Goal: Information Seeking & Learning: Compare options

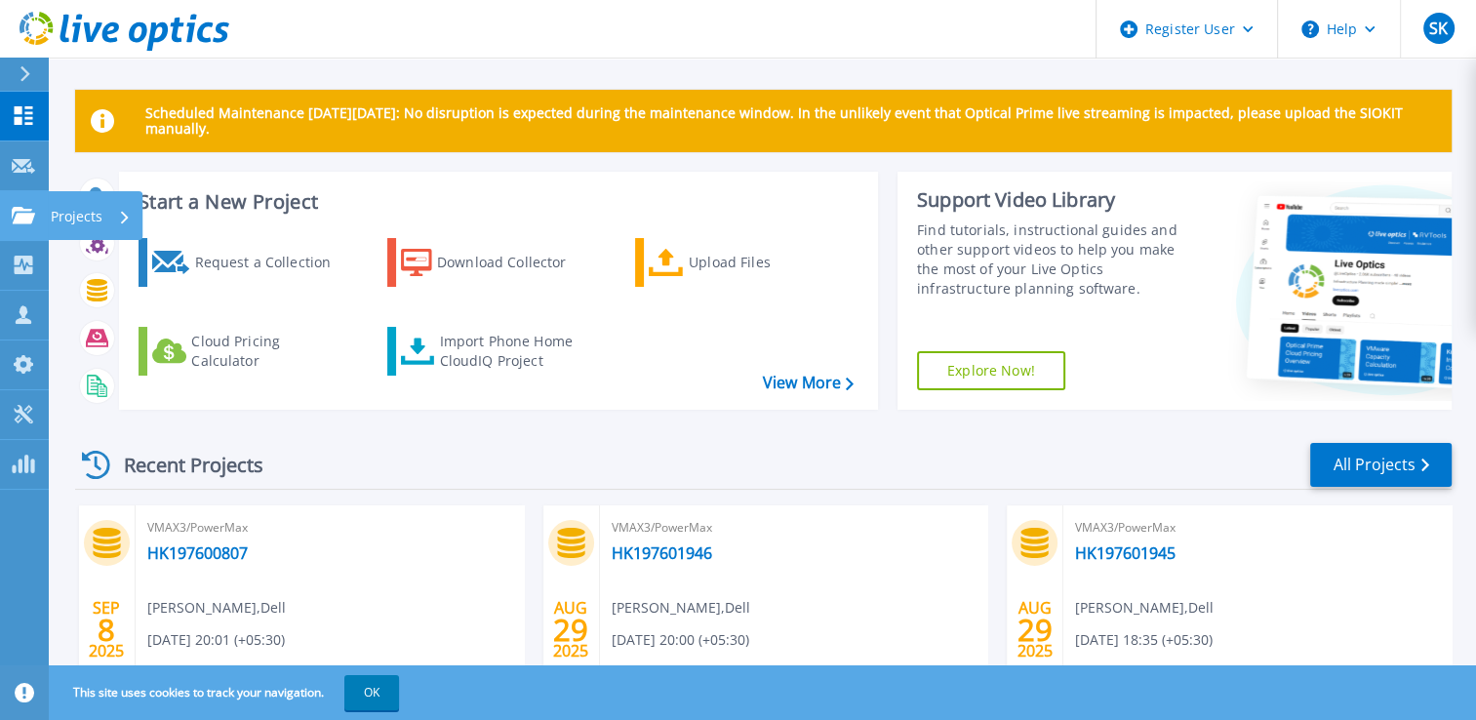
click at [22, 224] on link "Projects Projects" at bounding box center [24, 216] width 49 height 50
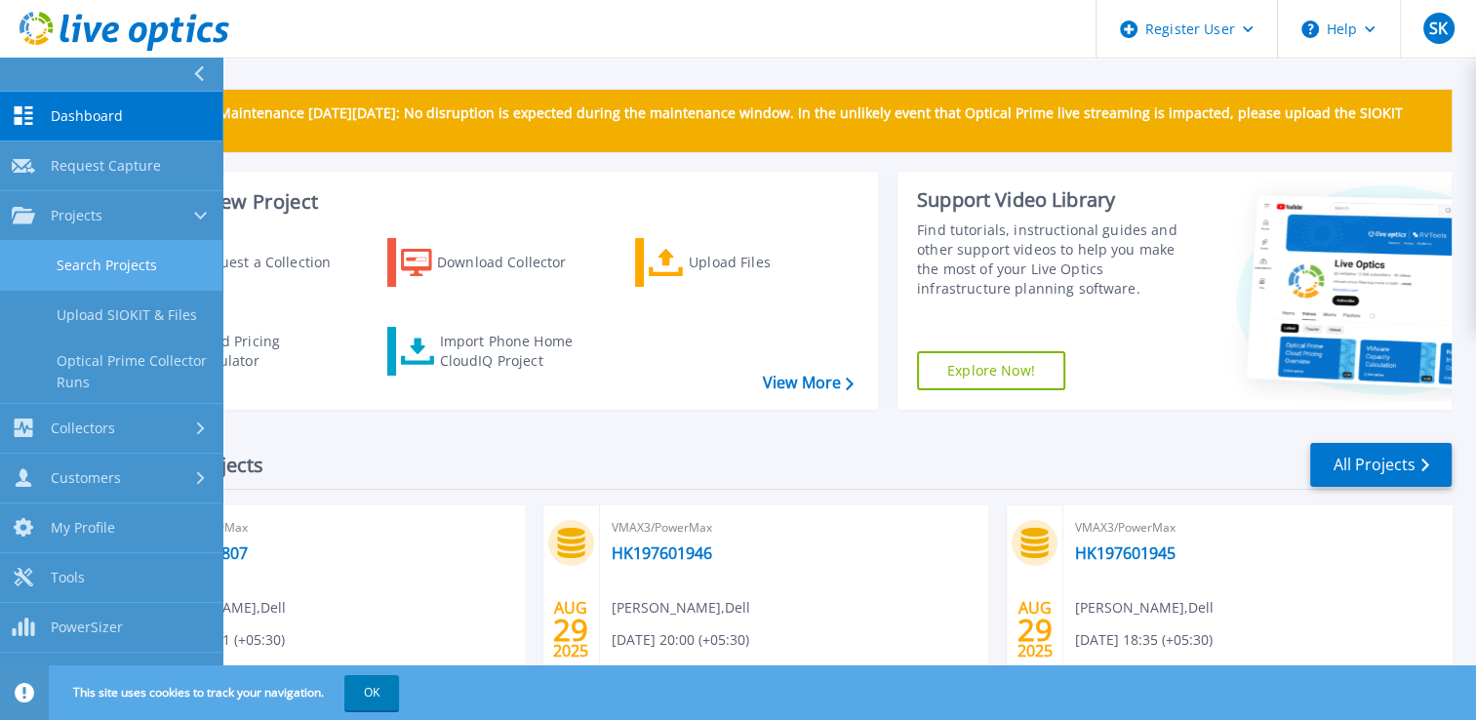
click at [114, 276] on link "Search Projects" at bounding box center [111, 266] width 222 height 50
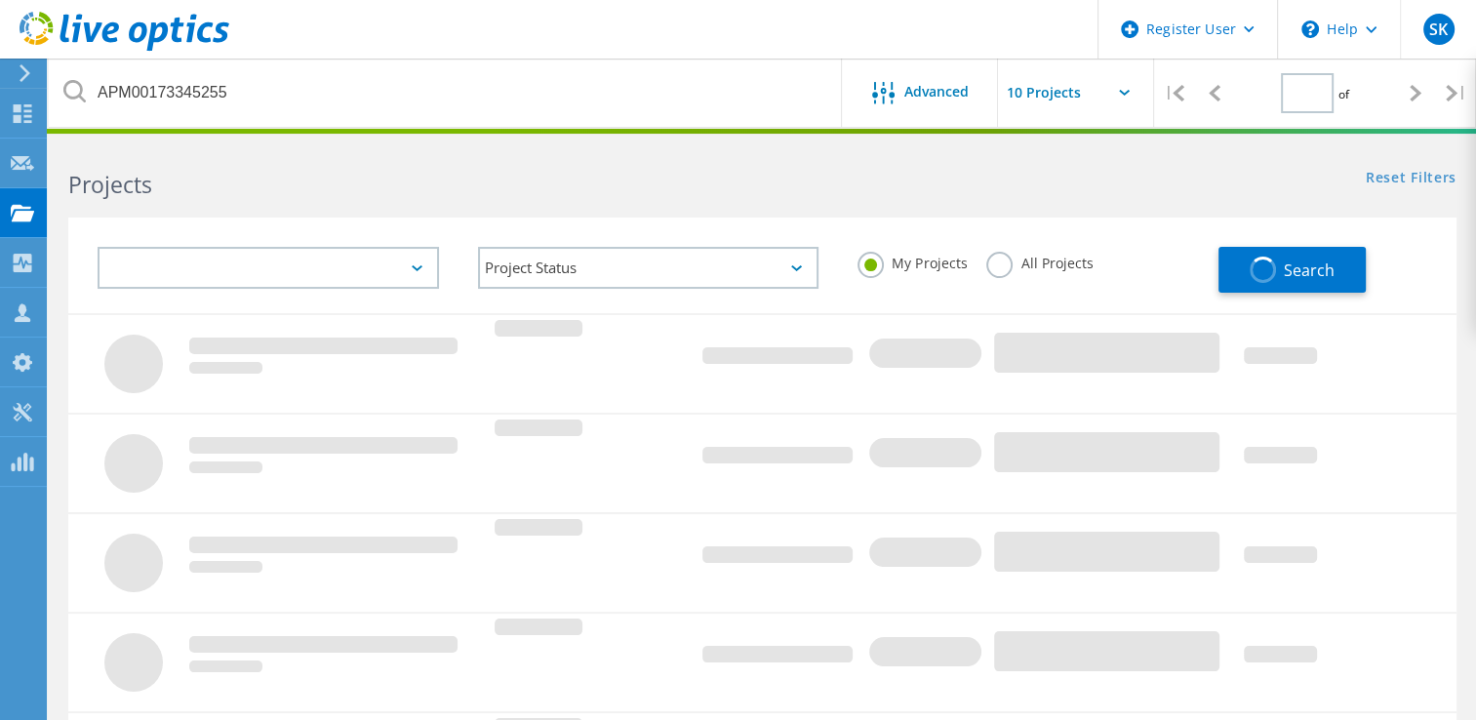
type input "1"
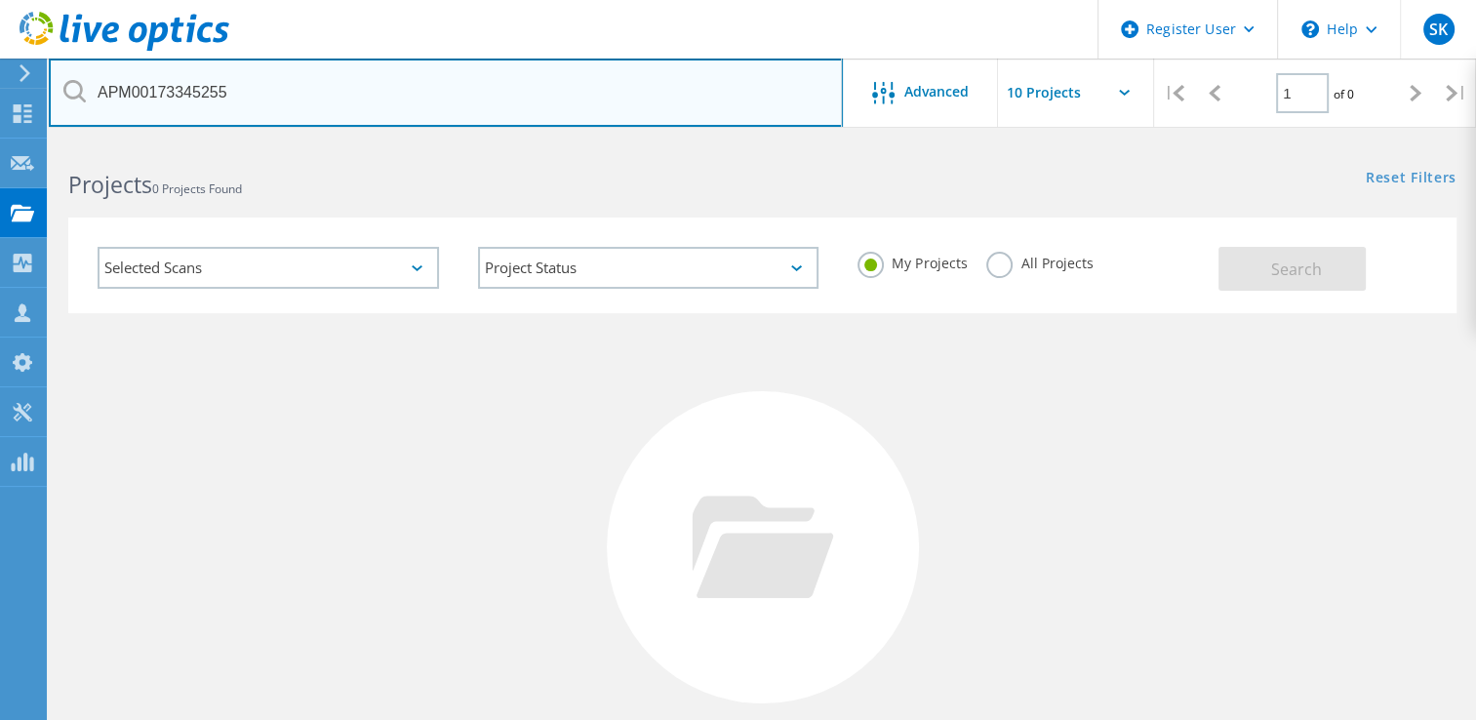
click at [369, 93] on input "APM00173345255" at bounding box center [446, 93] width 794 height 68
paste input "3042646"
type input "3042646"
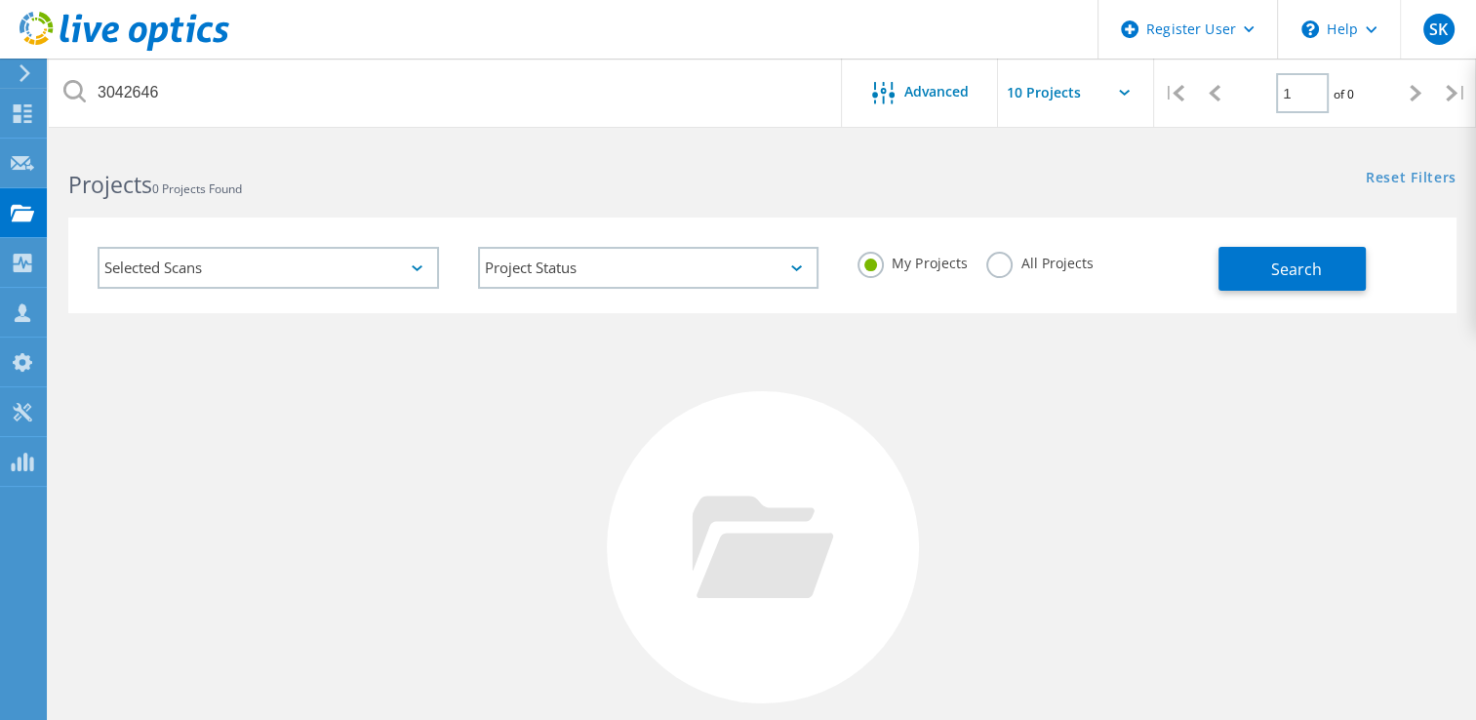
click at [995, 263] on label "All Projects" at bounding box center [1039, 261] width 106 height 19
click at [0, 0] on input "All Projects" at bounding box center [0, 0] width 0 height 0
click at [1268, 261] on button "Search" at bounding box center [1291, 269] width 147 height 44
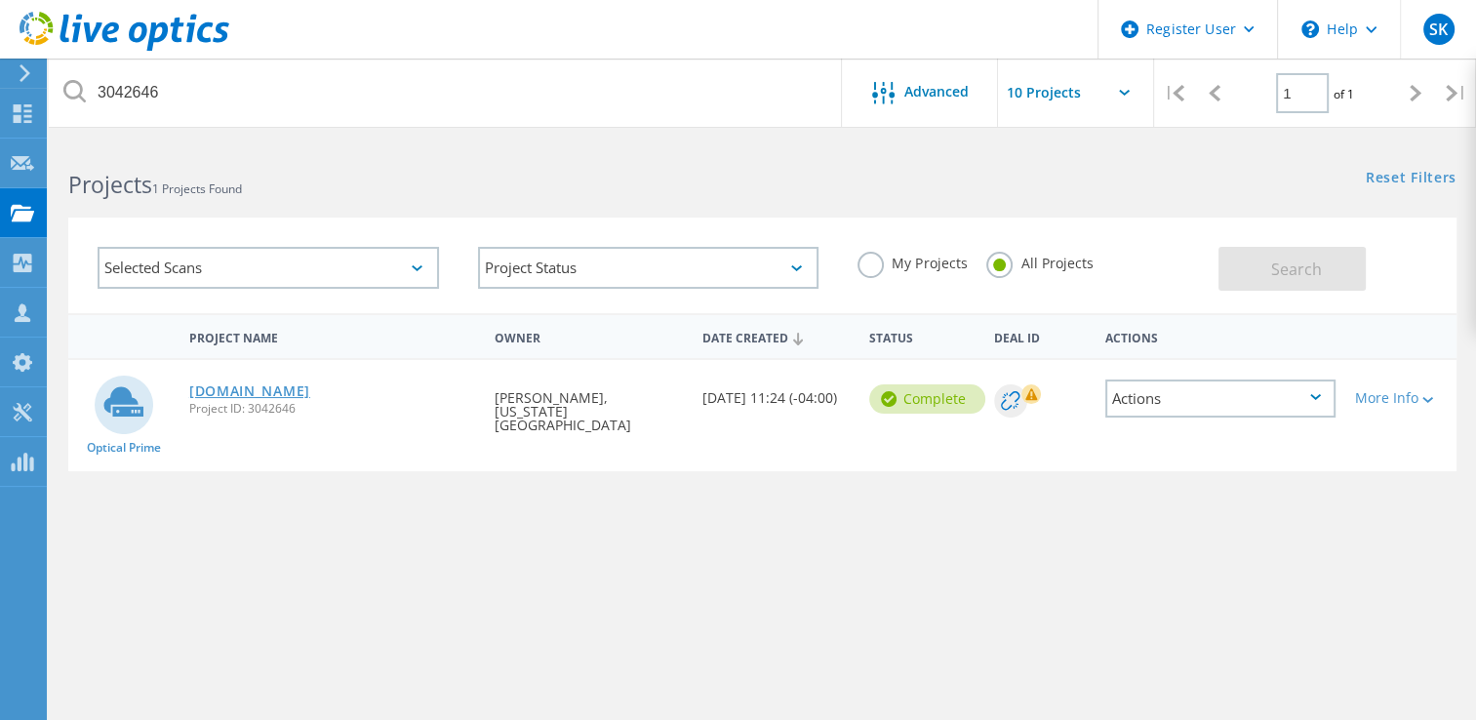
click at [310, 388] on link "vcenterappliance.mica.edu" at bounding box center [249, 391] width 121 height 14
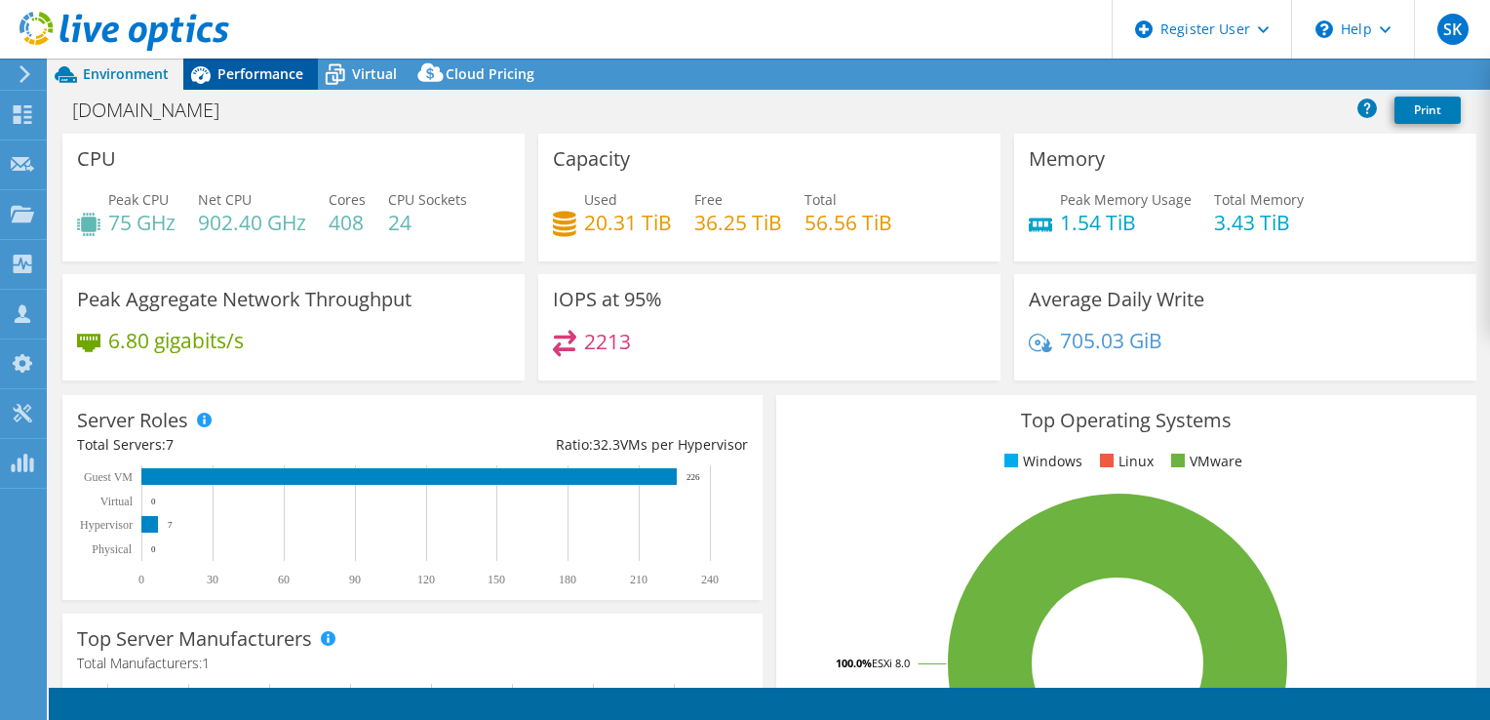
select select "USD"
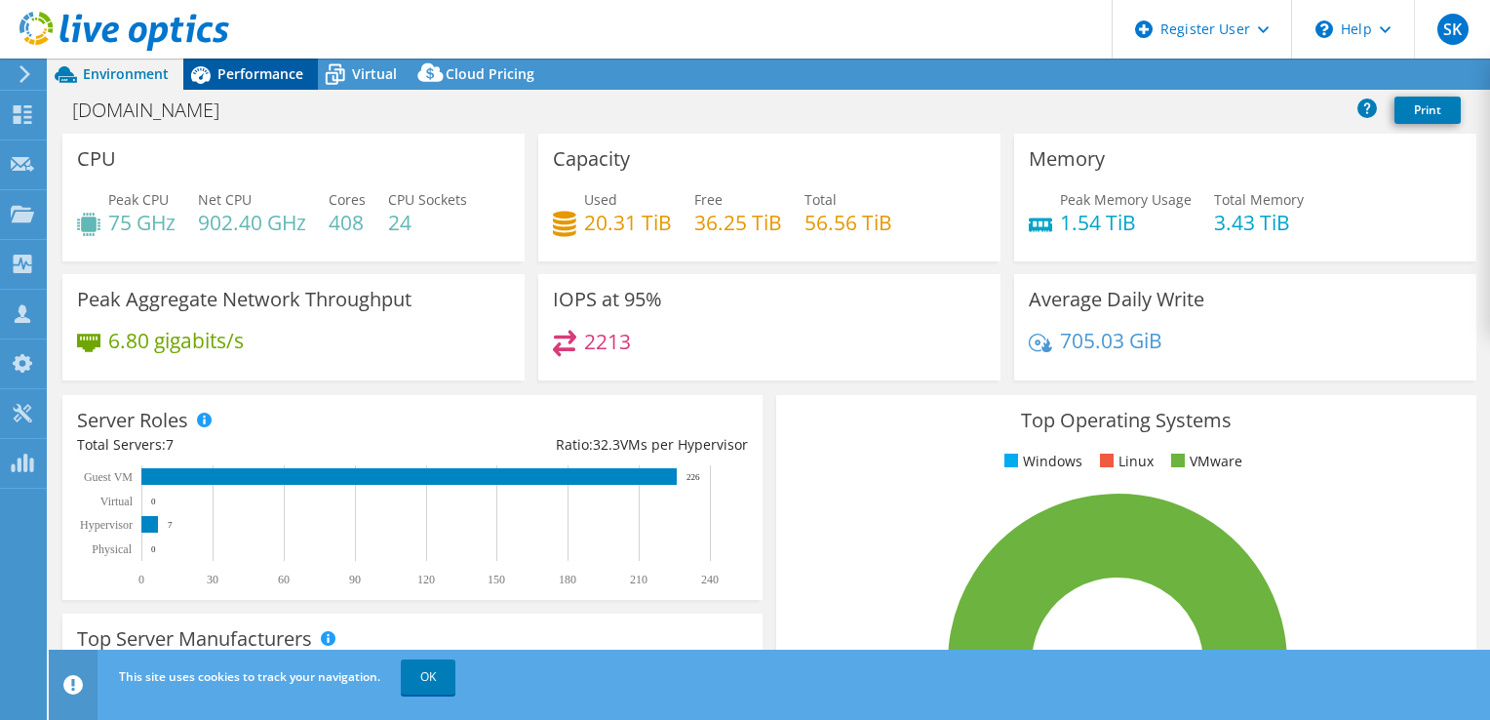
click at [261, 82] on span "Performance" at bounding box center [260, 73] width 86 height 19
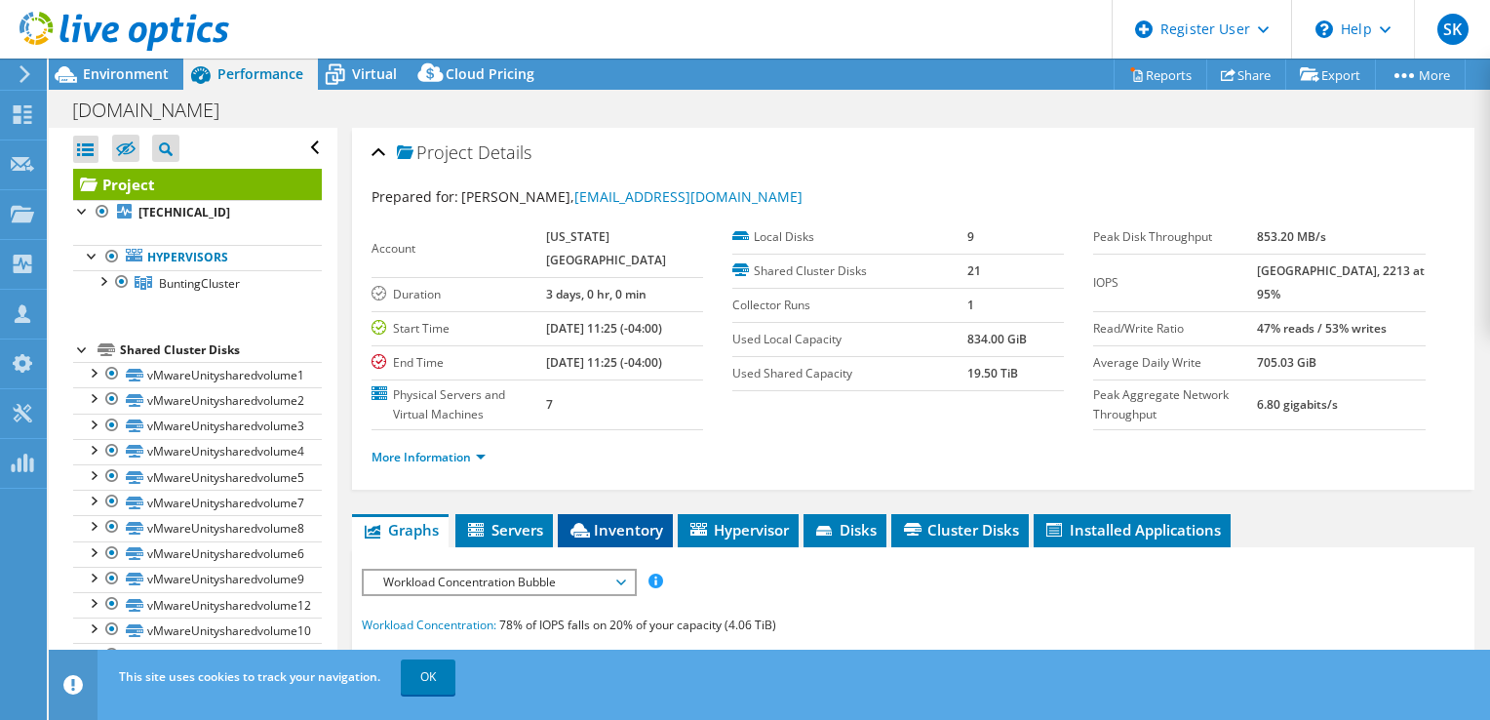
click at [602, 532] on span "Inventory" at bounding box center [616, 530] width 96 height 20
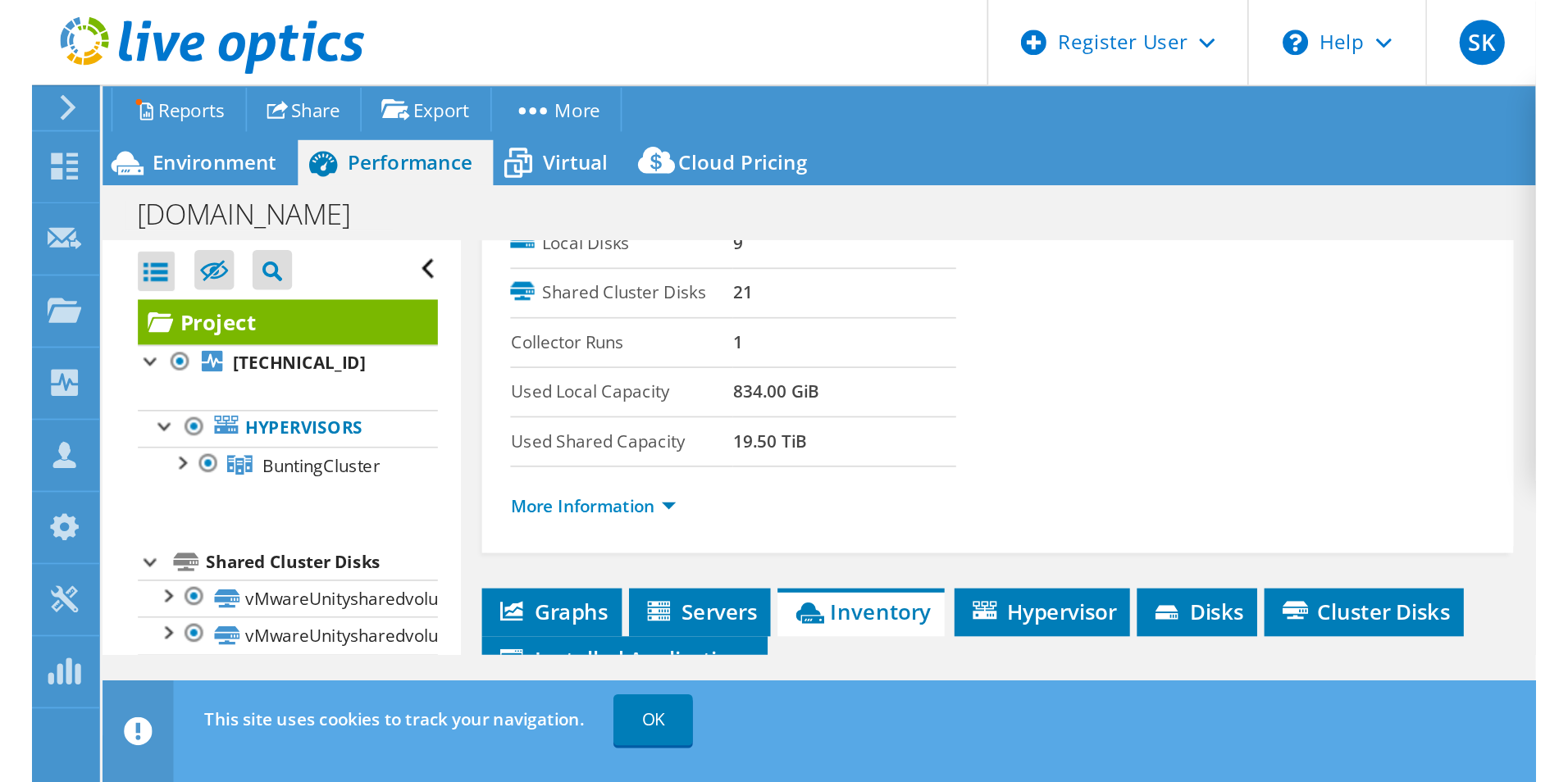
scroll to position [120, 0]
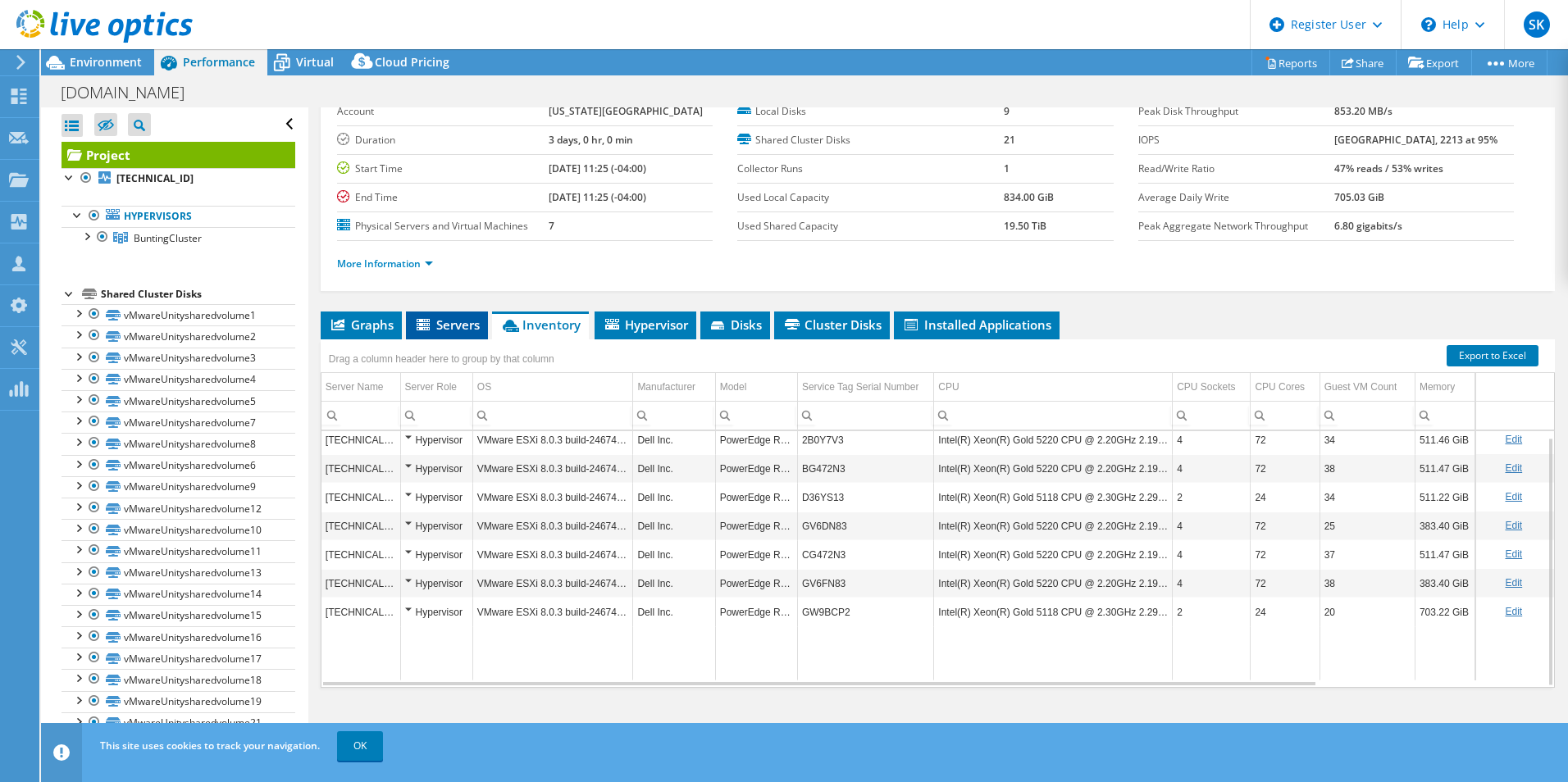
click at [465, 330] on span "Servers" at bounding box center [446, 325] width 66 height 17
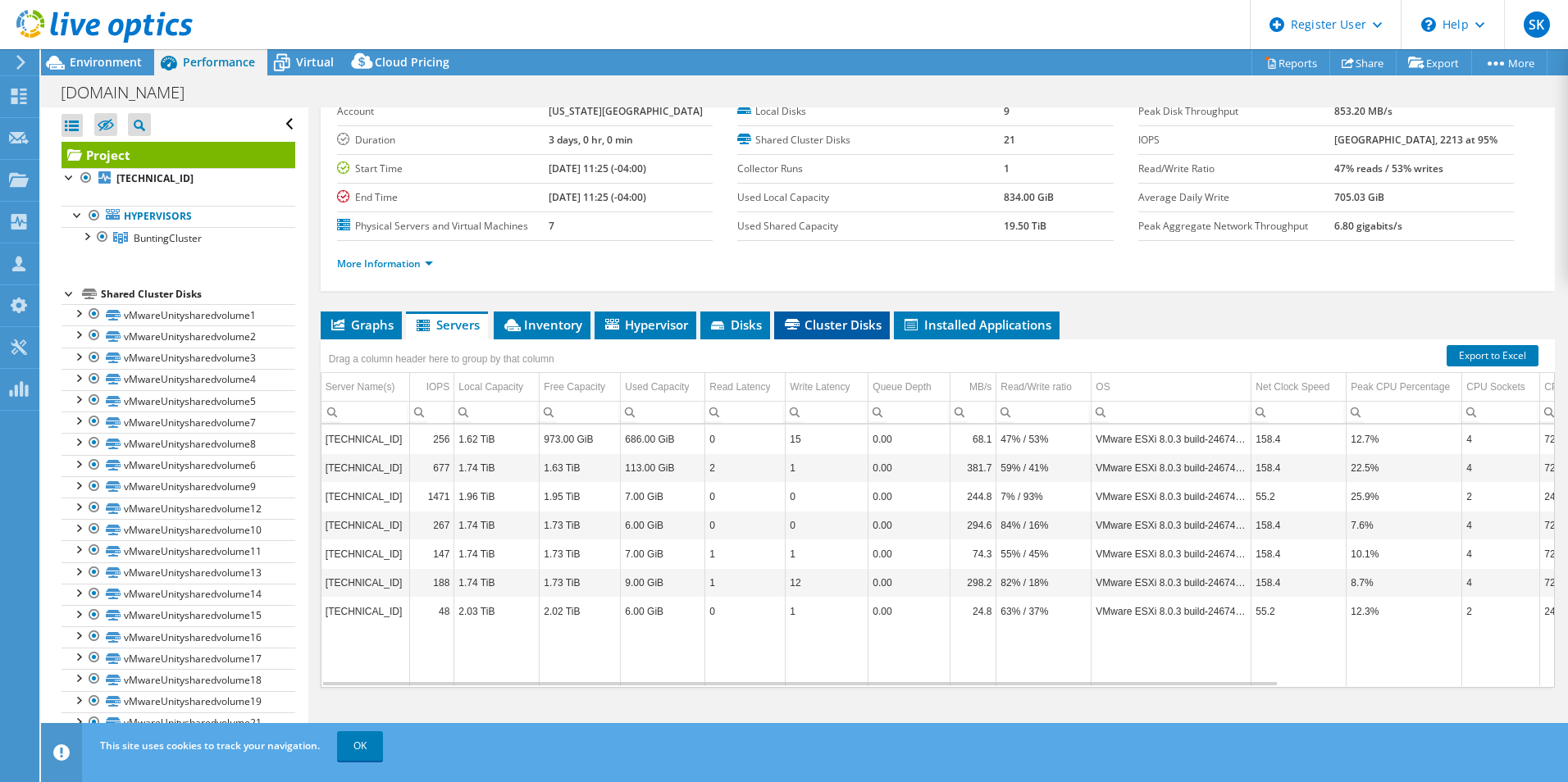
click at [812, 325] on span "Cluster Disks" at bounding box center [832, 325] width 99 height 17
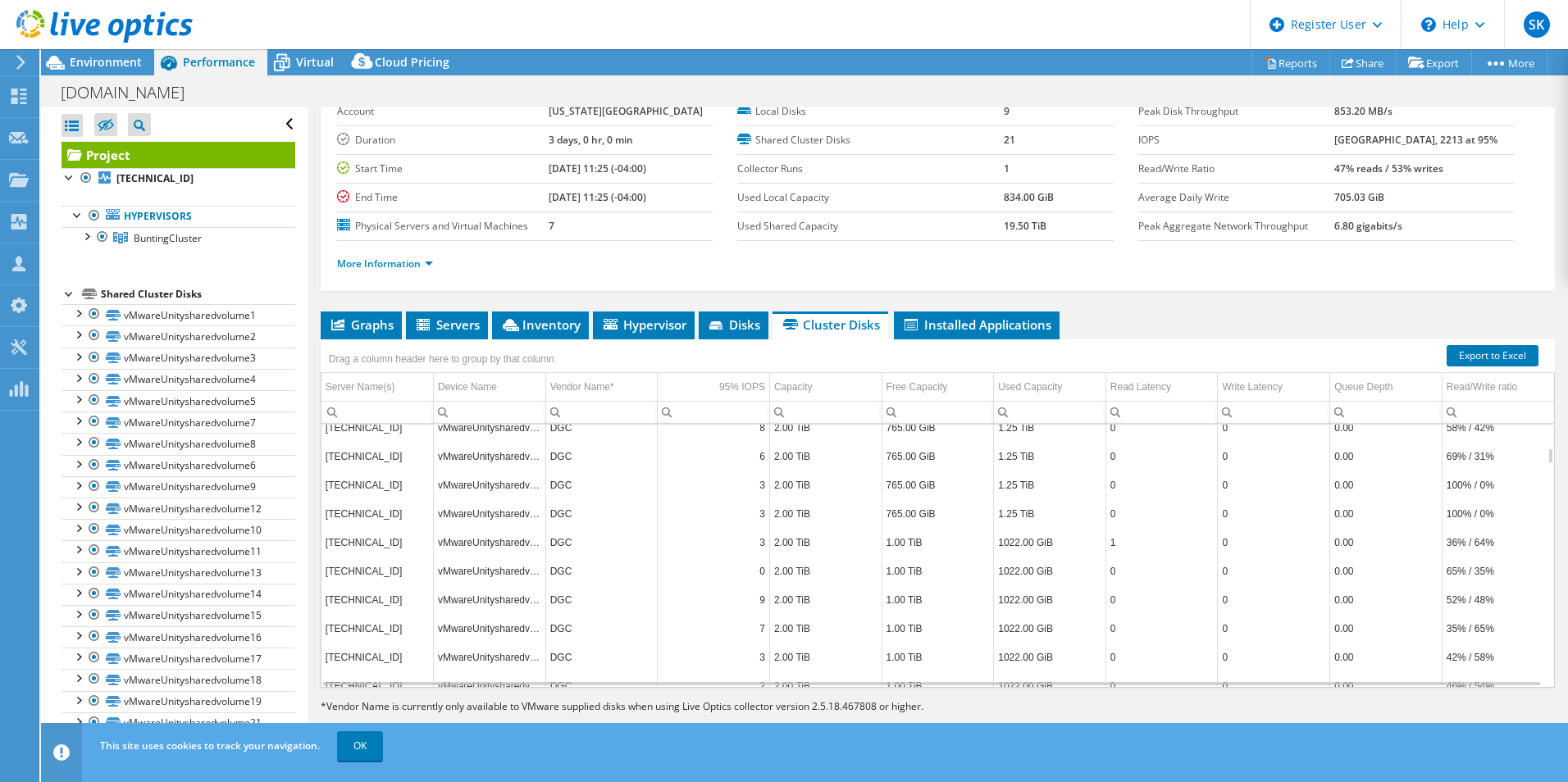
scroll to position [0, 0]
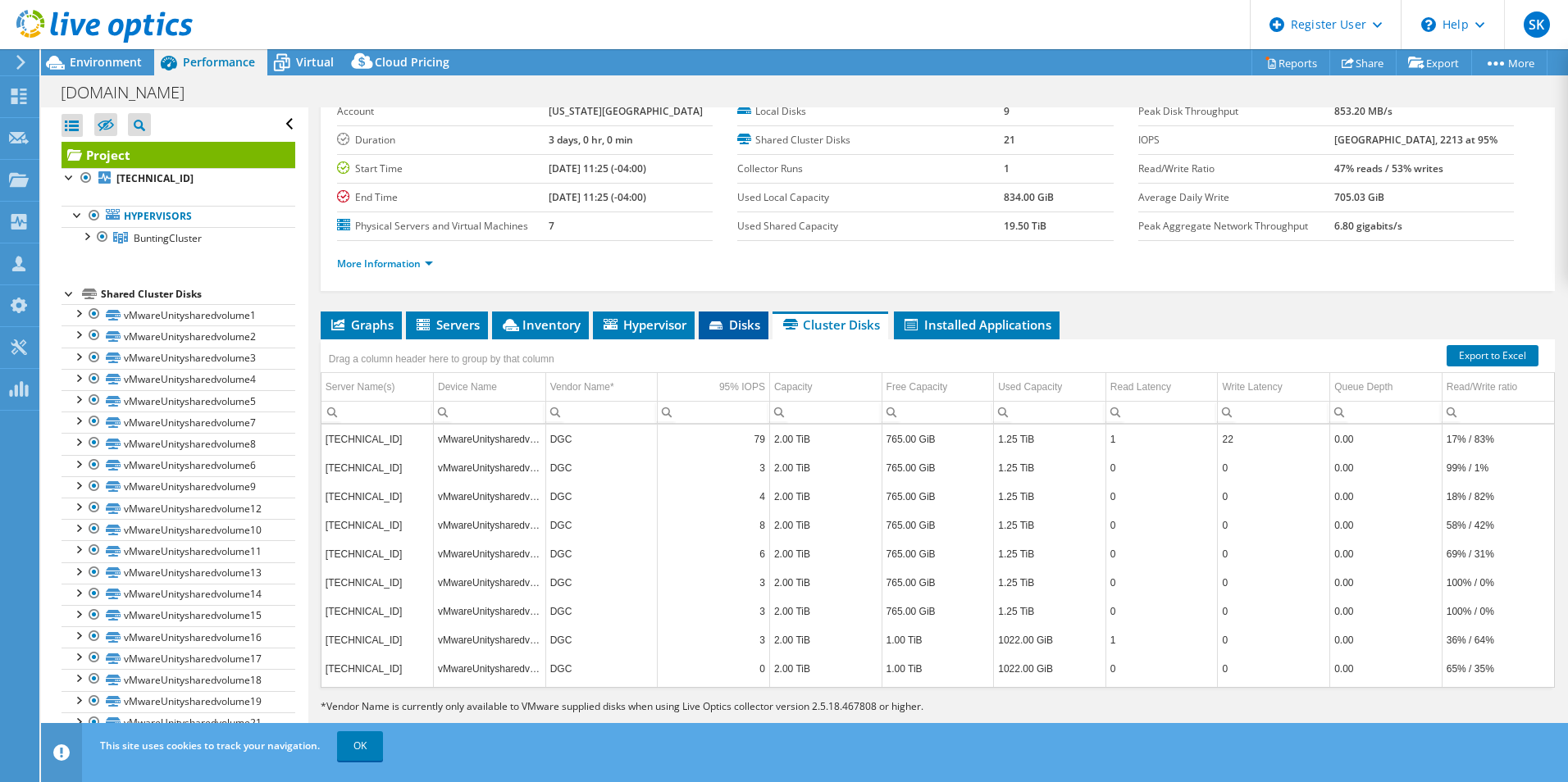
click at [738, 327] on span "Disks" at bounding box center [733, 325] width 53 height 17
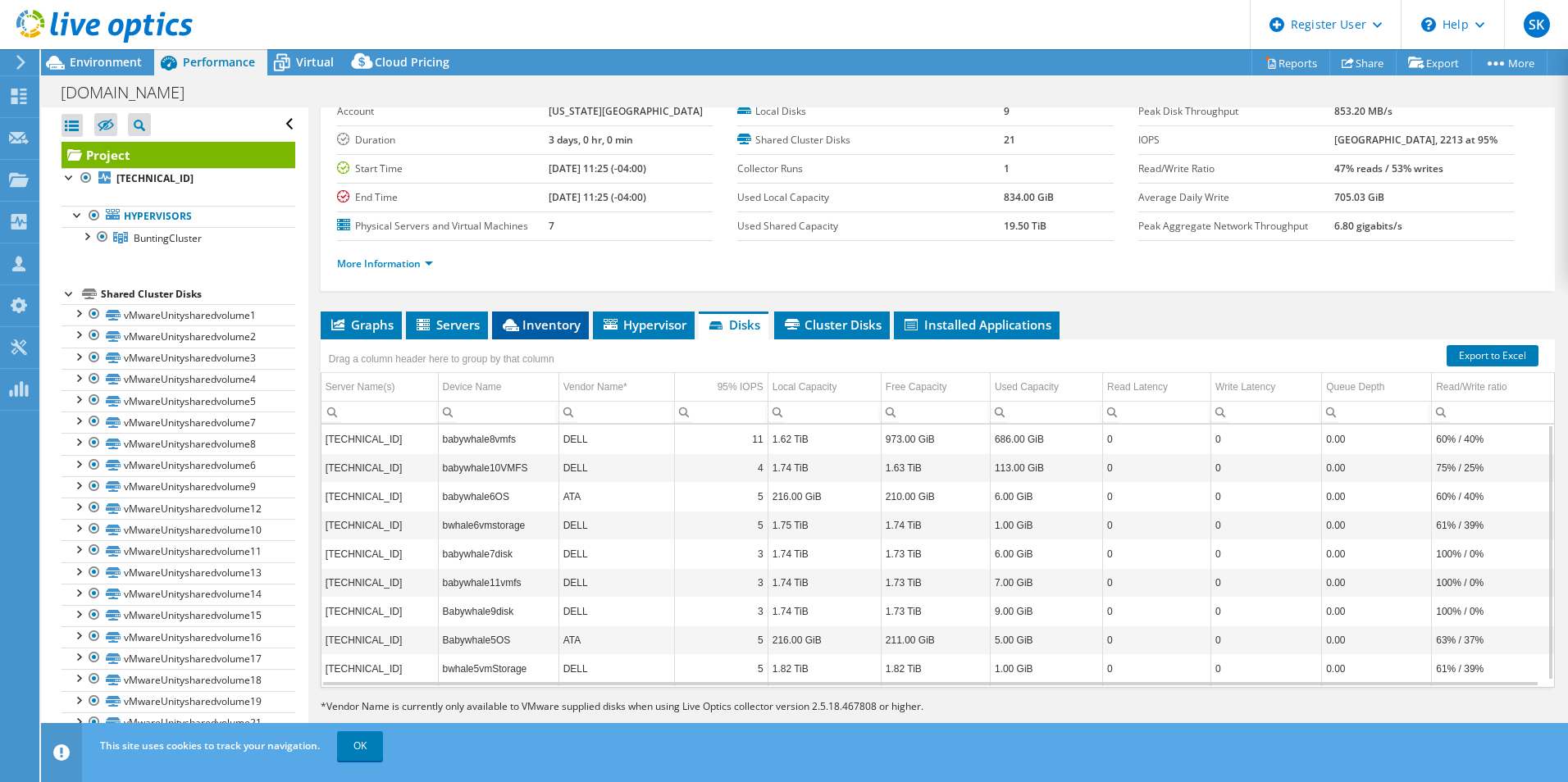
click at [544, 315] on li "Inventory" at bounding box center [540, 325] width 97 height 28
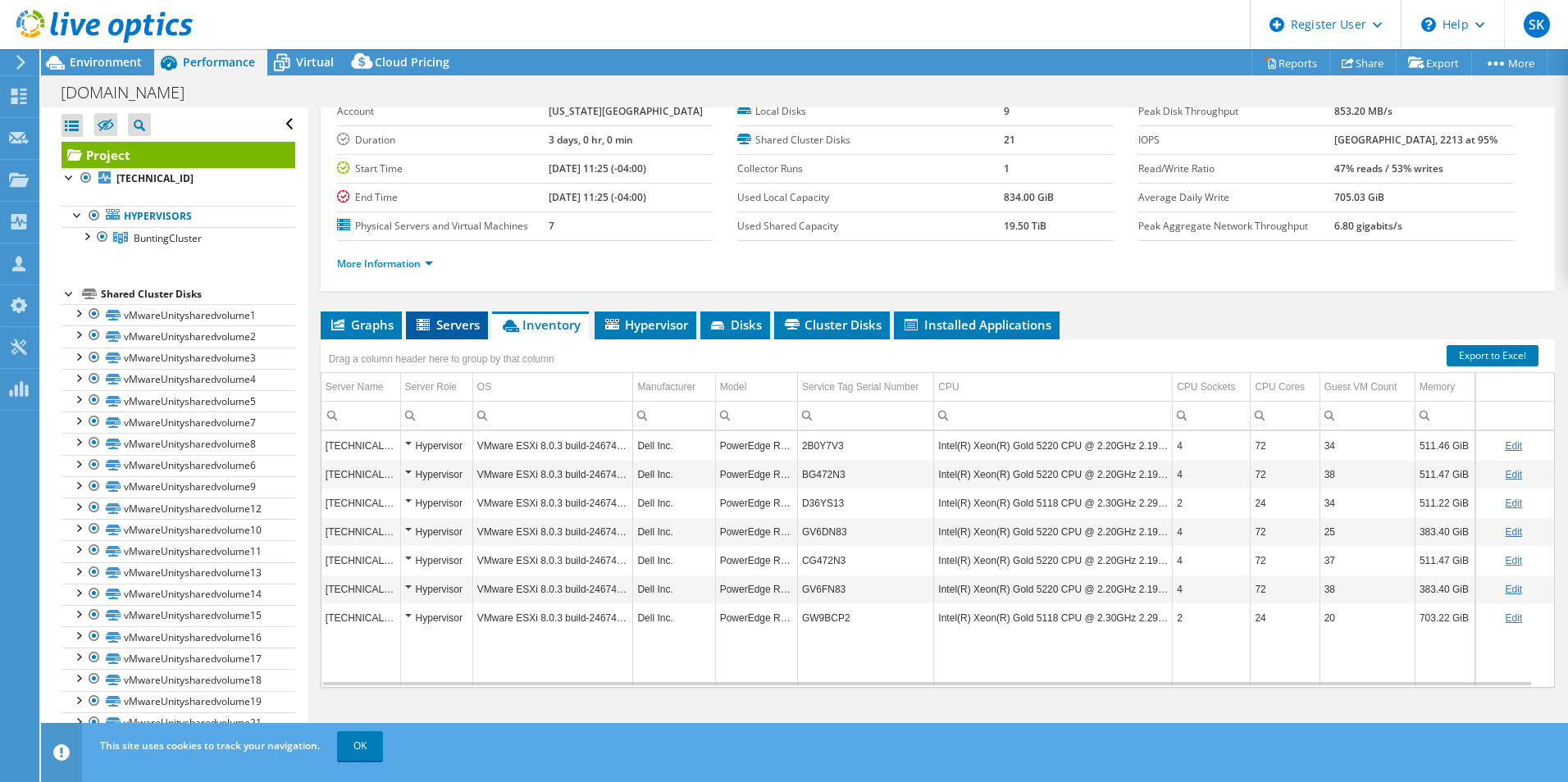
click at [457, 326] on span "Servers" at bounding box center [446, 325] width 66 height 17
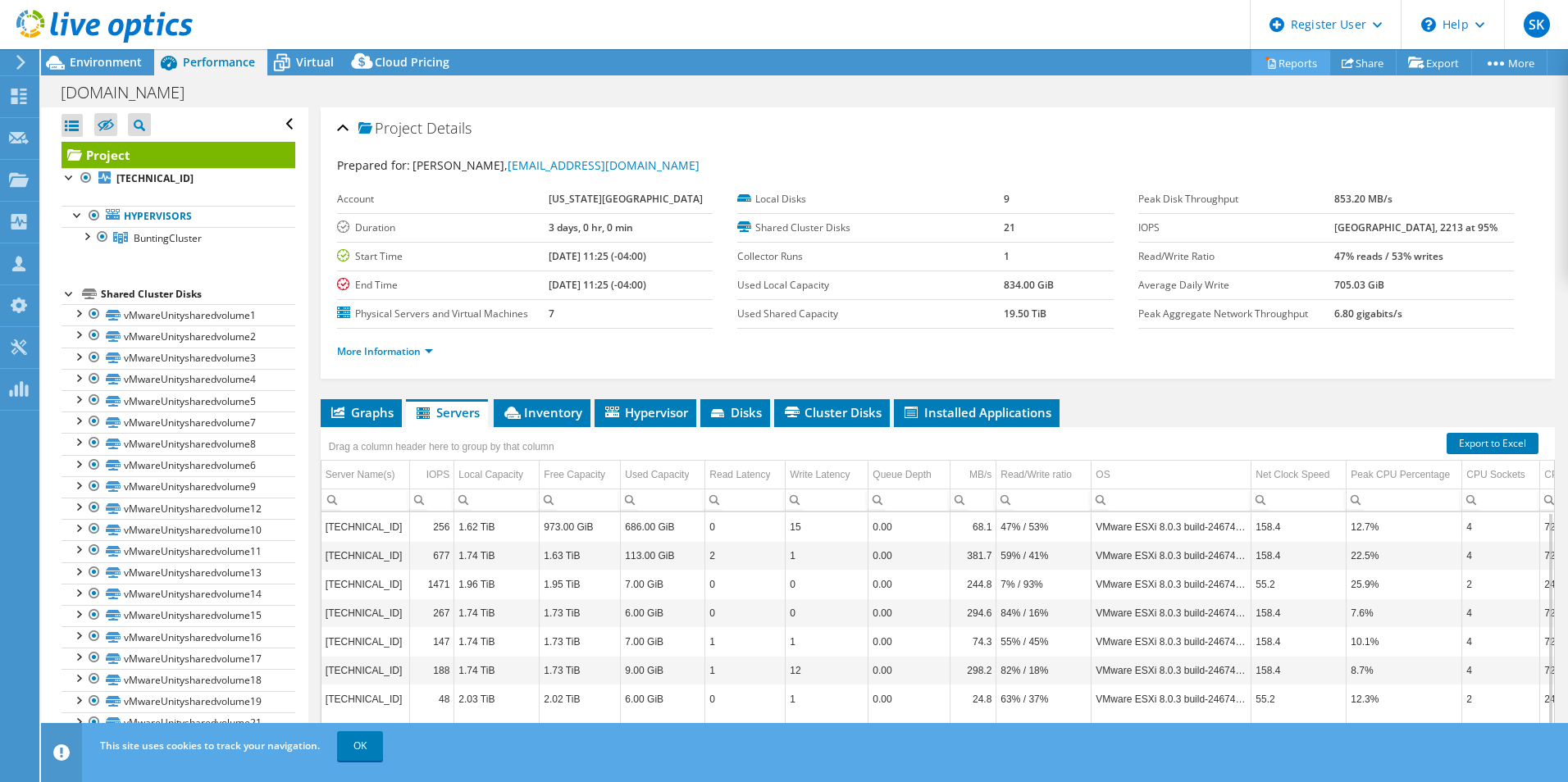
click at [1252, 61] on link "Reports" at bounding box center [1291, 62] width 79 height 25
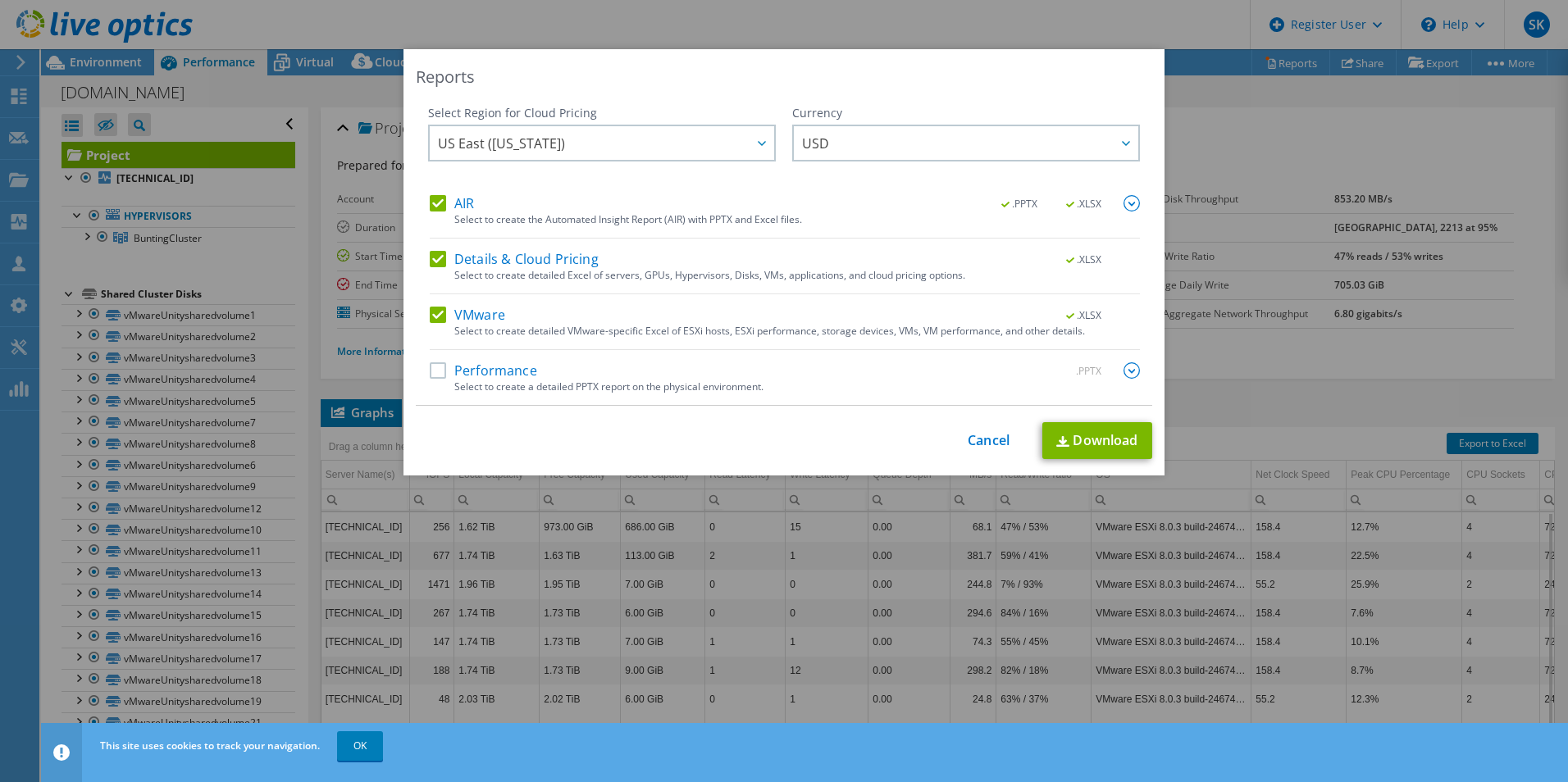
click at [431, 368] on label "Performance" at bounding box center [483, 371] width 108 height 17
click at [0, 0] on input "Performance" at bounding box center [0, 0] width 0 height 0
click at [1094, 436] on link "Download" at bounding box center [1097, 441] width 110 height 37
click at [977, 448] on link "Cancel" at bounding box center [989, 441] width 42 height 16
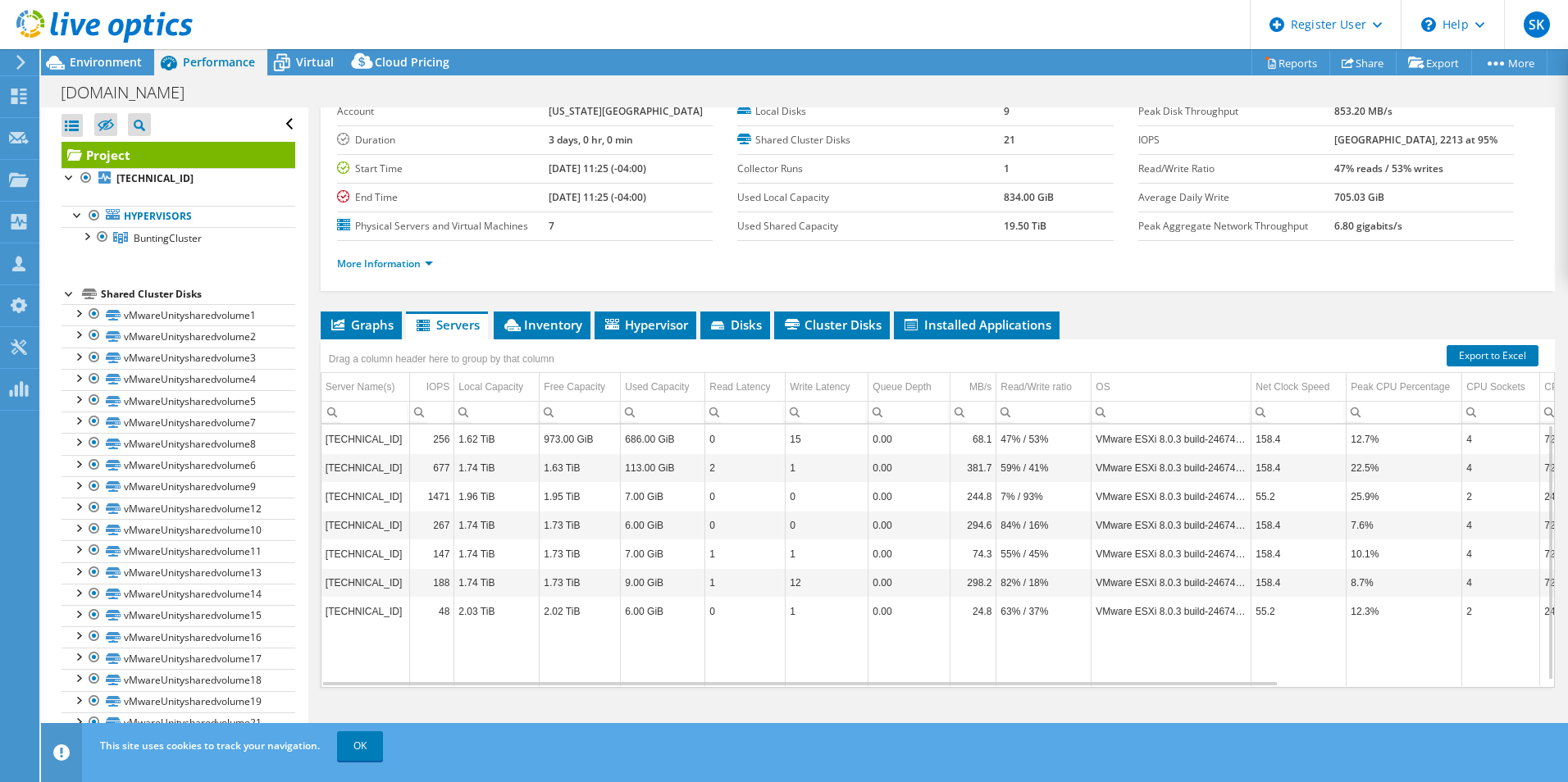
scroll to position [120, 0]
click at [547, 312] on li "Inventory" at bounding box center [541, 325] width 97 height 28
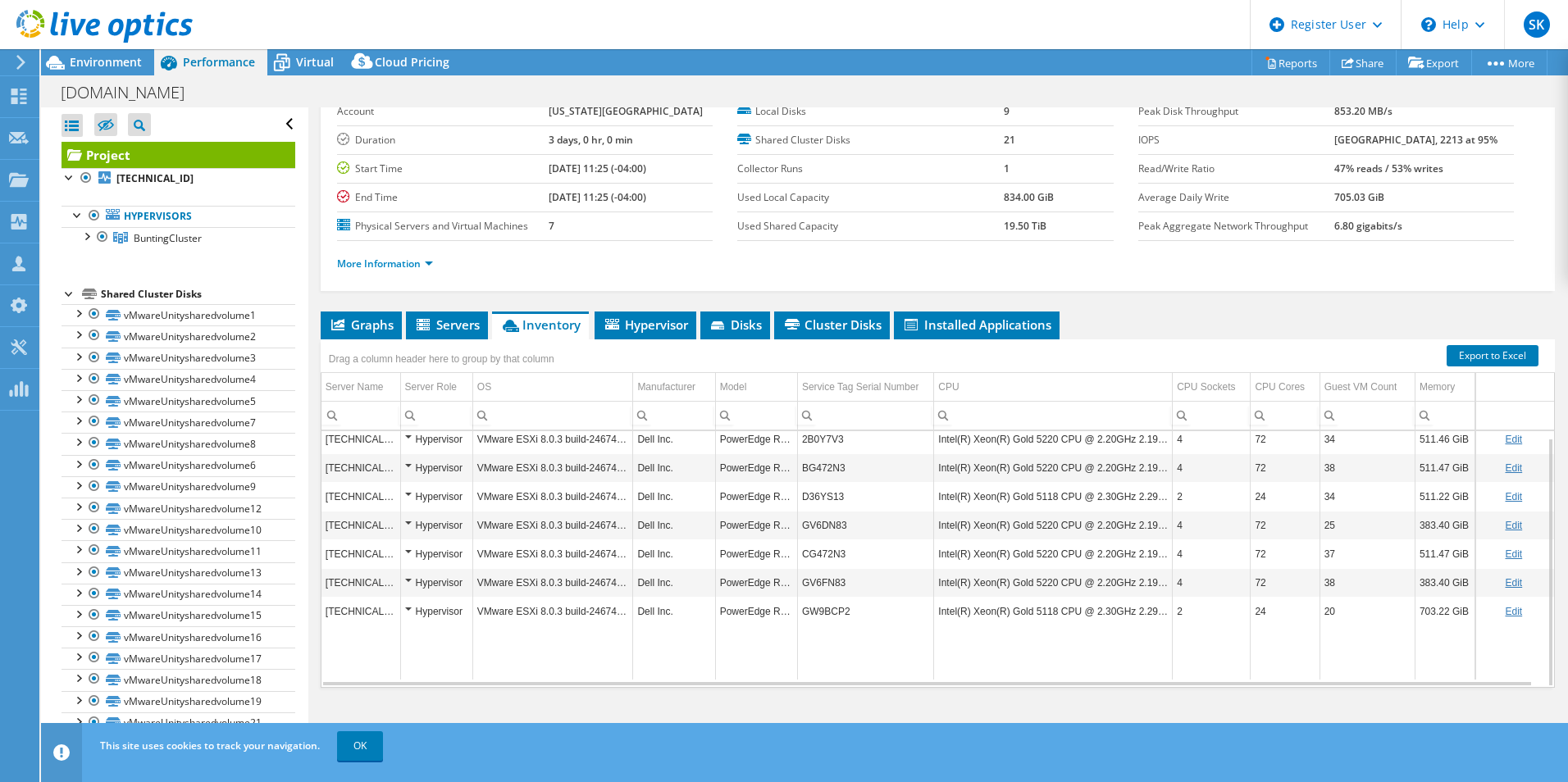
scroll to position [0, 0]
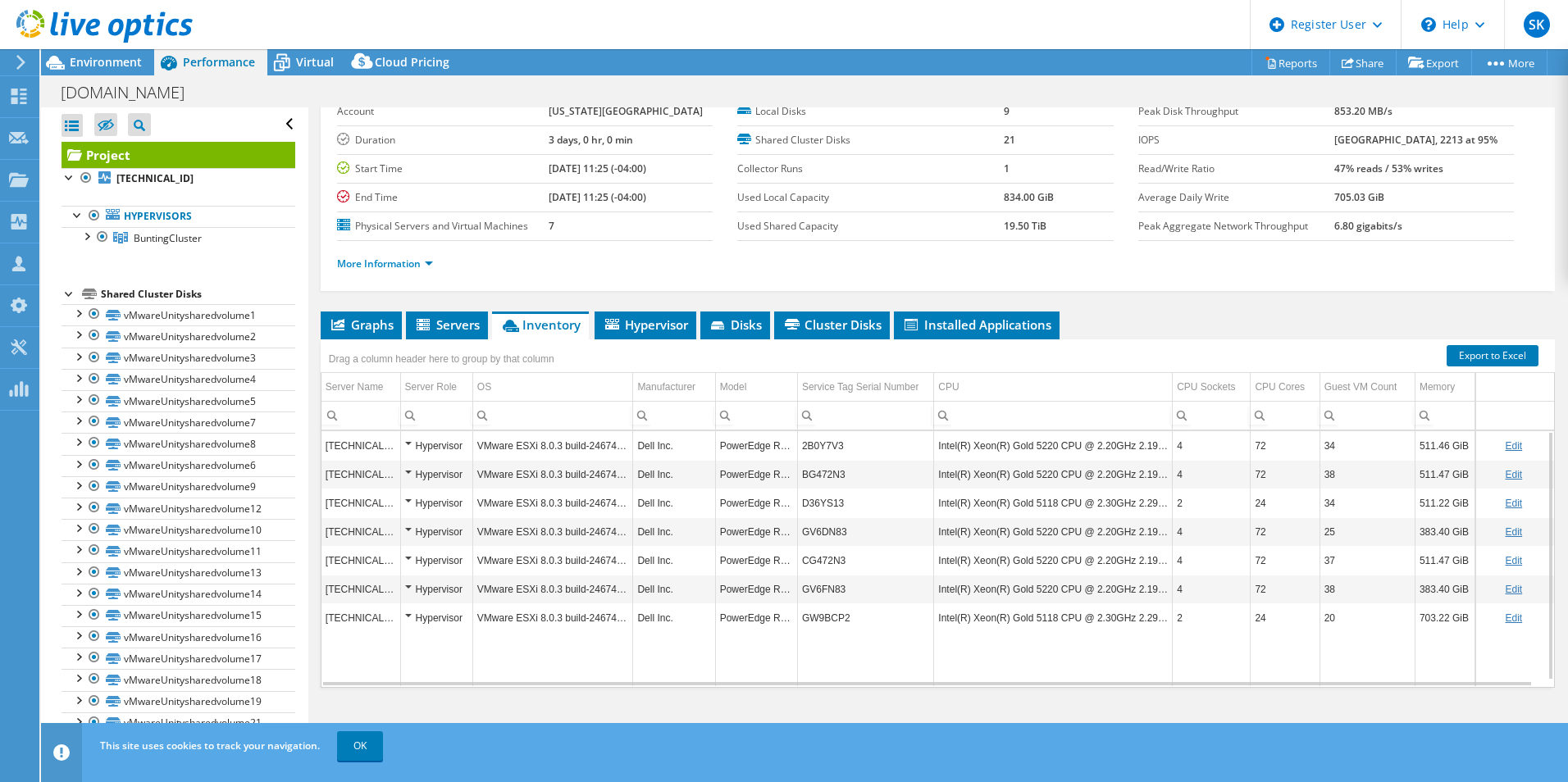
click at [825, 446] on td "2B0Y7V3" at bounding box center [865, 446] width 136 height 29
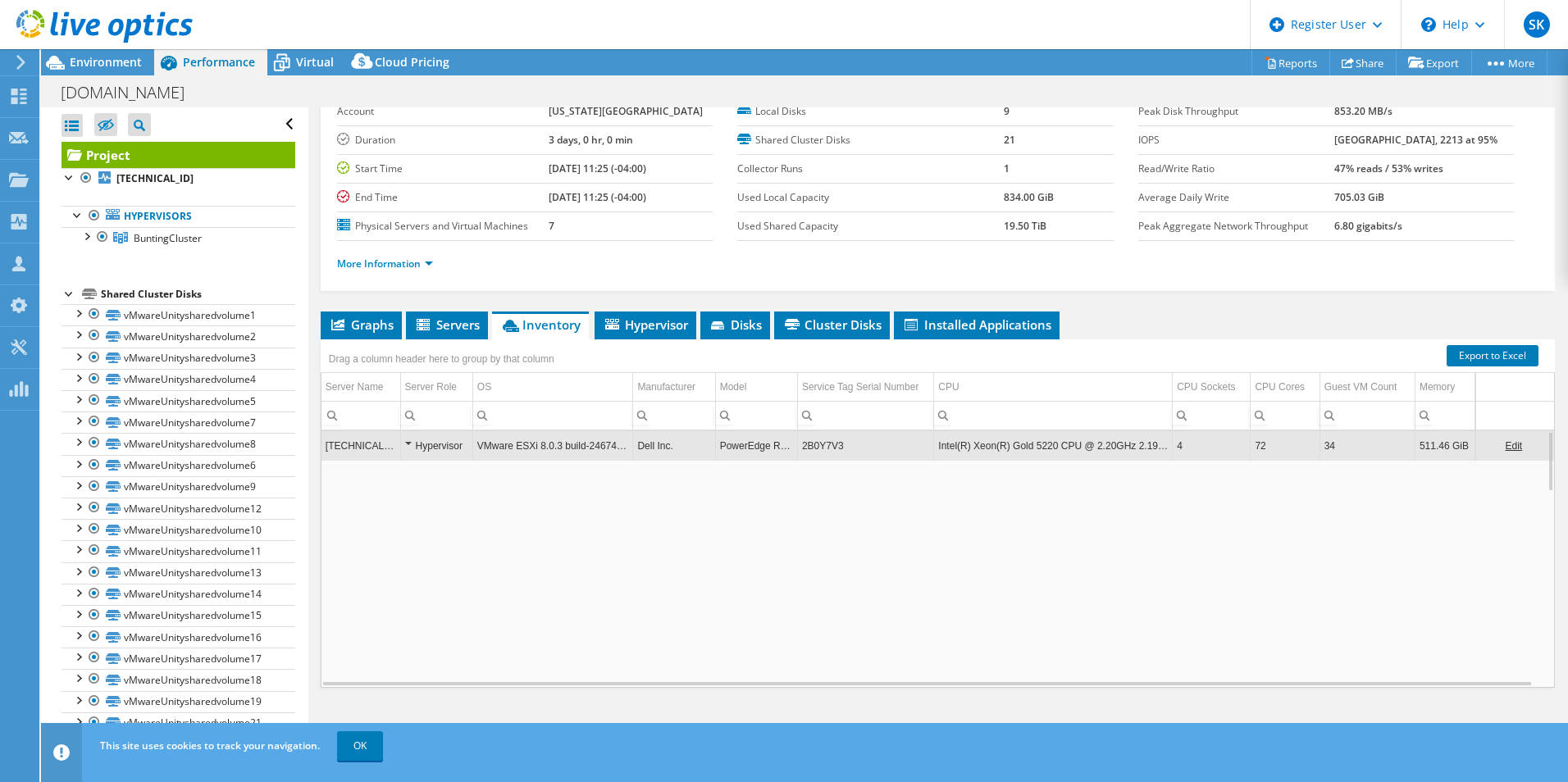
click at [825, 446] on td "2B0Y7V3" at bounding box center [865, 446] width 136 height 29
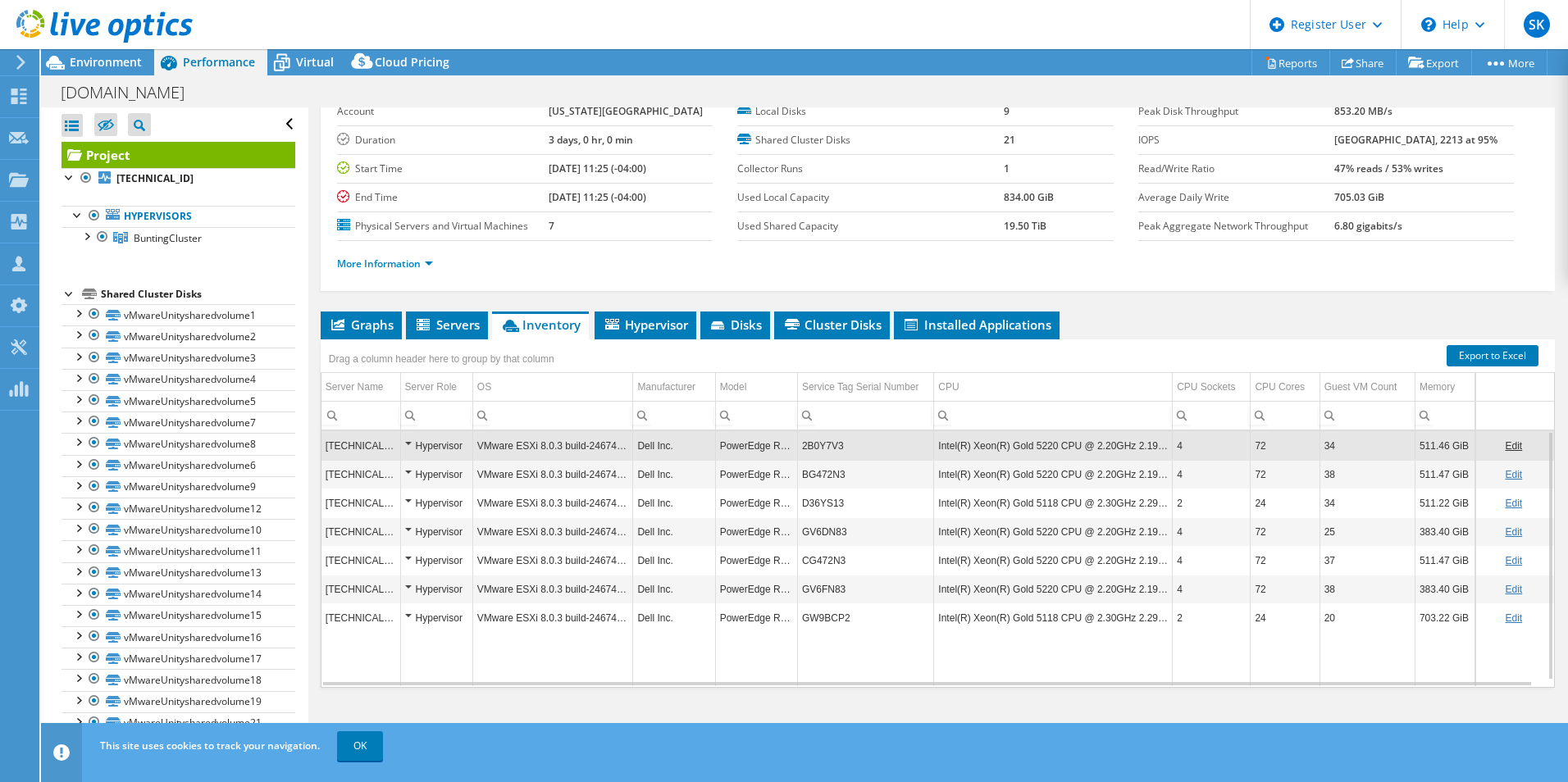
click at [825, 446] on td "2B0Y7V3" at bounding box center [865, 446] width 136 height 29
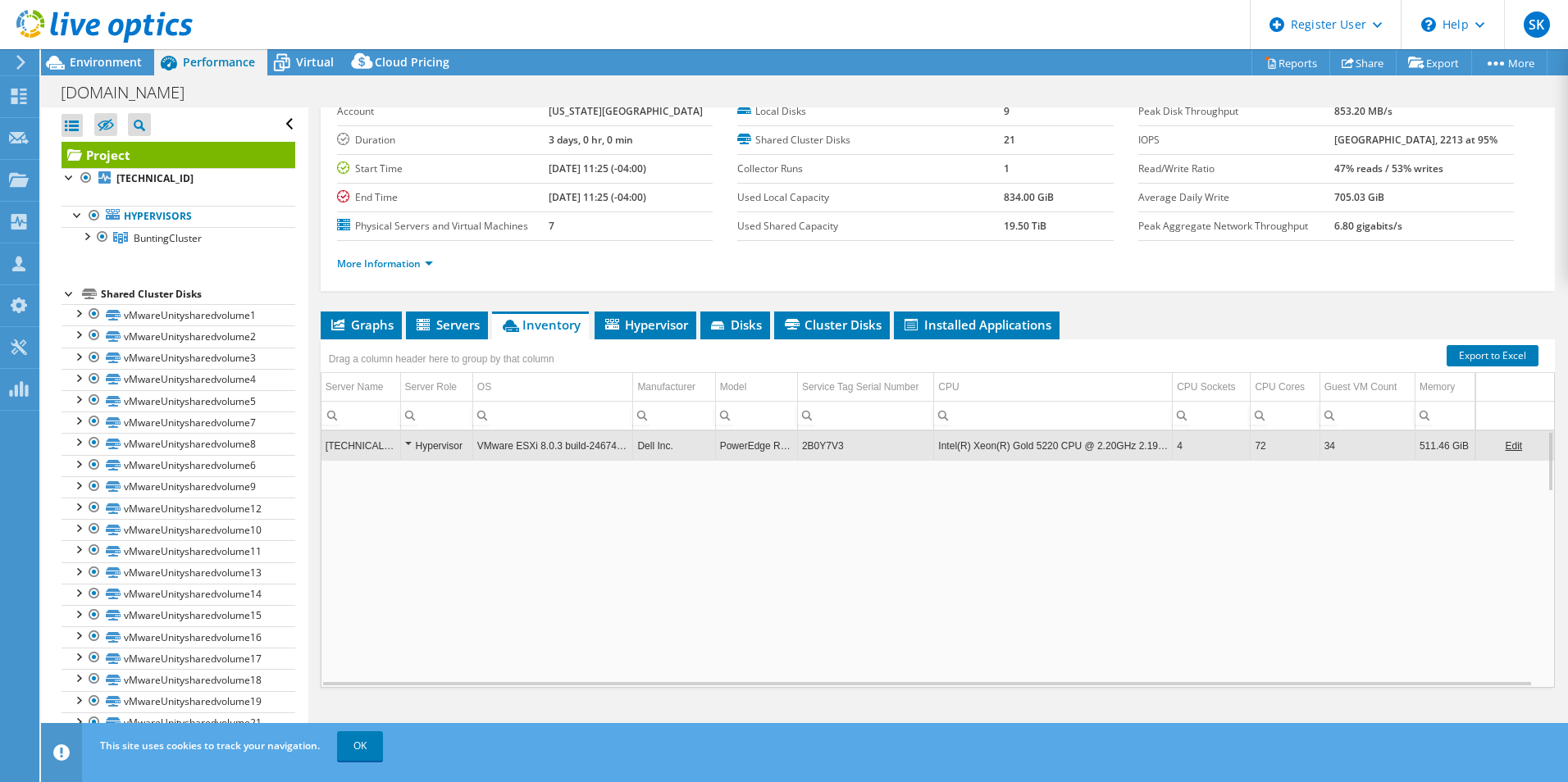
click at [825, 446] on td "2B0Y7V3" at bounding box center [865, 446] width 136 height 29
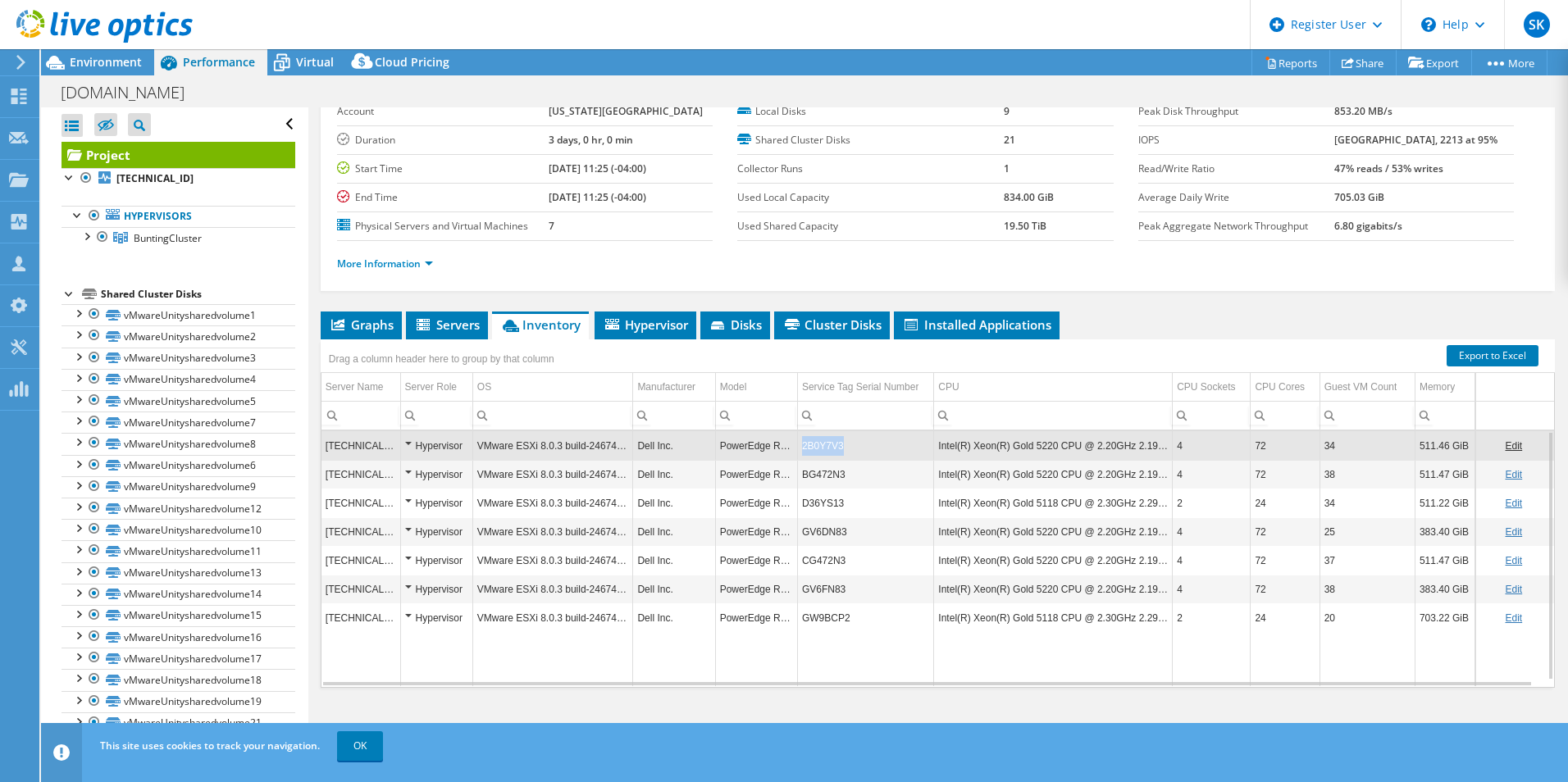
drag, startPoint x: 843, startPoint y: 447, endPoint x: 800, endPoint y: 447, distance: 43.0
click at [800, 447] on td "2B0Y7V3" at bounding box center [865, 446] width 136 height 29
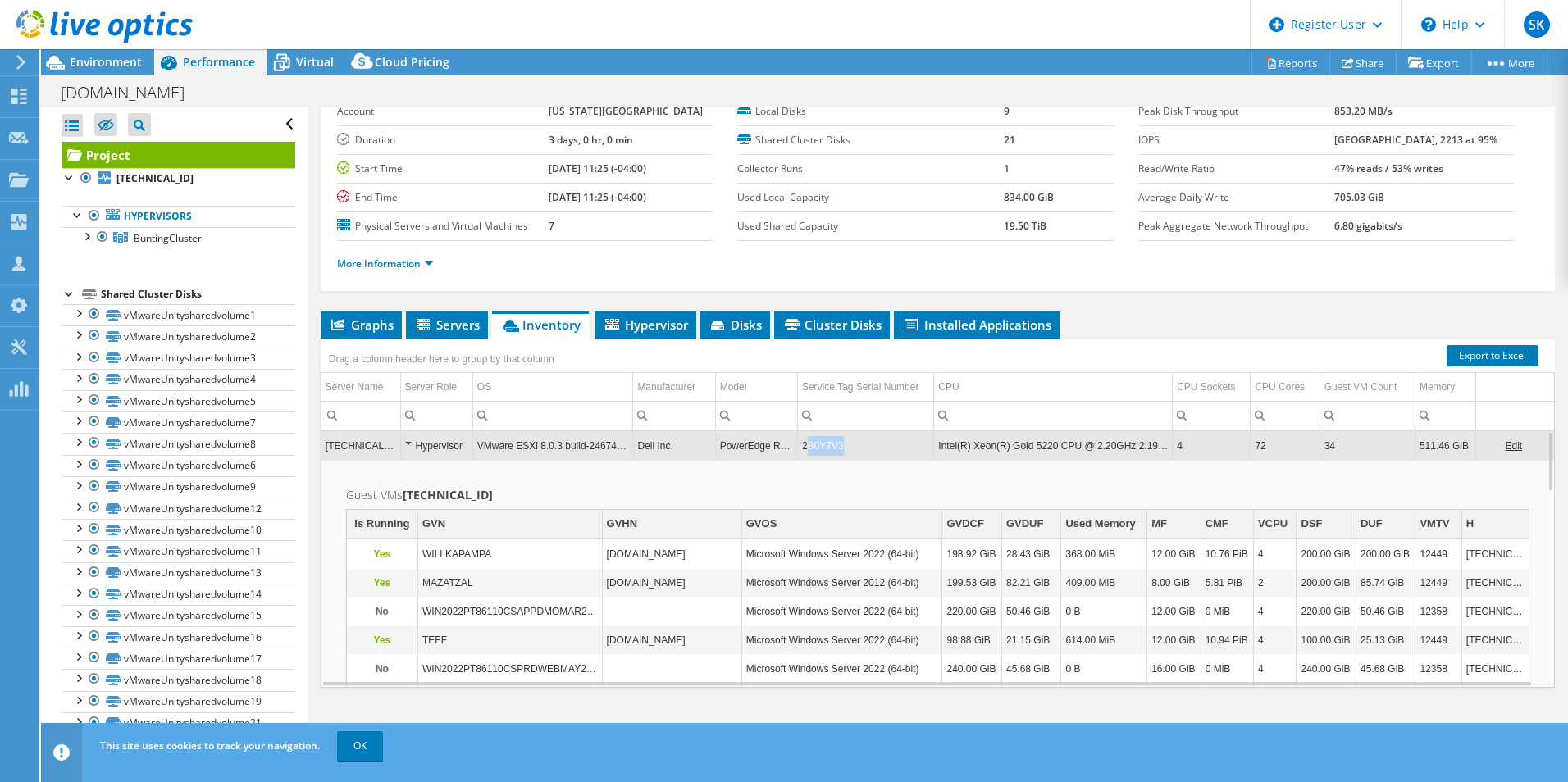
drag, startPoint x: 804, startPoint y: 446, endPoint x: 841, endPoint y: 450, distance: 37.2
click at [841, 450] on td "2B0Y7V3" at bounding box center [865, 446] width 136 height 29
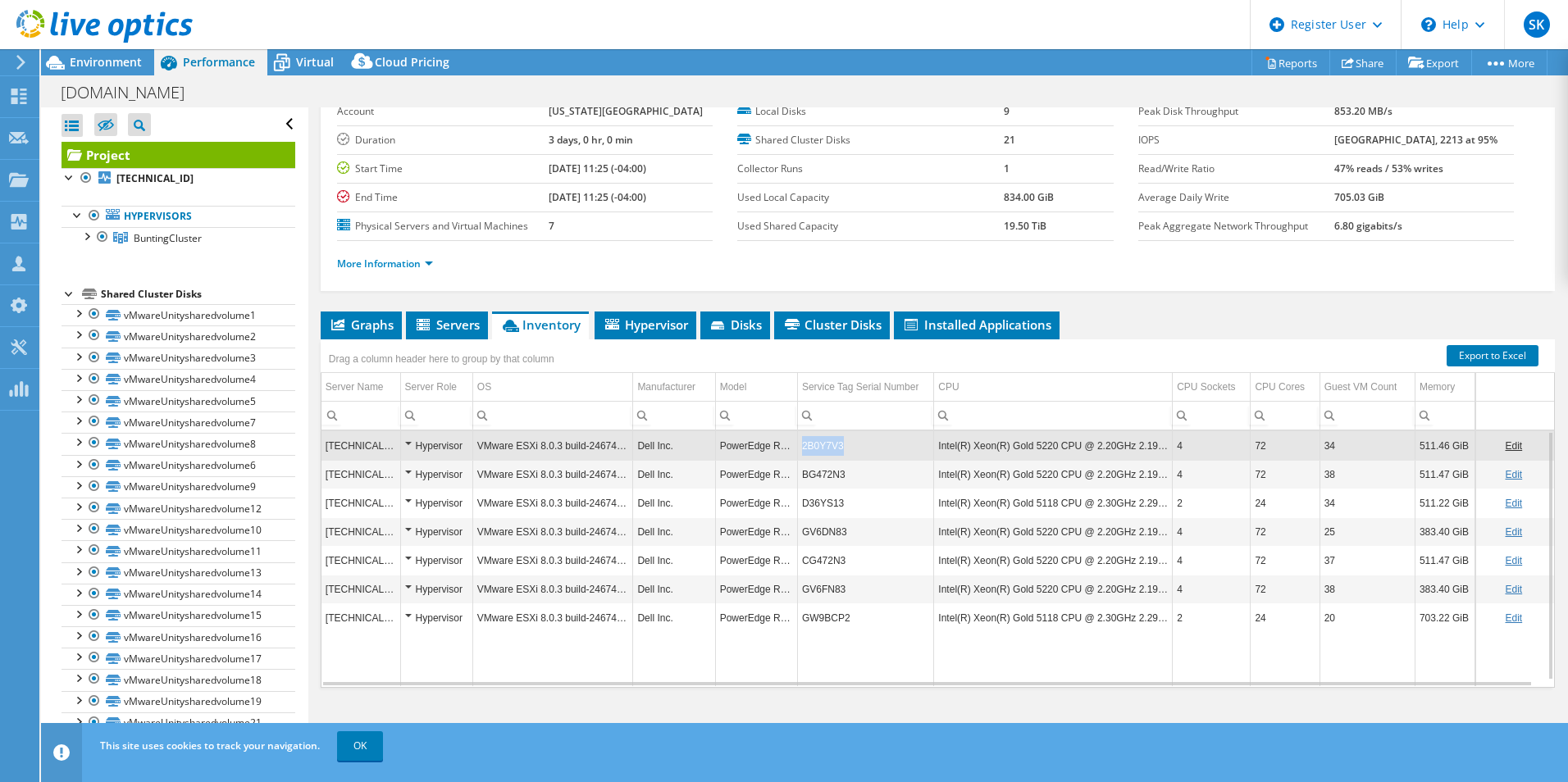
drag, startPoint x: 841, startPoint y: 449, endPoint x: 800, endPoint y: 446, distance: 41.1
click at [800, 446] on td "2B0Y7V3" at bounding box center [865, 446] width 136 height 29
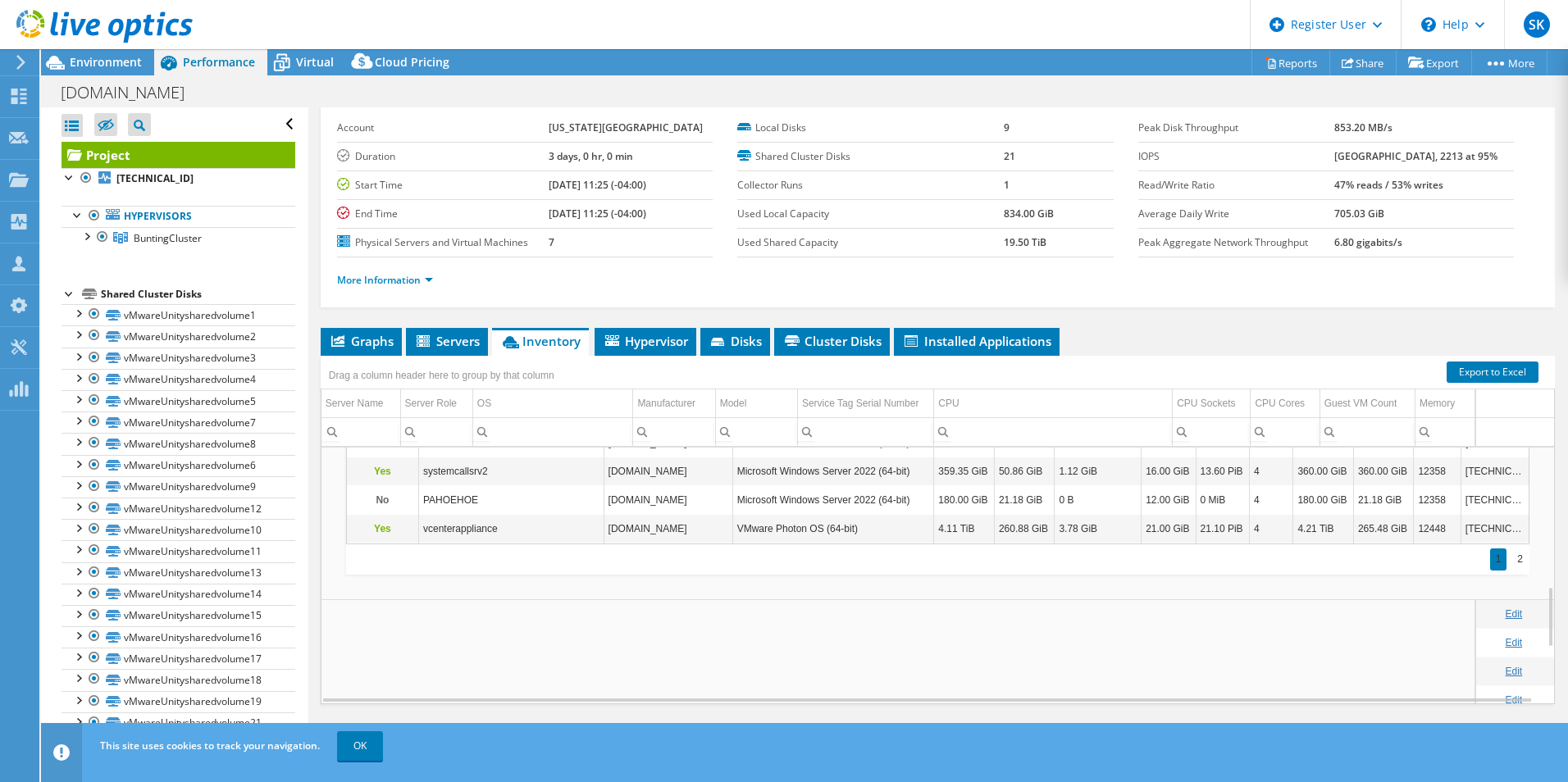
scroll to position [586, 0]
click at [1252, 573] on div "2" at bounding box center [1519, 561] width 17 height 22
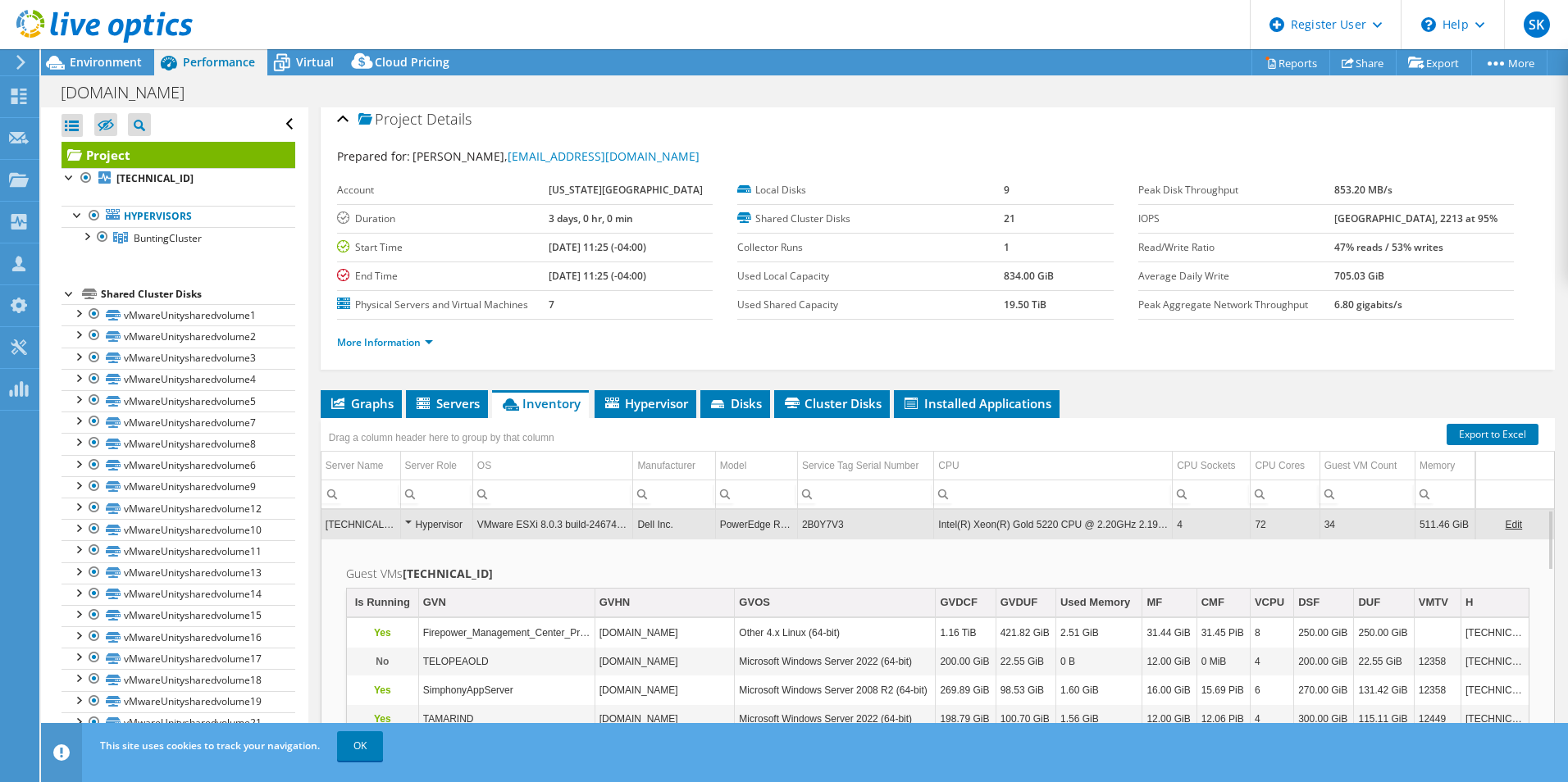
scroll to position [8, 0]
click at [857, 540] on td "2B0Y7V3" at bounding box center [865, 526] width 136 height 29
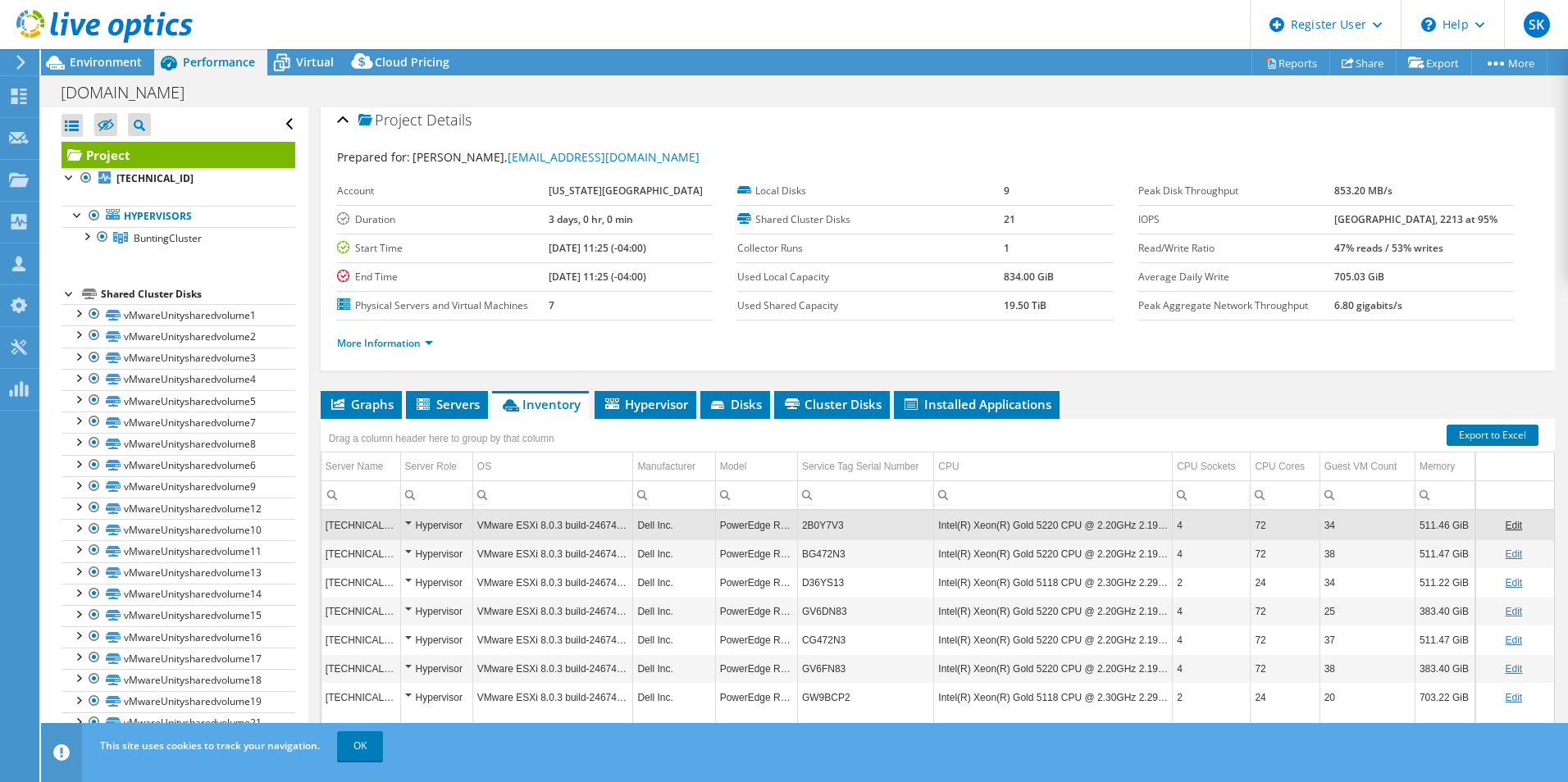
scroll to position [120, 0]
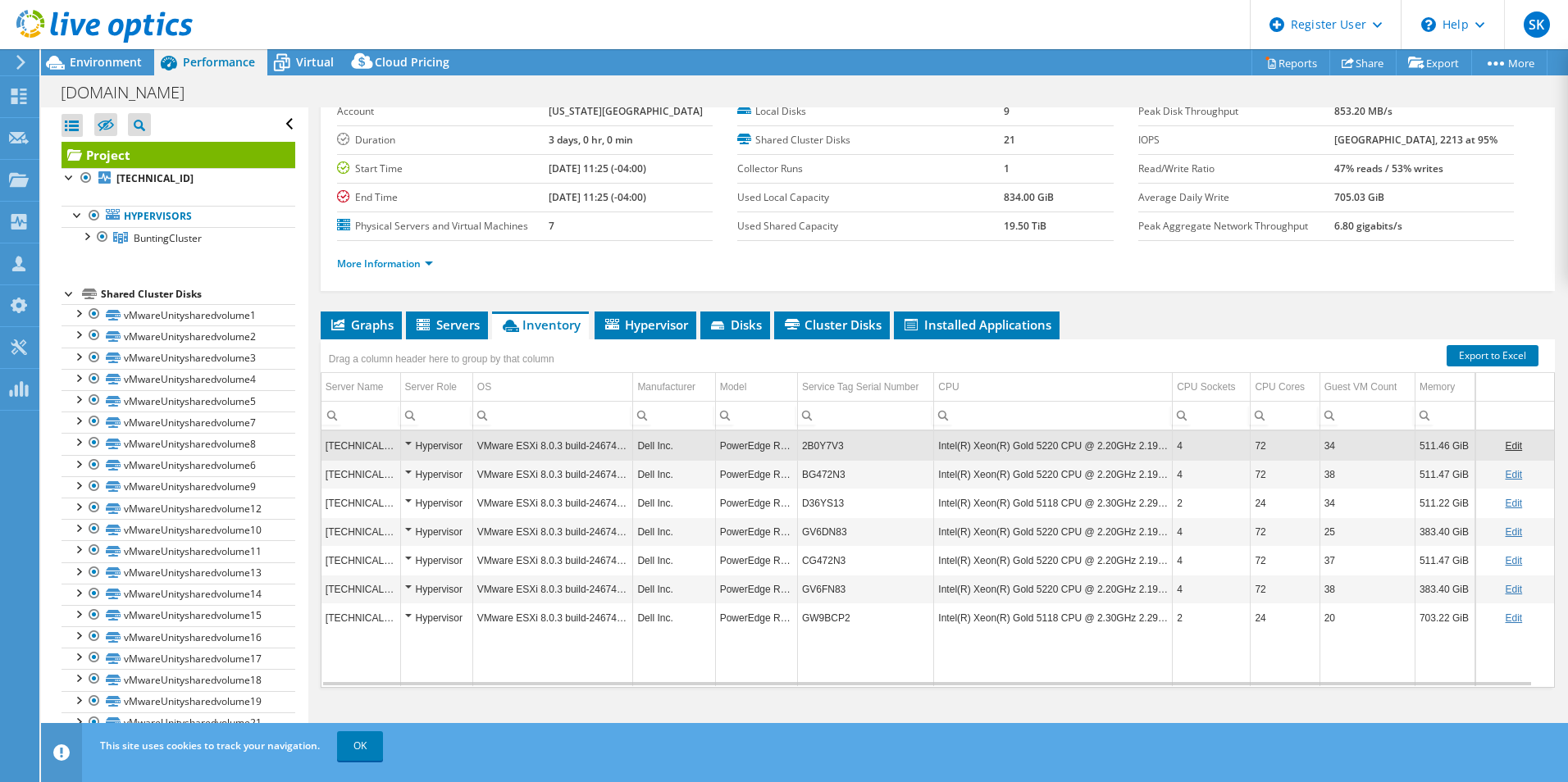
click at [835, 474] on td "BG472N3" at bounding box center [865, 474] width 136 height 29
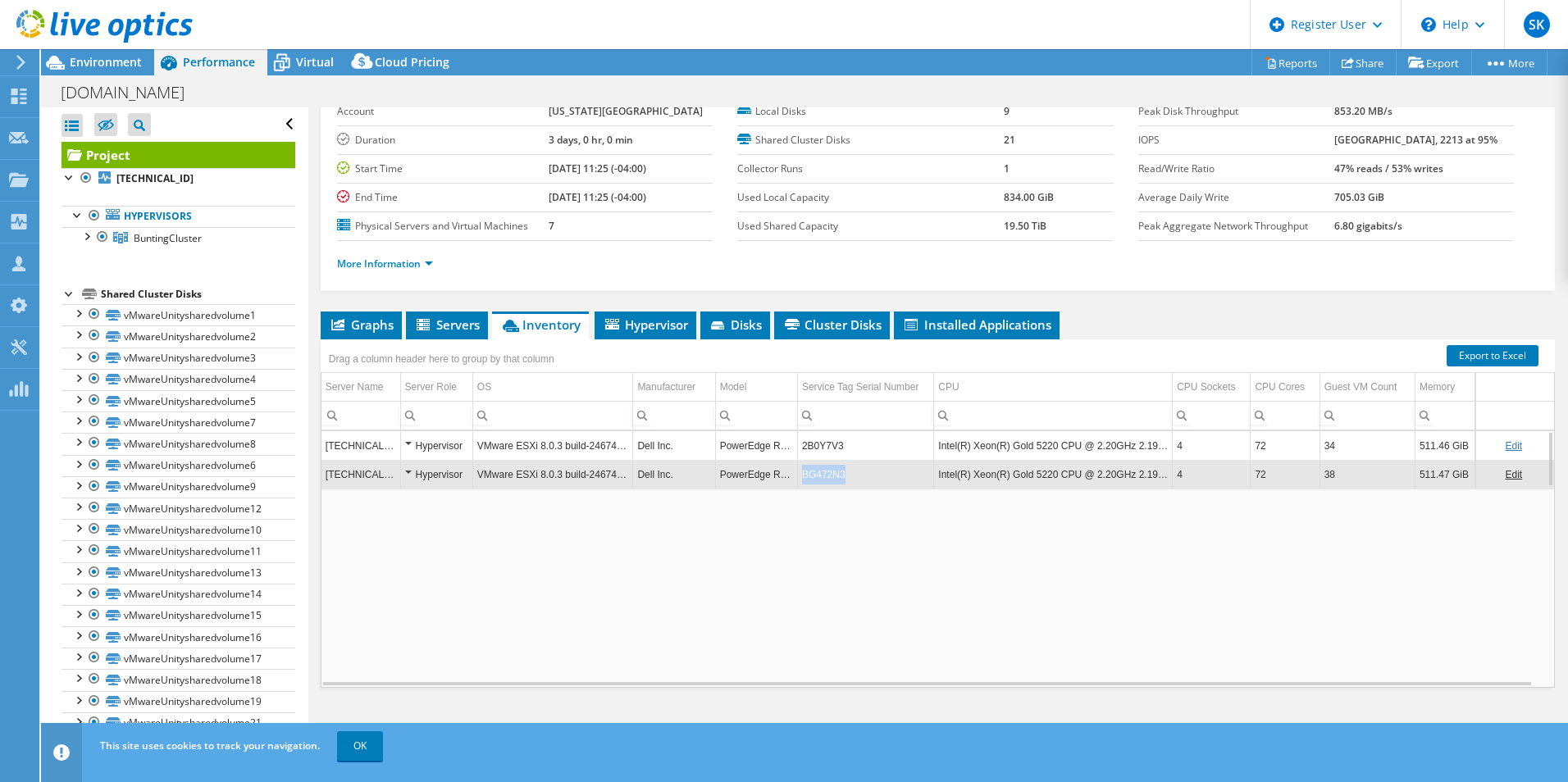
click at [835, 474] on td "BG472N3" at bounding box center [865, 474] width 136 height 29
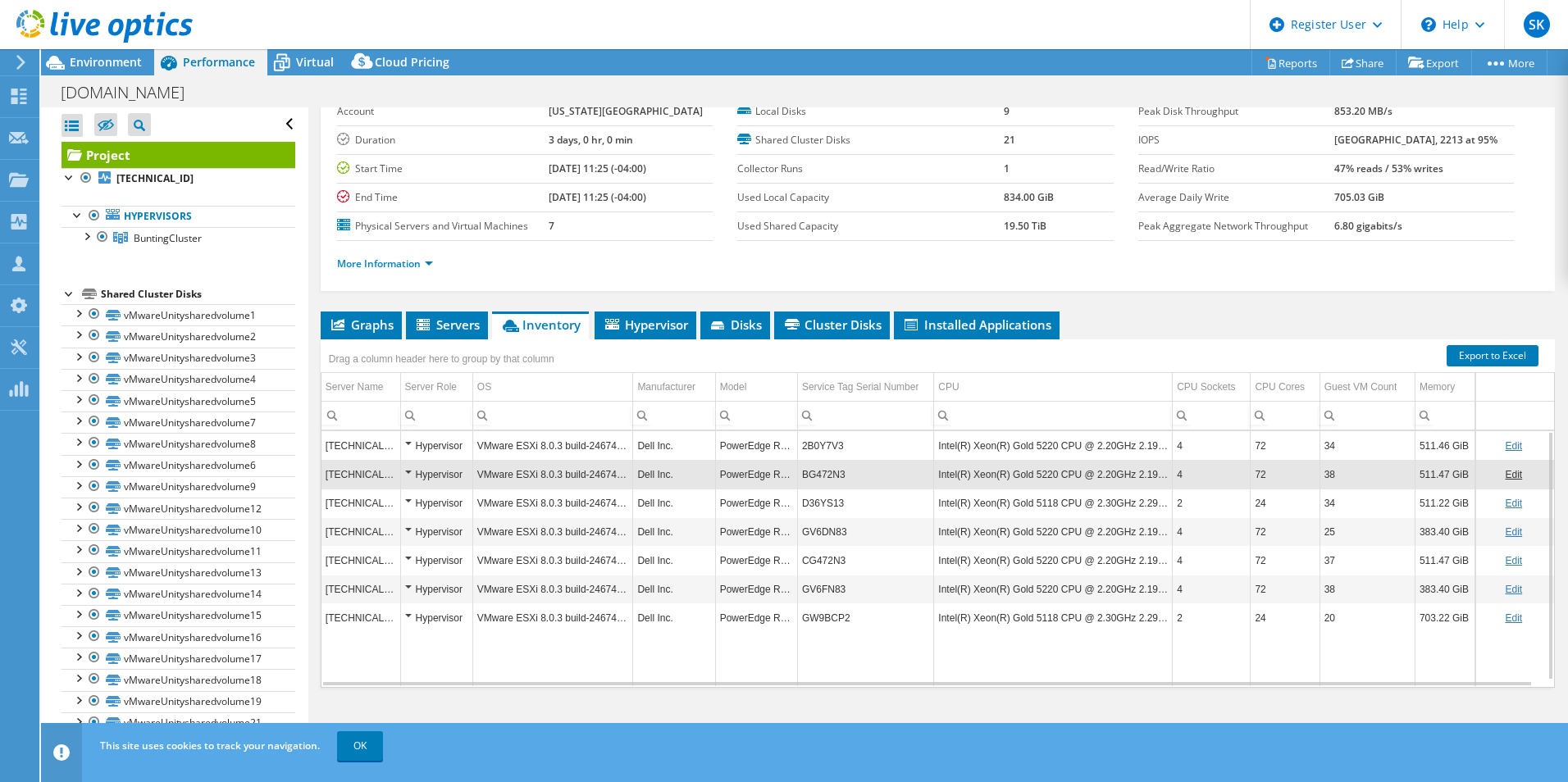
click at [835, 474] on td "BG472N3" at bounding box center [865, 474] width 136 height 29
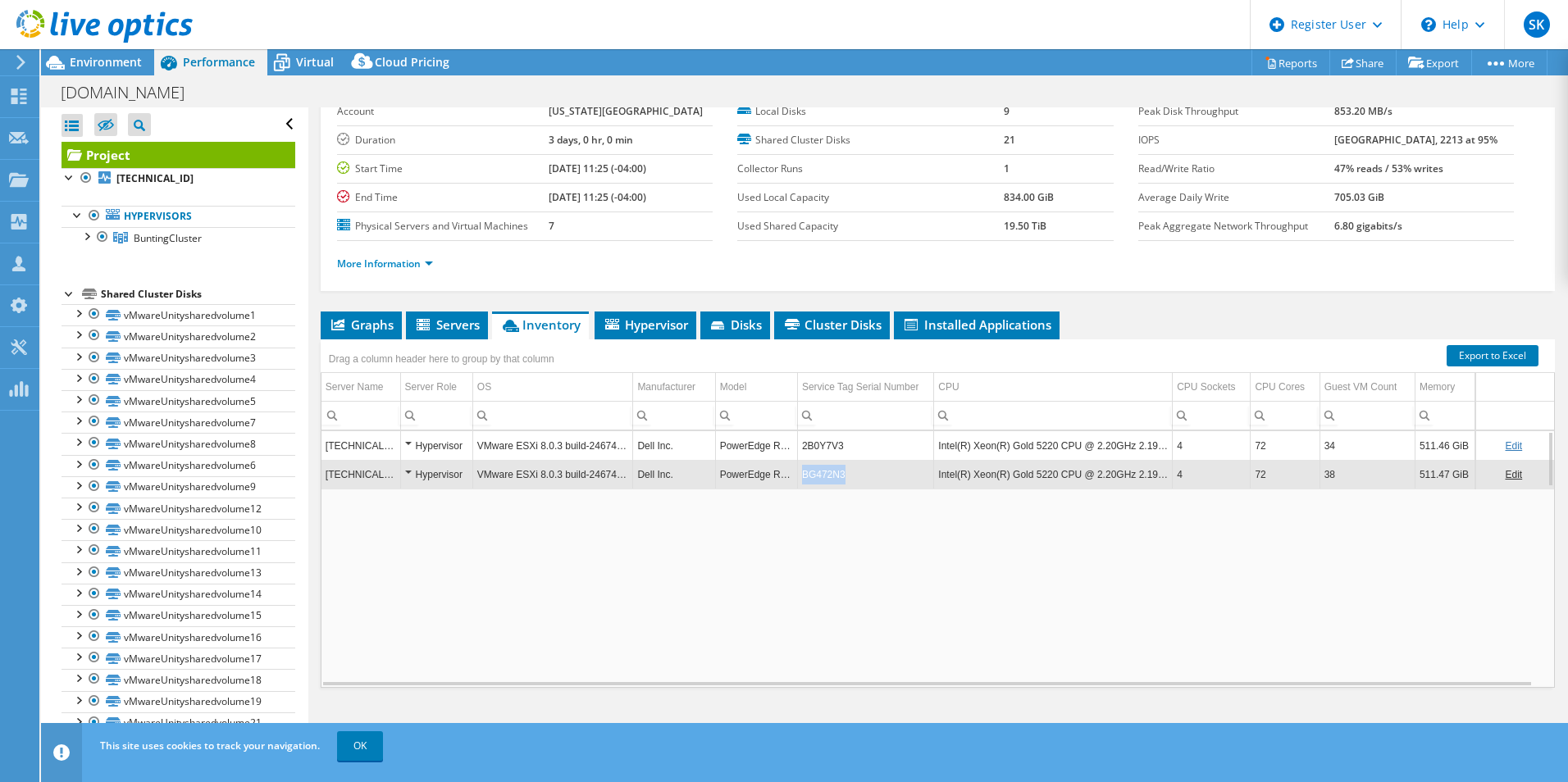
click at [835, 474] on td "BG472N3" at bounding box center [865, 474] width 136 height 29
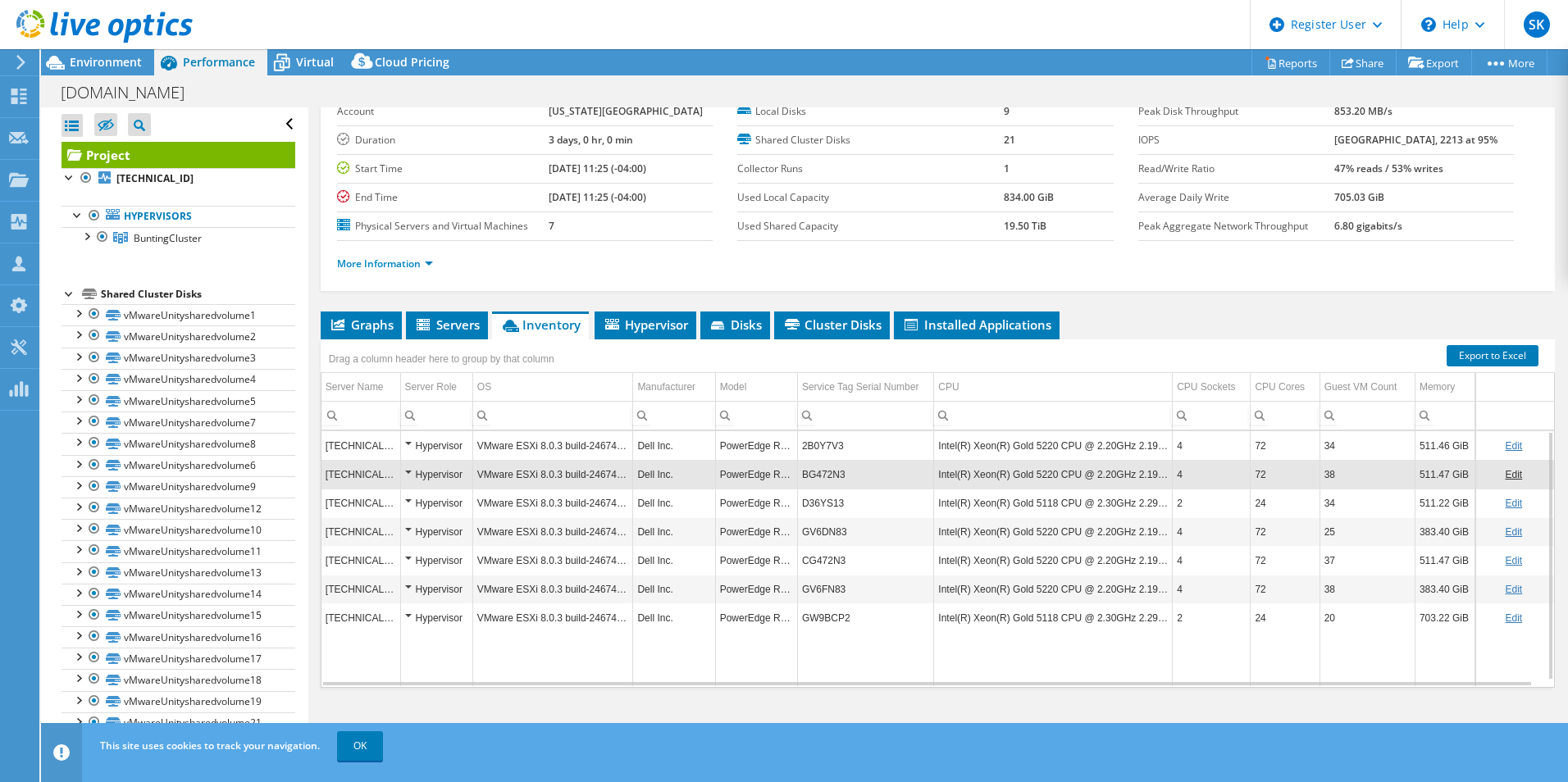
click at [835, 474] on td "BG472N3" at bounding box center [865, 474] width 136 height 29
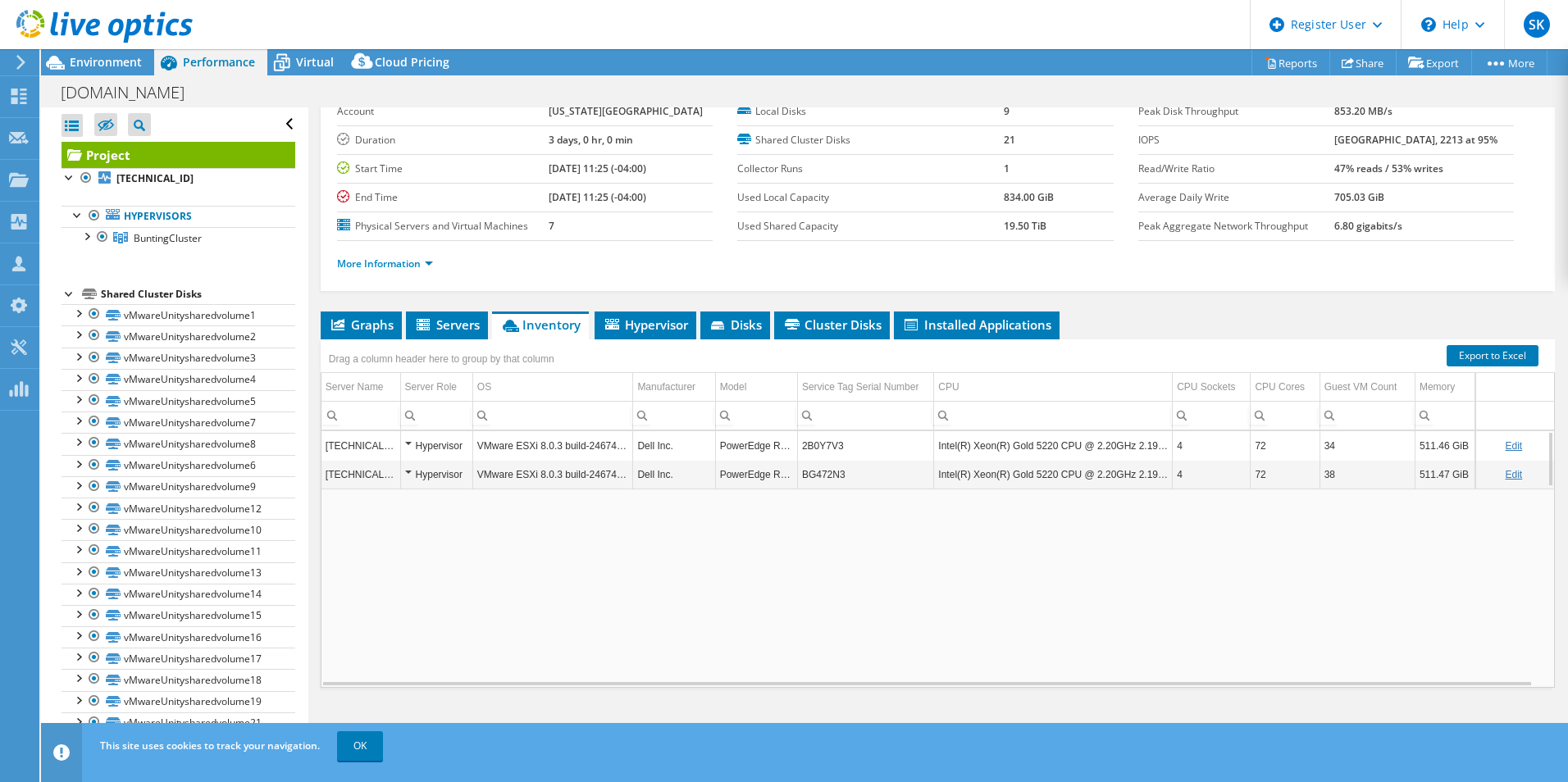
click at [835, 474] on td "BG472N3" at bounding box center [865, 474] width 136 height 29
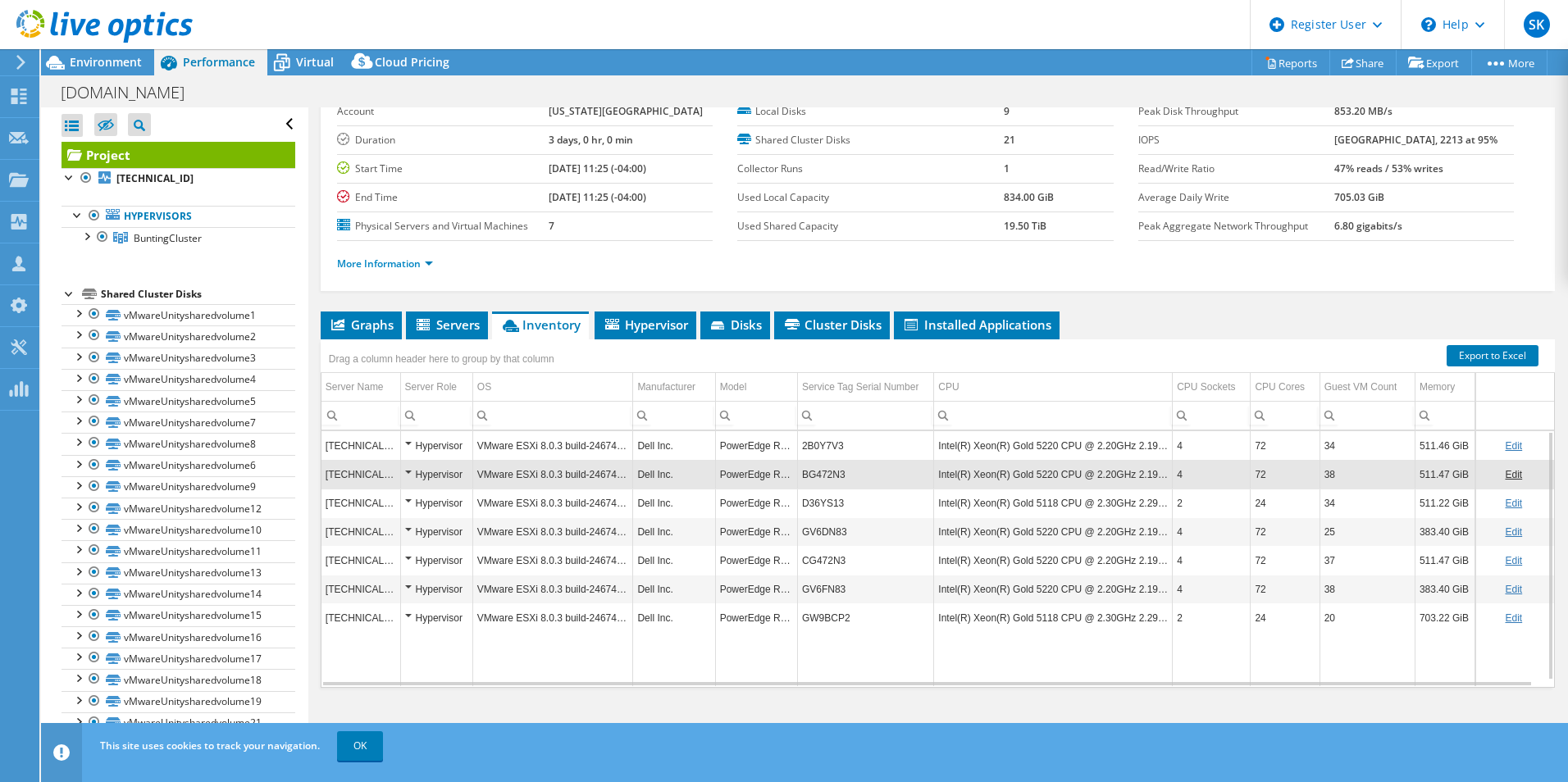
click at [822, 504] on td "D36YS13" at bounding box center [865, 503] width 136 height 29
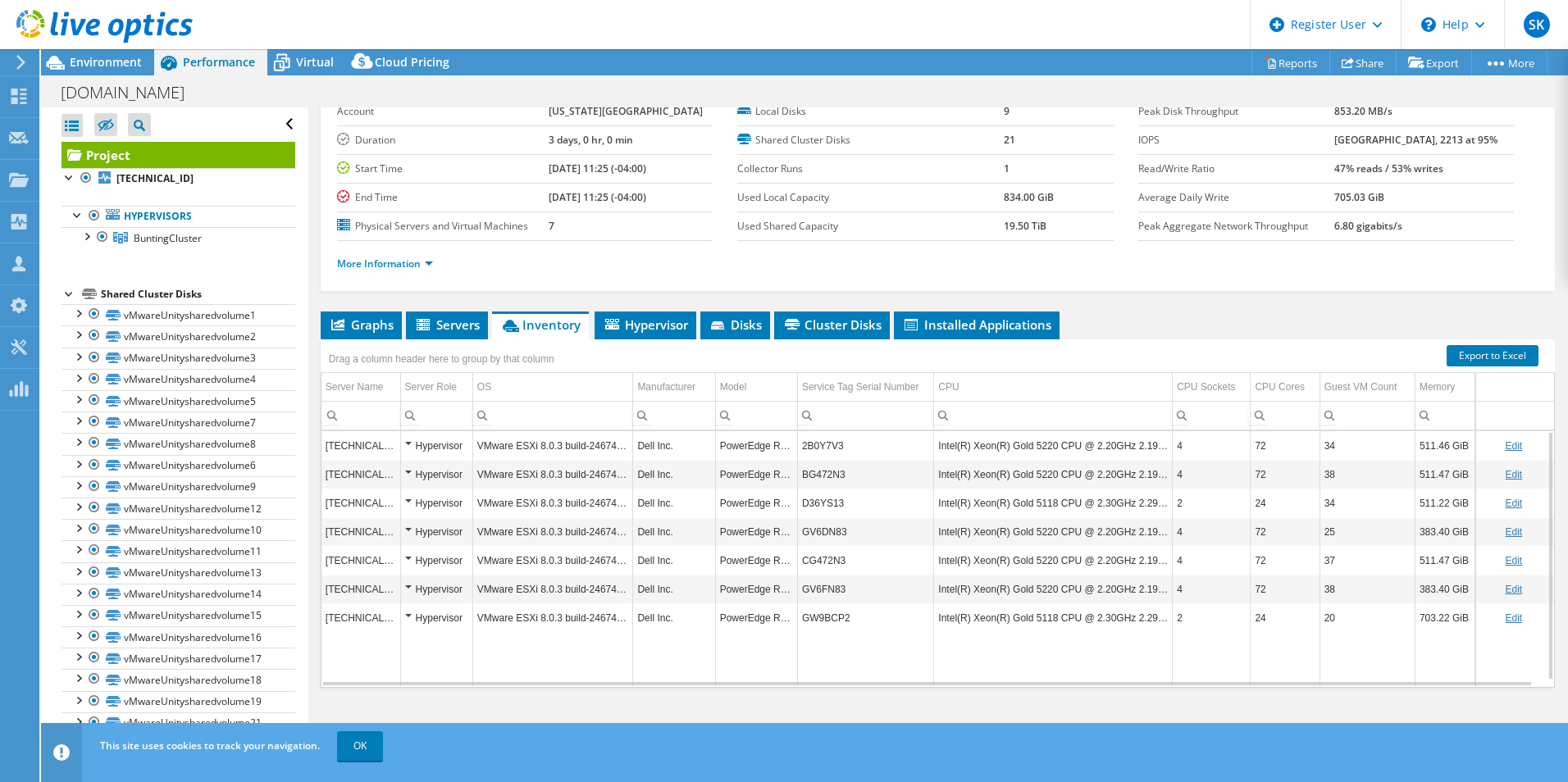
click at [822, 504] on td "D36YS13" at bounding box center [865, 503] width 136 height 29
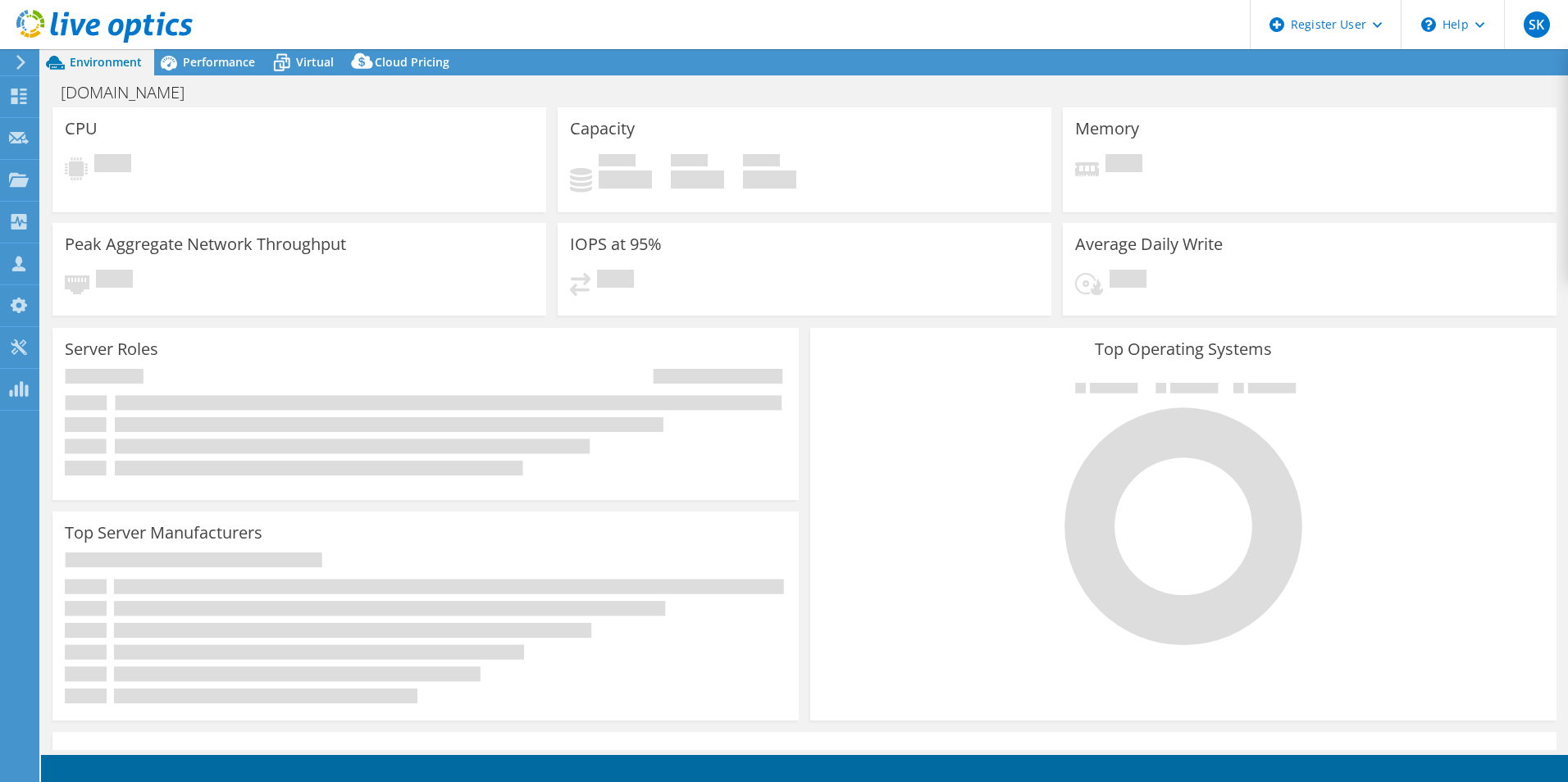
select select "USD"
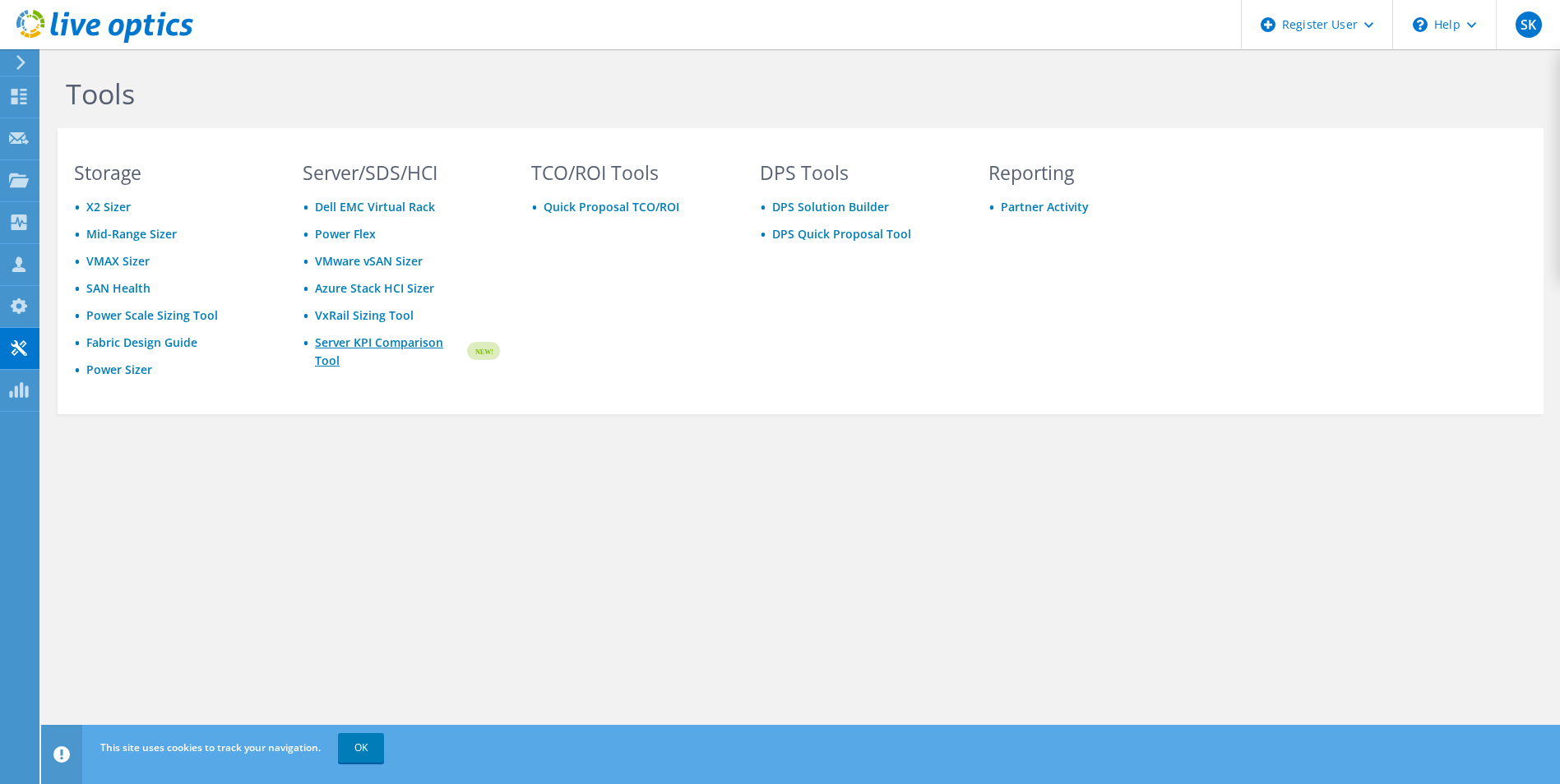
click at [342, 352] on link "Server KPI Comparison Tool" at bounding box center [390, 352] width 149 height 36
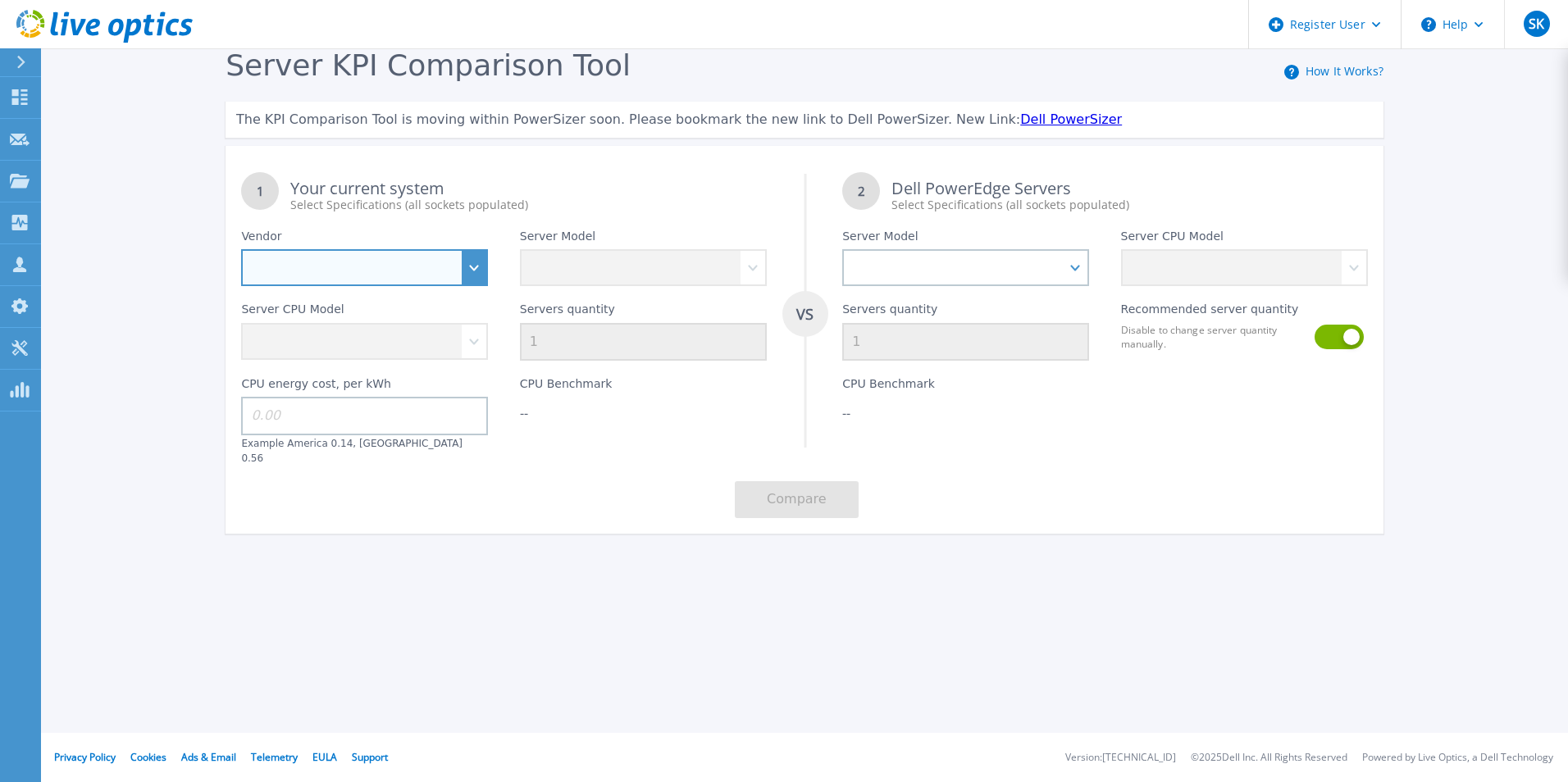
click at [486, 277] on select "Dell HPE Lenovo Supermicro" at bounding box center [365, 267] width 247 height 37
select select "Dell"
click at [241, 250] on select "Dell HPE Lenovo Supermicro" at bounding box center [365, 267] width 247 height 37
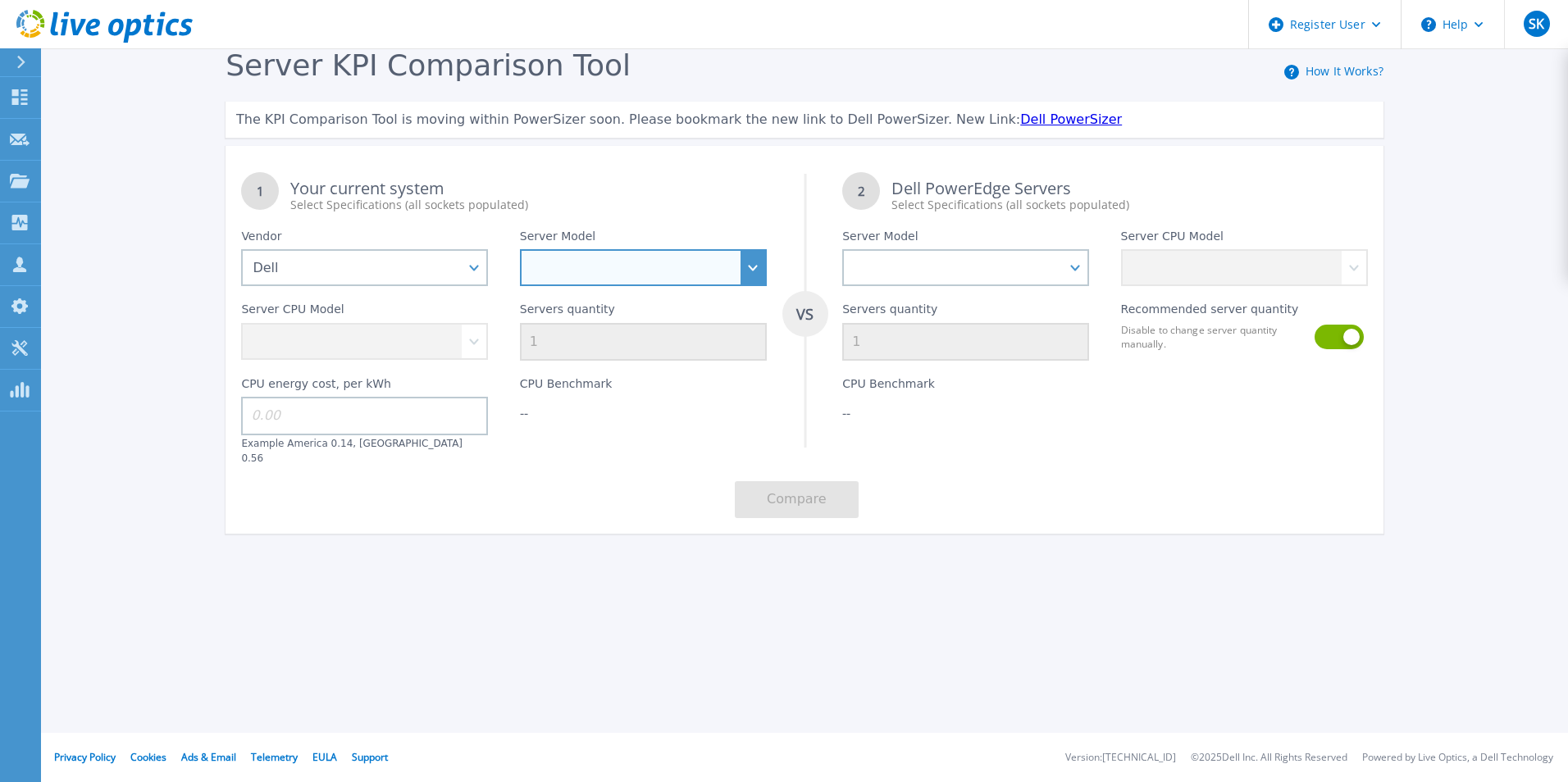
click at [743, 278] on select "PowerEdge C6520 PowerEdge C6525 PowerEdge HS5610 PowerEdge HS5620 PowerEdge R24…" at bounding box center [643, 267] width 247 height 37
select select "PowerEdge R840"
click at [520, 250] on select "PowerEdge C6520 PowerEdge C6525 PowerEdge HS5610 PowerEdge HS5620 PowerEdge R24…" at bounding box center [643, 267] width 247 height 37
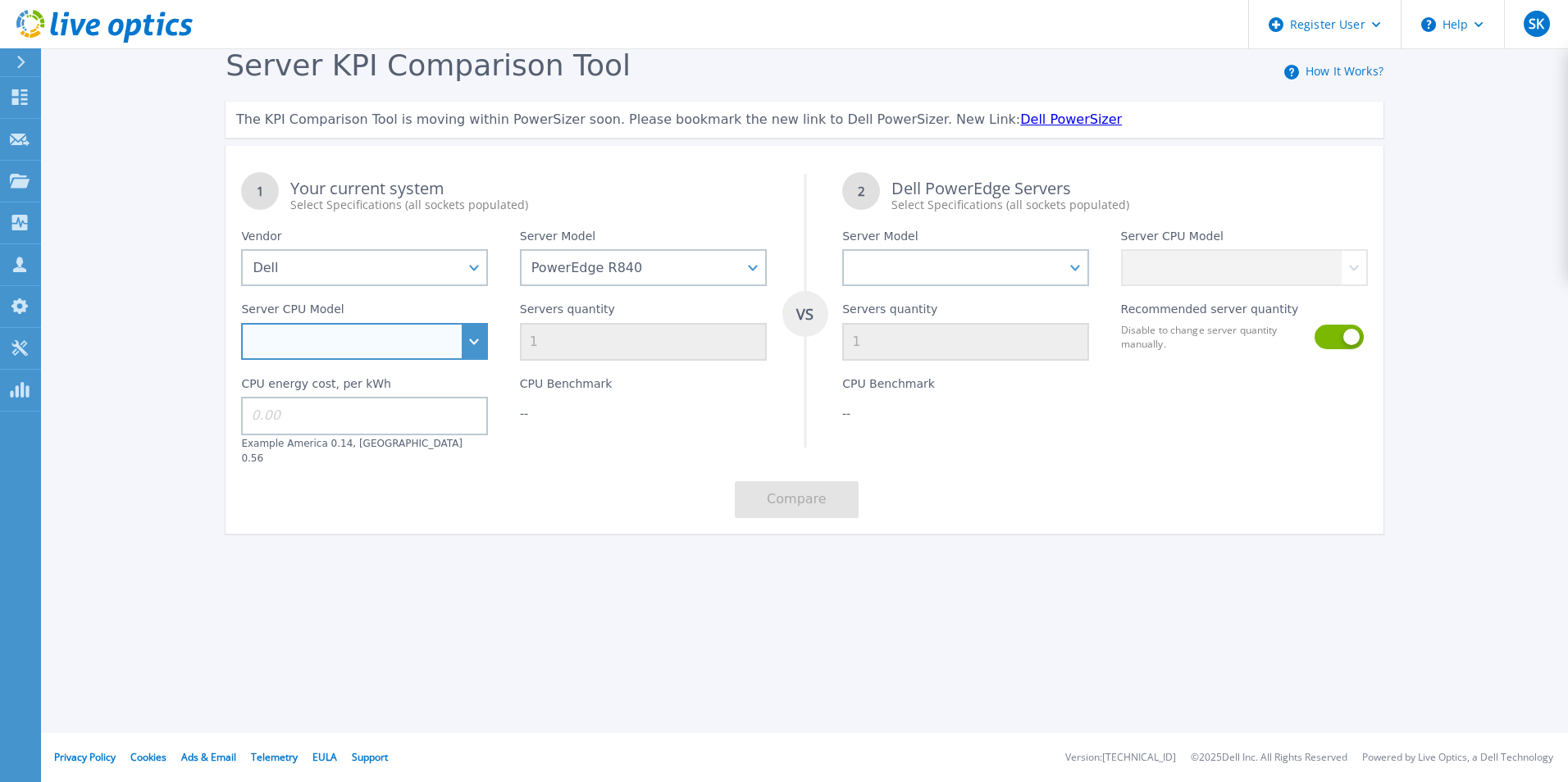
click at [367, 327] on select "Intel Xeon Gold 5118 2.3GHz Intel Xeon Gold 5120 2.2GHz Intel Xeon Gold 6130 2.…" at bounding box center [365, 341] width 247 height 37
select select "335245"
click at [241, 324] on select "Intel Xeon Gold 5118 2.3GHz Intel Xeon Gold 5120 2.2GHz Intel Xeon Gold 6130 2.…" at bounding box center [365, 341] width 247 height 37
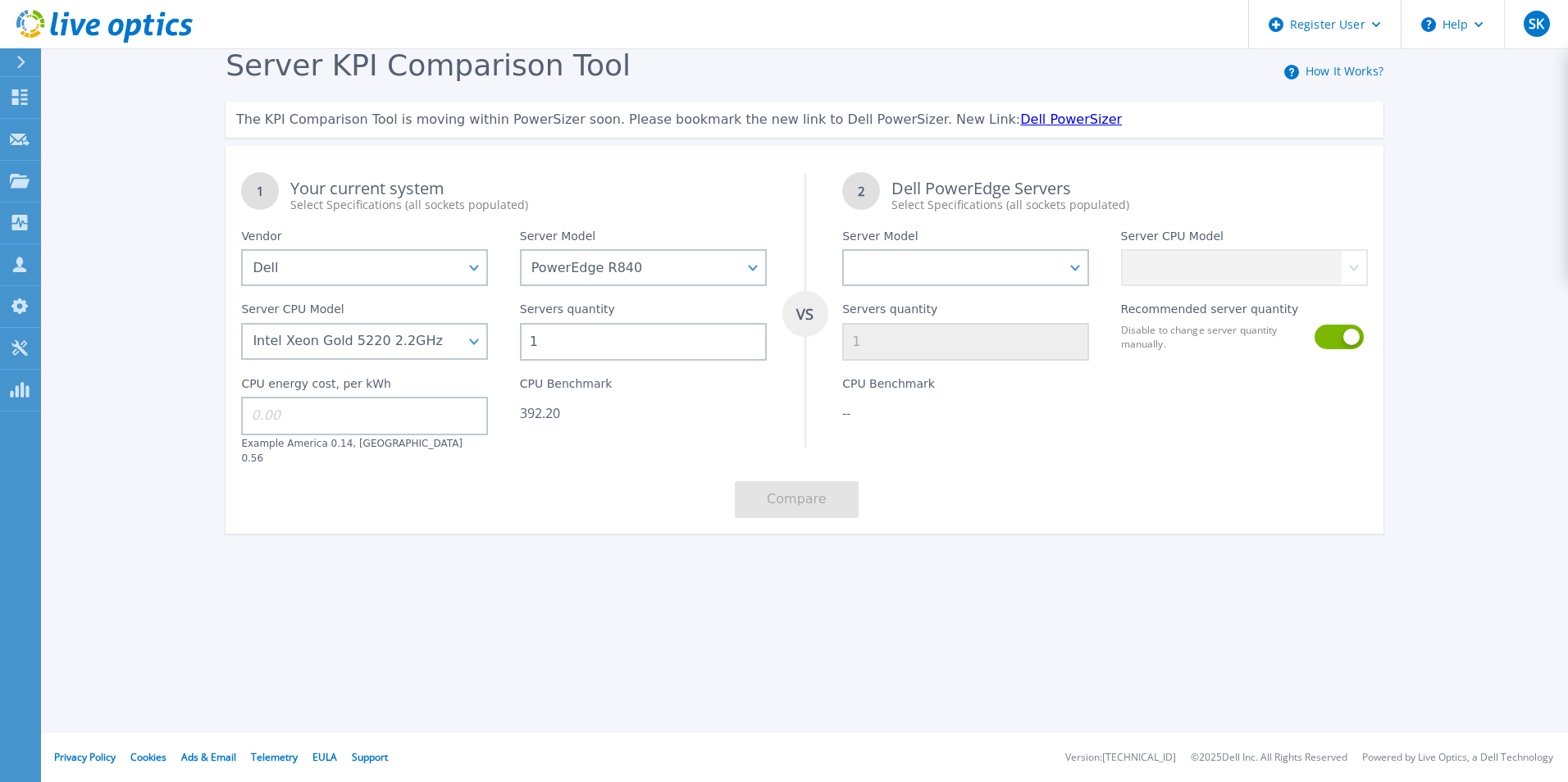
drag, startPoint x: 564, startPoint y: 335, endPoint x: 520, endPoint y: 335, distance: 44.0
click at [520, 335] on input "1" at bounding box center [643, 341] width 247 height 38
type input "5"
click at [408, 425] on input at bounding box center [365, 415] width 247 height 38
type input "0.14"
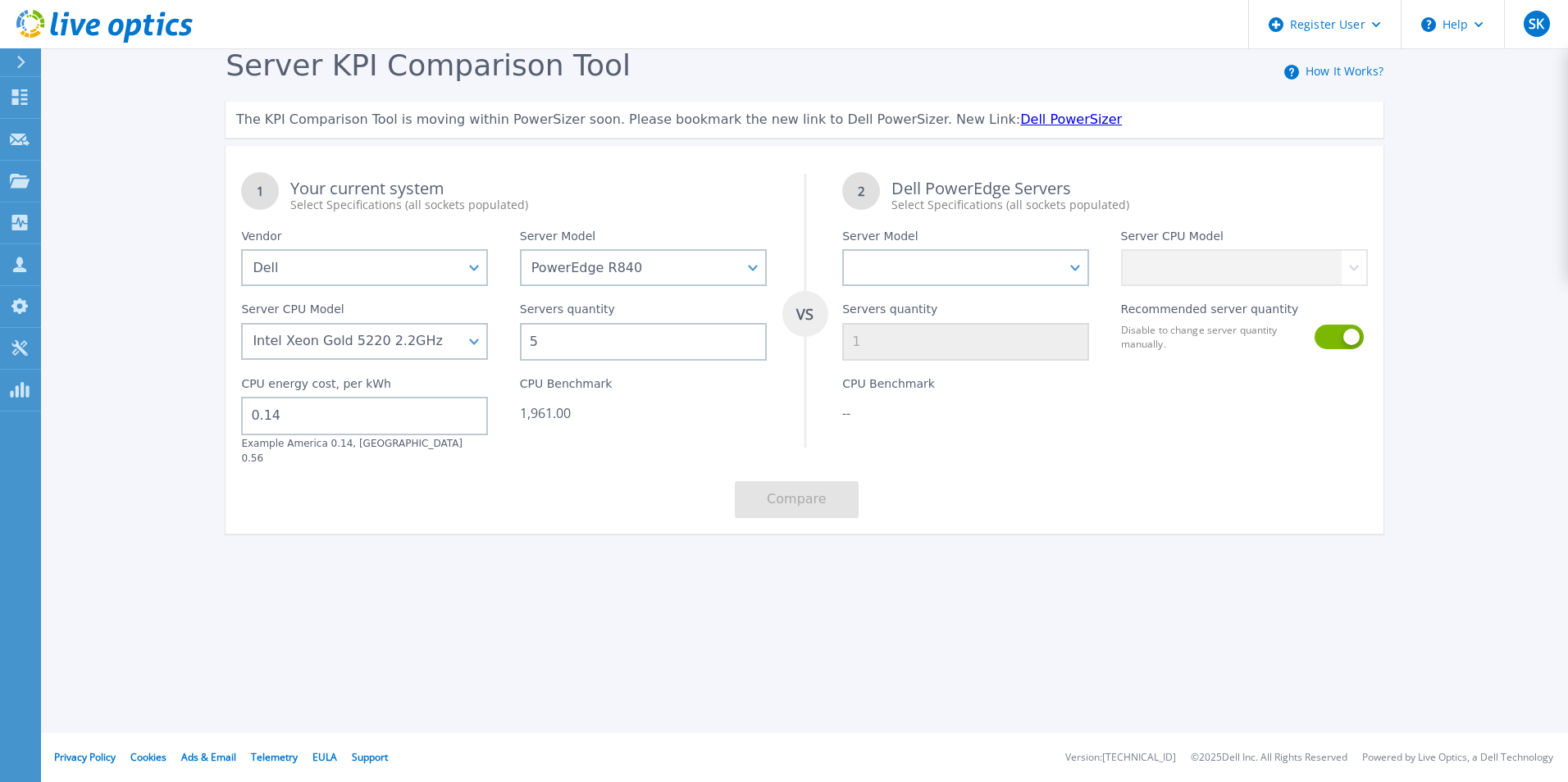
click at [557, 475] on div "1 Your current system Select Specifications (all sockets populated) VS 2 Dell P…" at bounding box center [804, 345] width 1158 height 378
click at [1057, 283] on select "PowerEdge C6520 PowerEdge C6525 PowerEdge HS5610 PowerEdge HS5620 PowerEdge R24…" at bounding box center [966, 267] width 247 height 37
select select "PowerEdge R860"
click at [842, 250] on select "PowerEdge C6520 PowerEdge C6525 PowerEdge HS5610 PowerEdge HS5620 PowerEdge R24…" at bounding box center [966, 267] width 247 height 37
click at [1311, 271] on select "Intel Xeon Gold 6416H 2.2GHz Intel Xeon Gold 6418H 2.1GHz Intel Xeon Gold 6434H…" at bounding box center [1244, 267] width 247 height 37
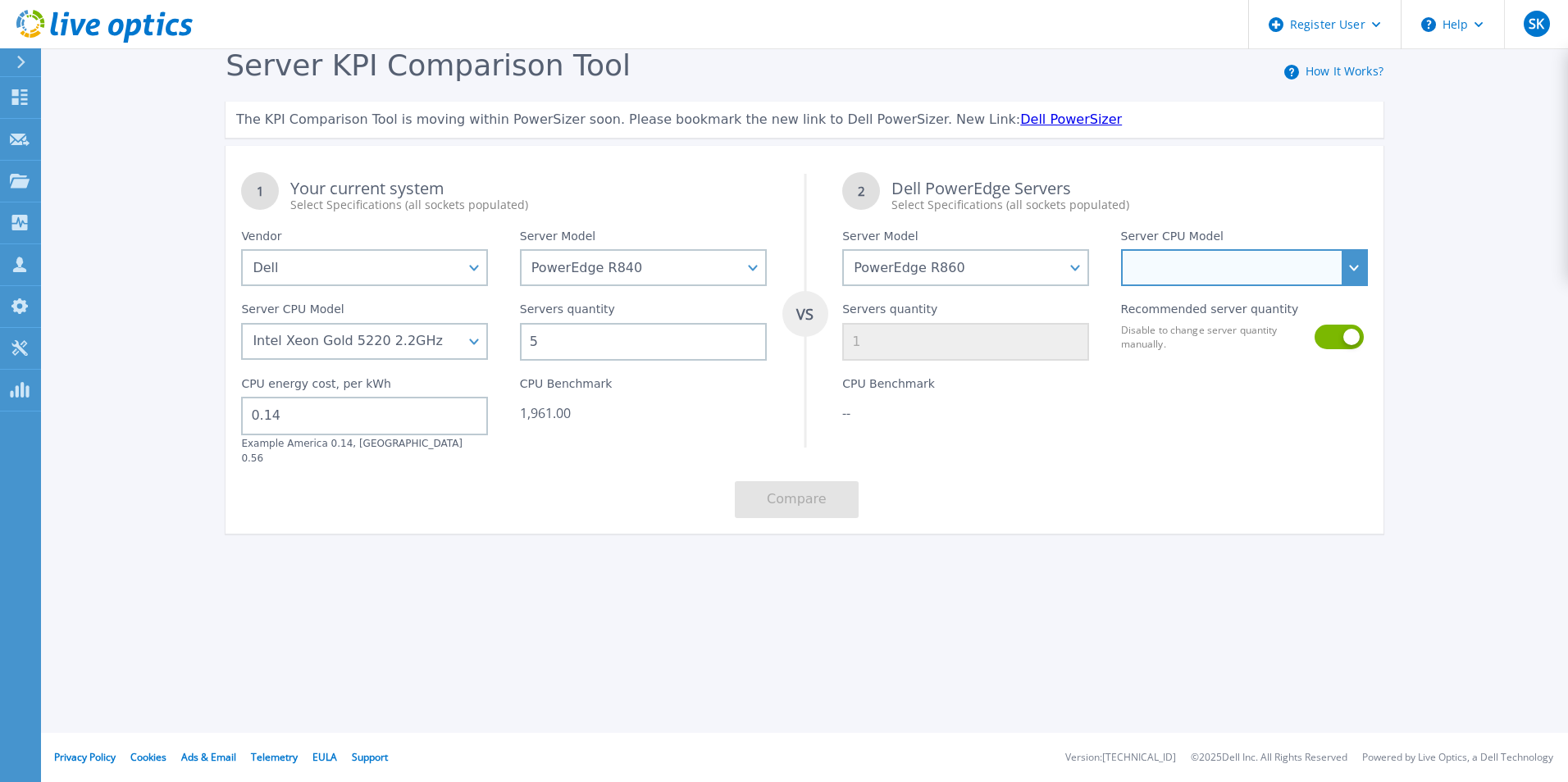
select select "335382"
click at [1121, 250] on select "Intel Xeon Gold 6416H 2.2GHz Intel Xeon Gold 6418H 2.1GHz Intel Xeon Gold 6434H…" at bounding box center [1244, 267] width 247 height 37
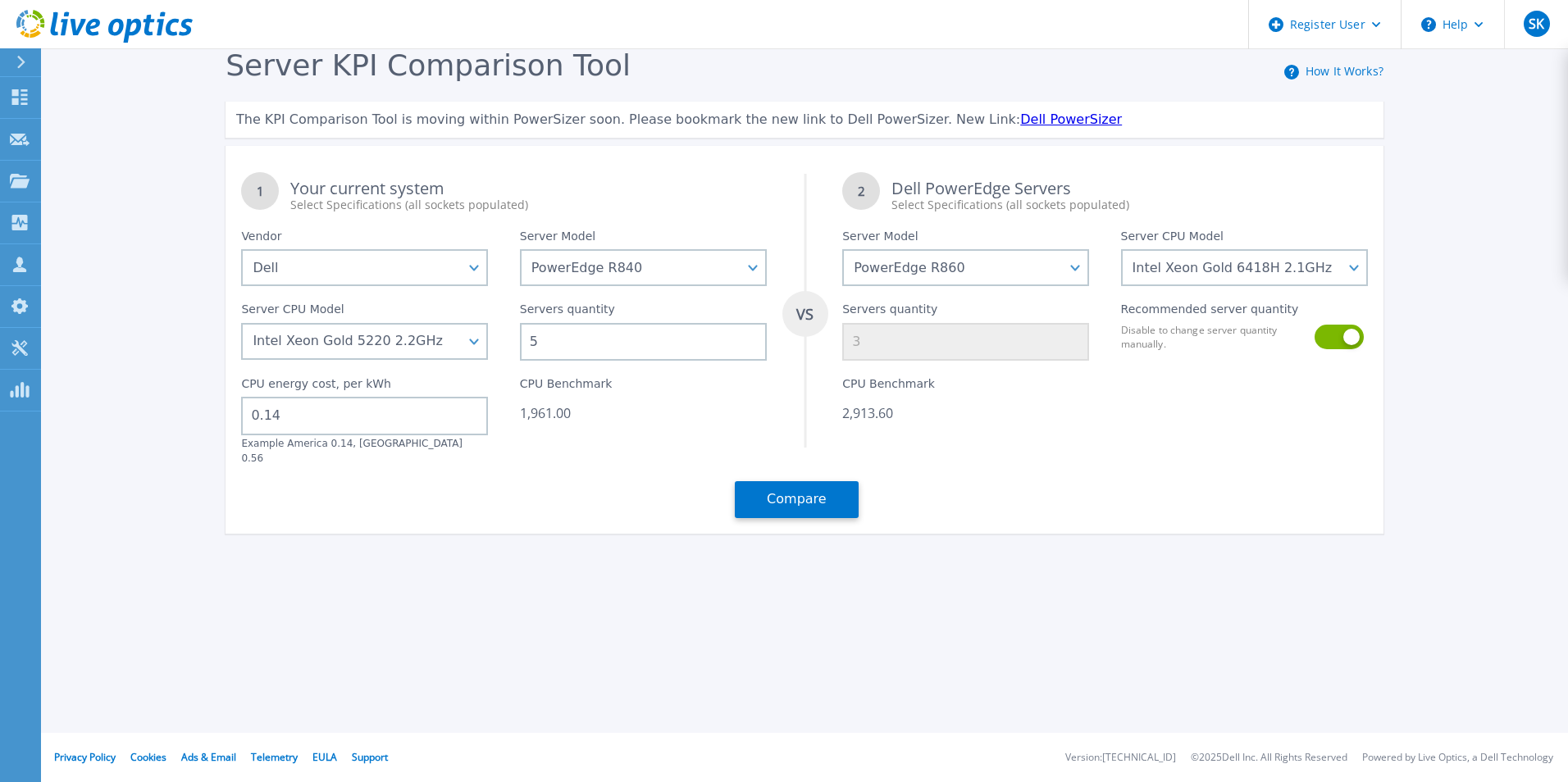
click at [1281, 347] on label "Disable to change server quantity manually." at bounding box center [1212, 336] width 183 height 28
click at [1338, 341] on button at bounding box center [1338, 336] width 47 height 24
click at [948, 343] on input "3" at bounding box center [966, 341] width 247 height 38
type input "5"
click at [959, 464] on div "1 Your current system Select Specifications (all sockets populated) VS 2 Dell P…" at bounding box center [804, 345] width 1158 height 378
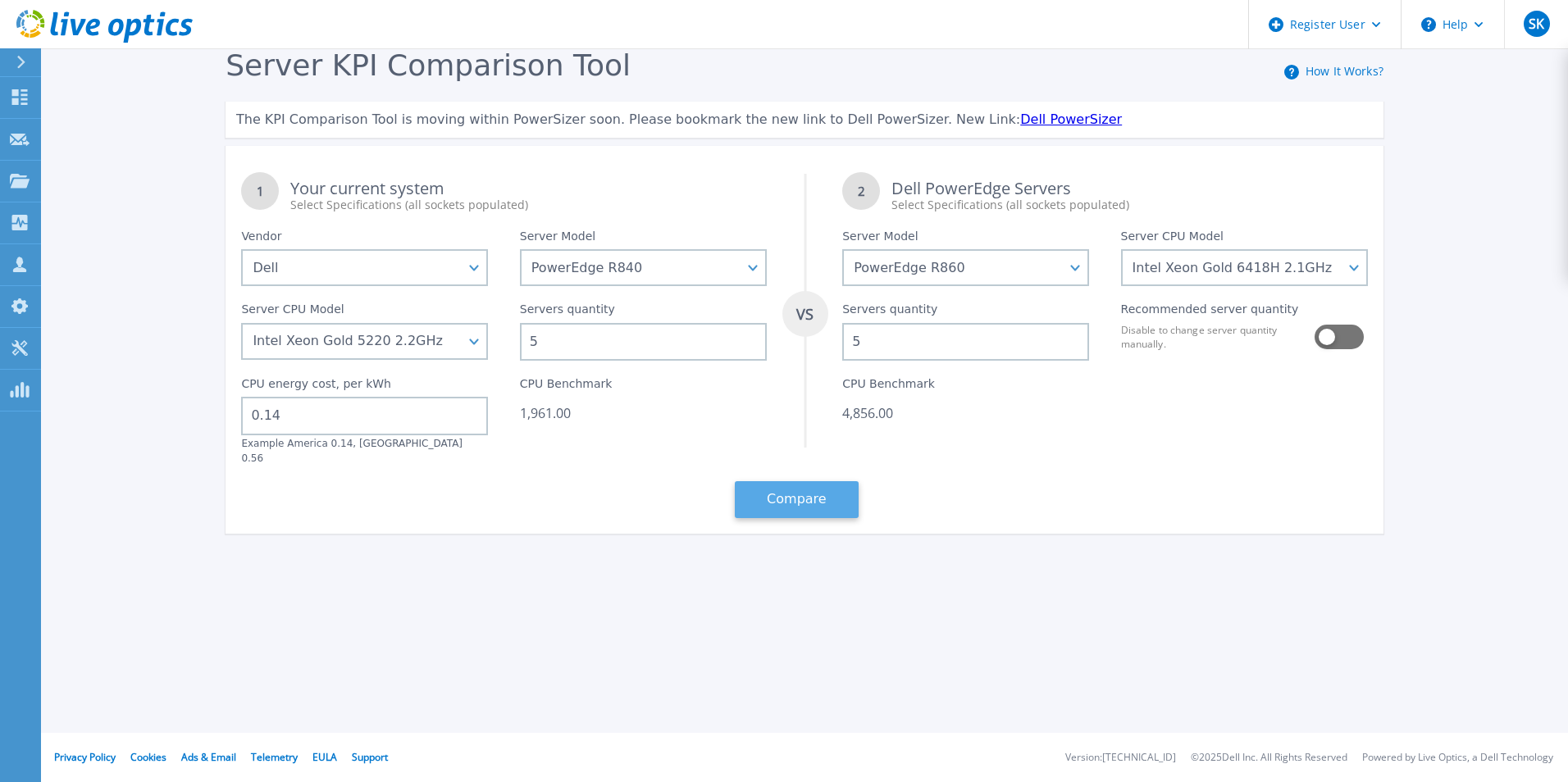
click at [805, 481] on button "Compare" at bounding box center [796, 499] width 124 height 37
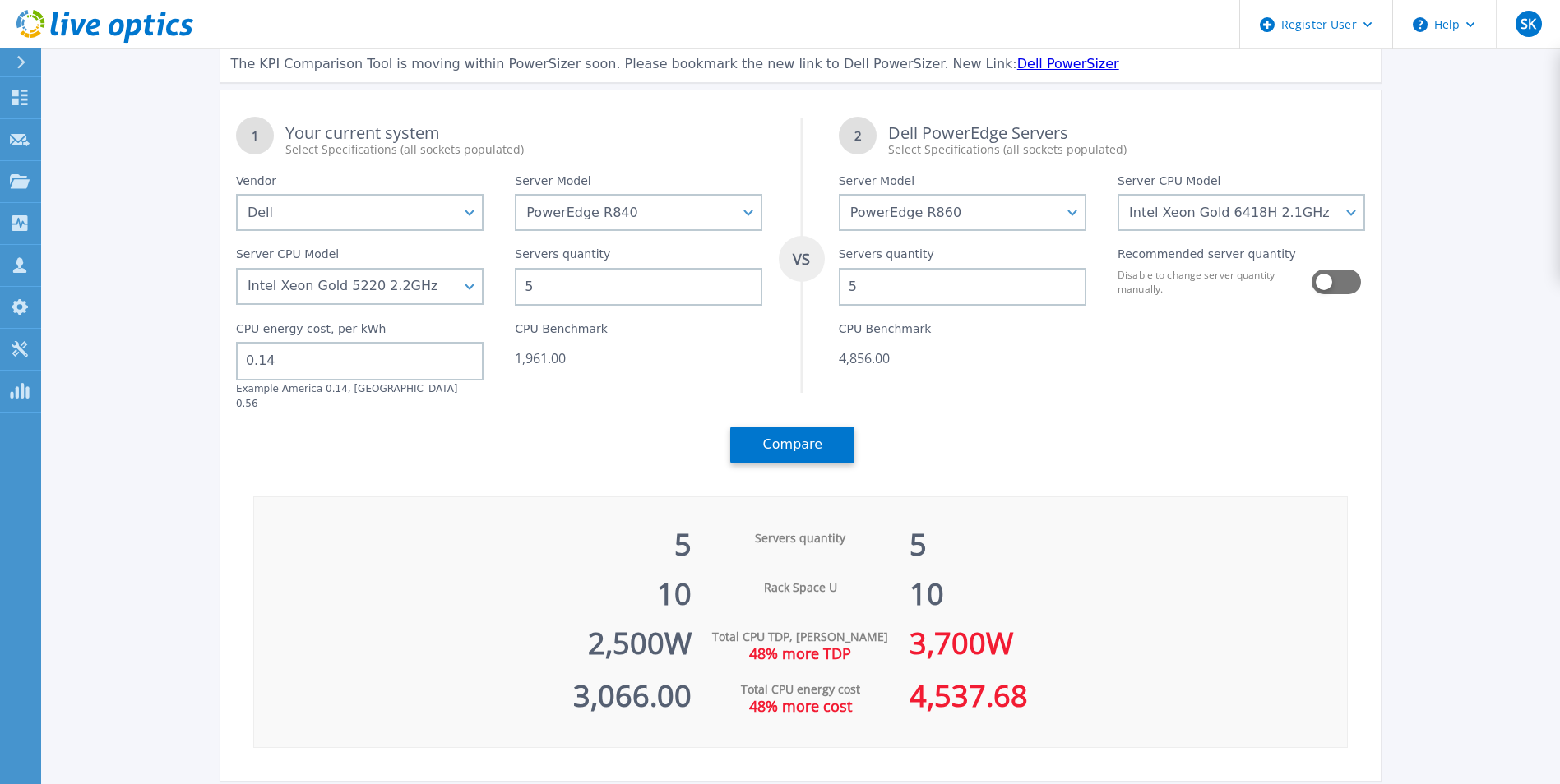
scroll to position [118, 0]
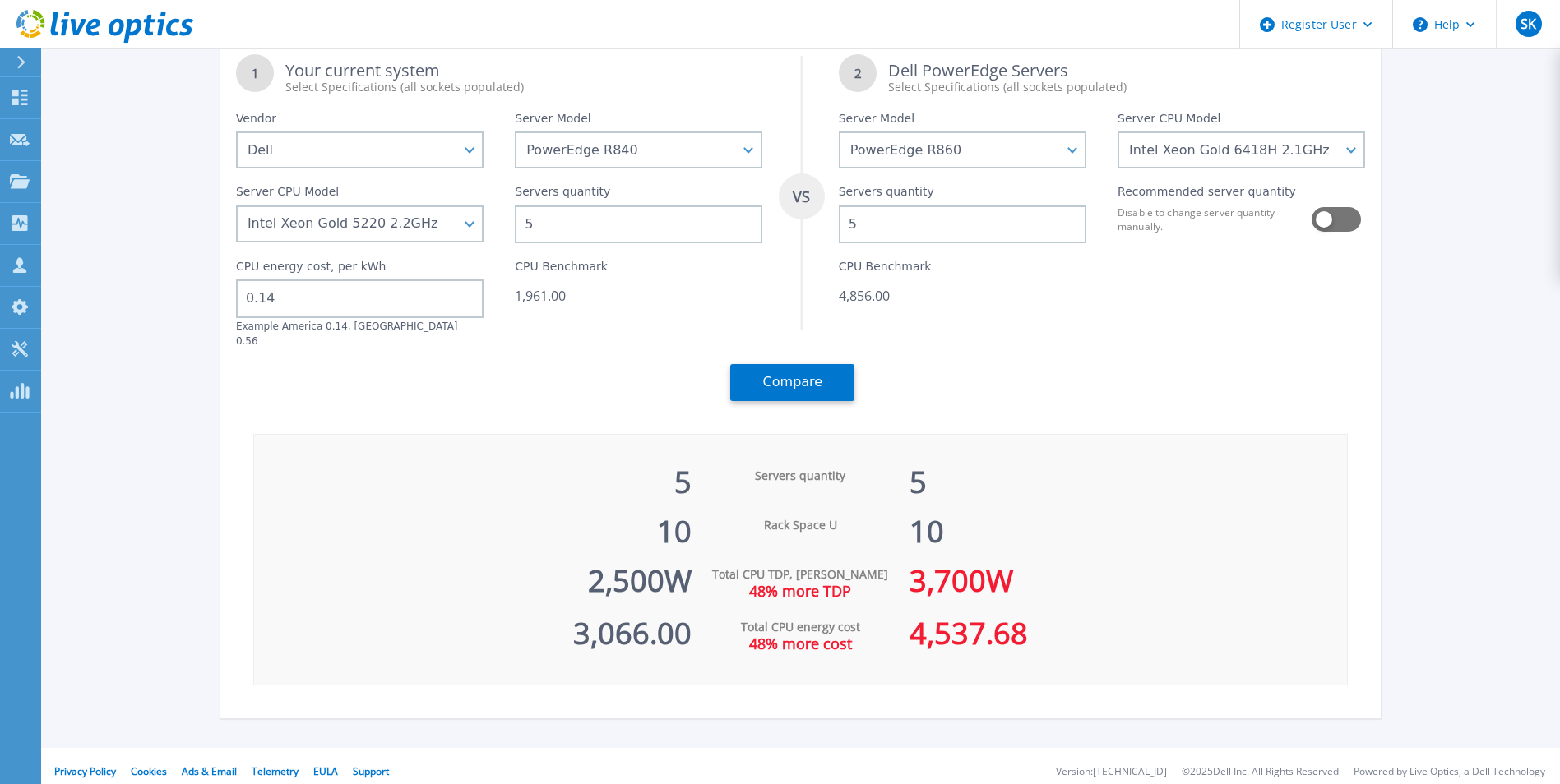
drag, startPoint x: 1036, startPoint y: 617, endPoint x: 1050, endPoint y: 581, distance: 38.6
click at [1050, 581] on div "5 Servers quantity 5 10 Rack Space U 10 2,500 W Total CPU TDP, Watts 48% more T…" at bounding box center [800, 560] width 1095 height 251
drag, startPoint x: 1050, startPoint y: 581, endPoint x: 1064, endPoint y: 621, distance: 42.4
click at [1064, 621] on div "4,537.68" at bounding box center [1128, 626] width 438 height 52
click at [637, 141] on select "PowerEdge C6520 PowerEdge C6525 PowerEdge HS5610 PowerEdge HS5620 PowerEdge R24…" at bounding box center [638, 150] width 248 height 37
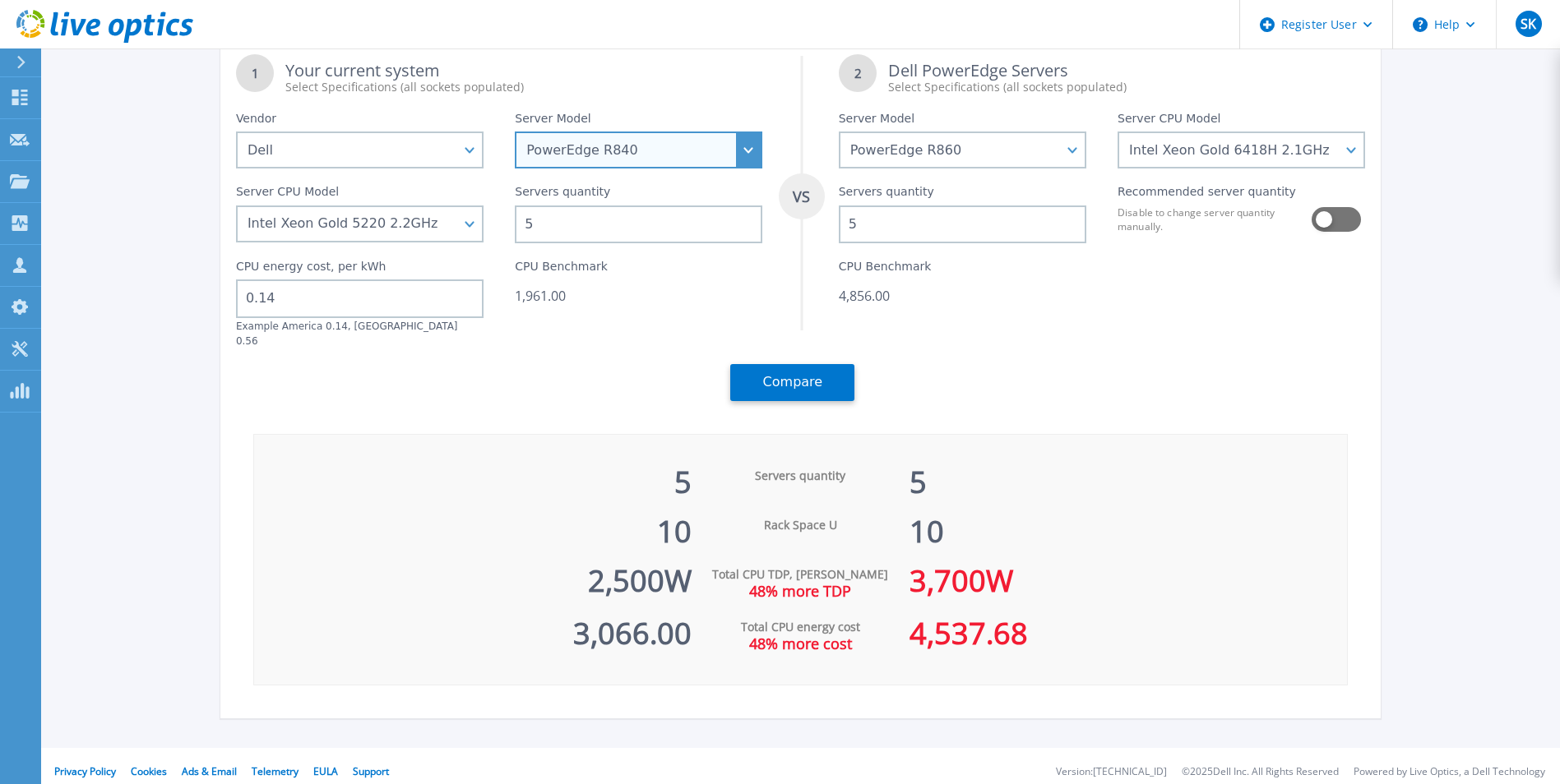
select select "PowerEdge R940"
click at [520, 169] on select "PowerEdge C6520 PowerEdge C6525 PowerEdge HS5610 PowerEdge HS5620 PowerEdge R24…" at bounding box center [638, 150] width 248 height 37
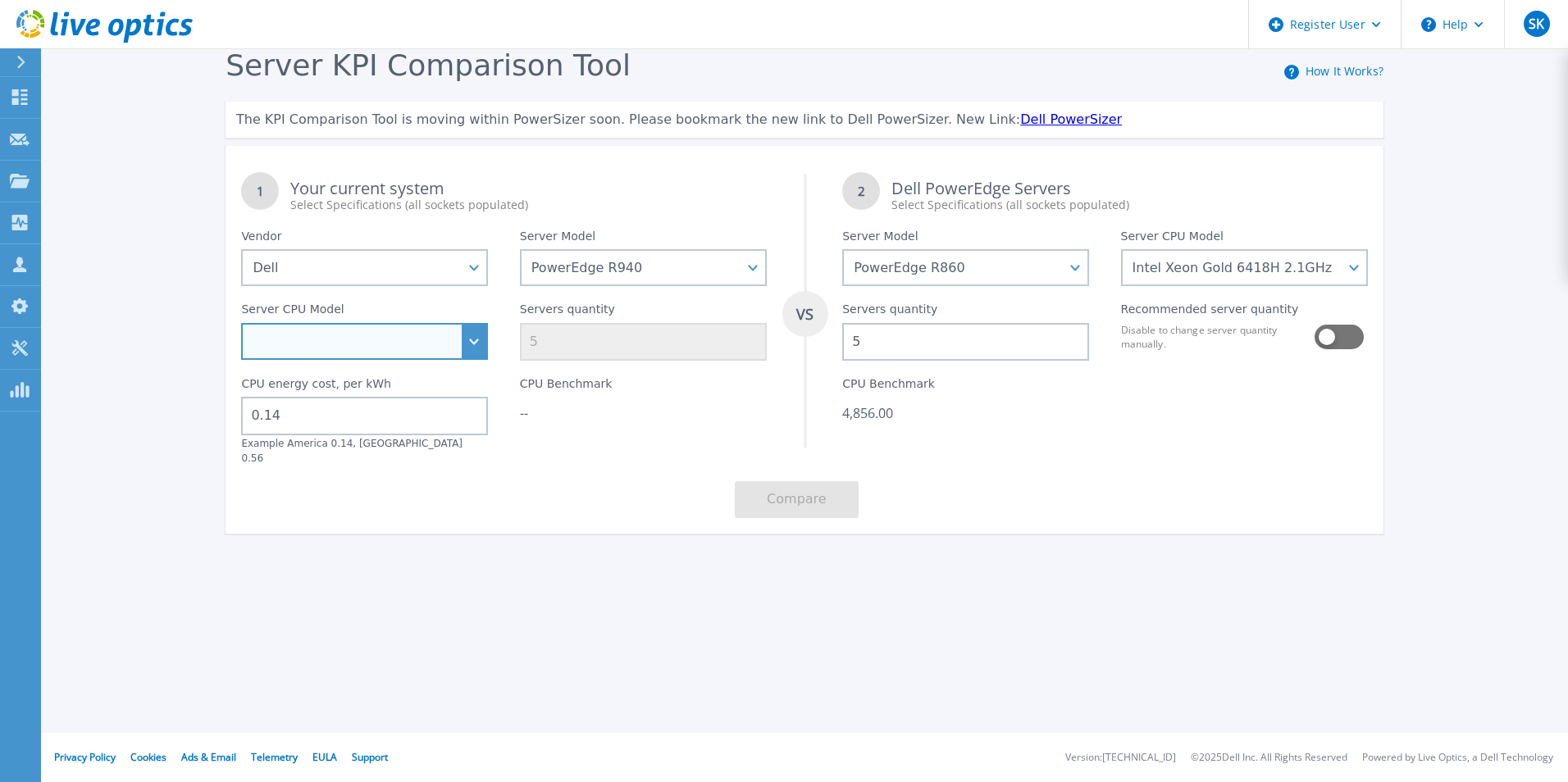
click at [413, 329] on select "Intel Xeon Gold 5115 2.4GHz Intel Xeon Gold 5118 2.3GHz Intel Xeon Gold 5120 2.…" at bounding box center [365, 341] width 247 height 37
select select "335265"
click at [241, 324] on select "Intel Xeon Gold 5115 2.4GHz Intel Xeon Gold 5118 2.3GHz Intel Xeon Gold 5120 2.…" at bounding box center [365, 341] width 247 height 37
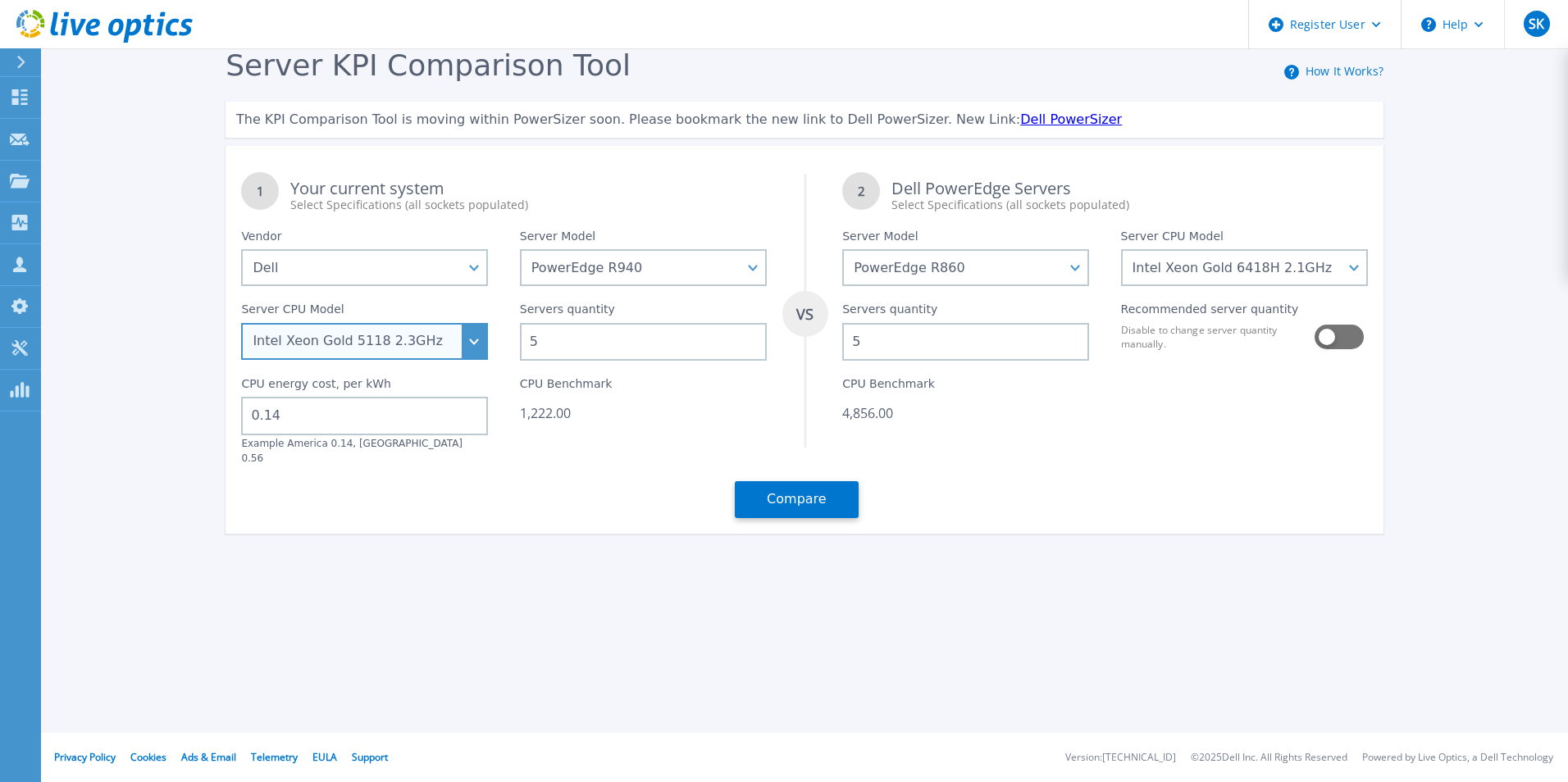
click at [437, 333] on select "Intel Xeon Gold 5115 2.4GHz Intel Xeon Gold 5118 2.3GHz Intel Xeon Gold 5120 2.…" at bounding box center [365, 341] width 247 height 37
drag, startPoint x: 556, startPoint y: 336, endPoint x: 520, endPoint y: 341, distance: 36.3
click at [520, 341] on input "5" at bounding box center [643, 341] width 247 height 38
type input "2"
click at [547, 523] on div "Server KPI Comparison Tool How It Works? The KPI Comparison Tool is moving with…" at bounding box center [805, 299] width 1189 height 501
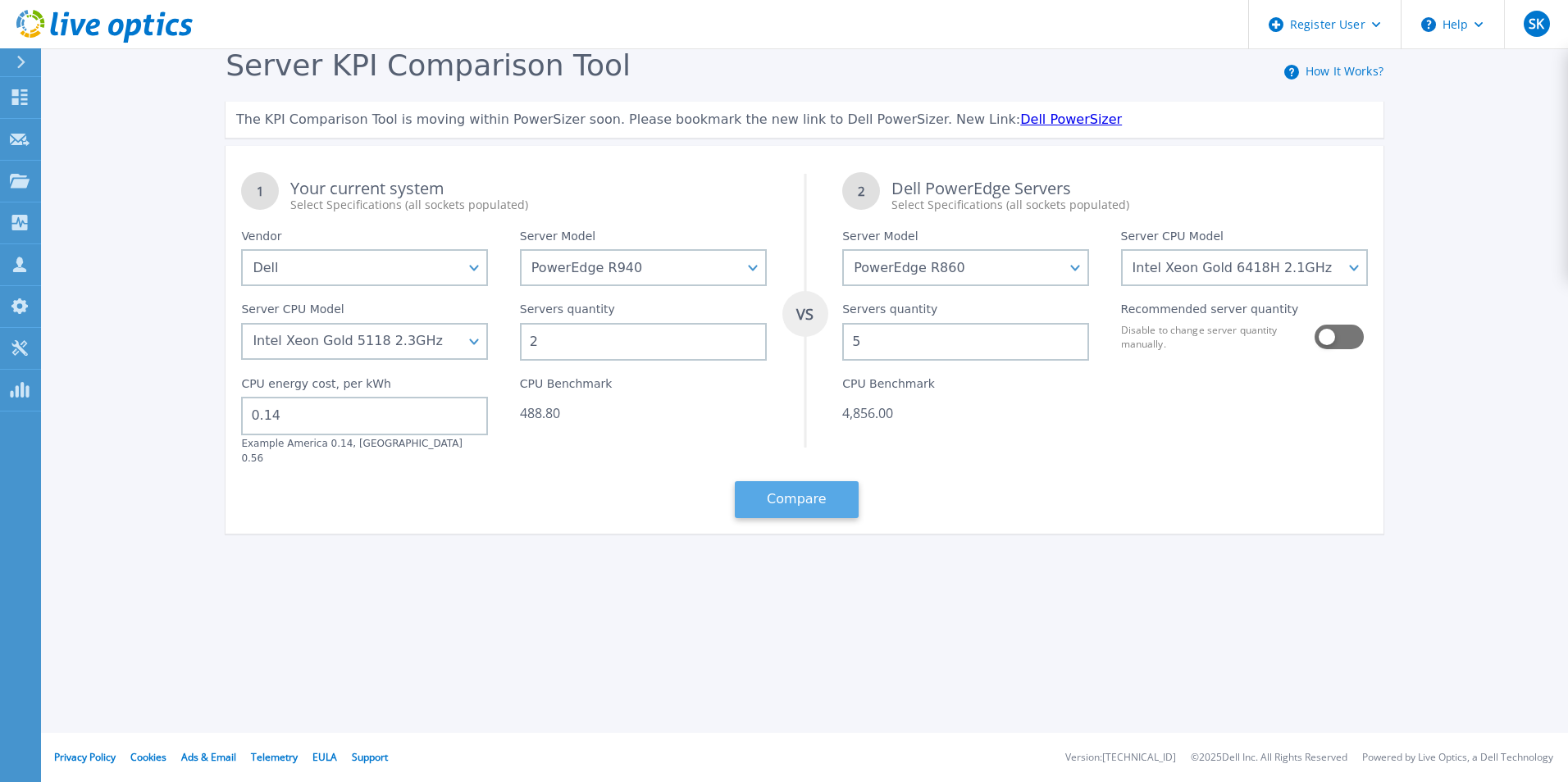
click at [816, 499] on button "Compare" at bounding box center [796, 499] width 124 height 37
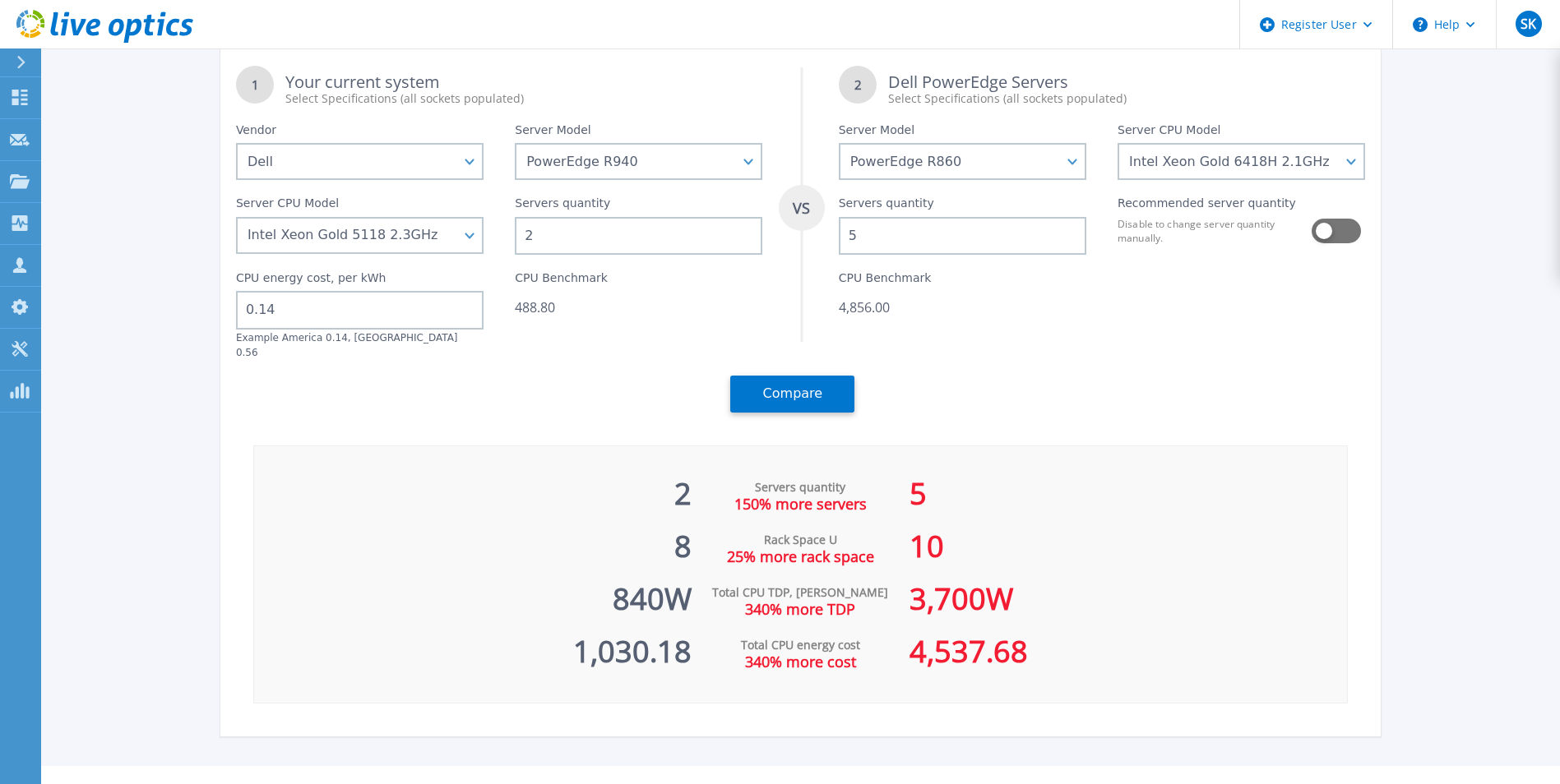
scroll to position [106, 0]
click at [1263, 172] on select "Intel Xeon Gold 6416H 2.2GHz Intel Xeon Gold 6418H 2.1GHz Intel Xeon Gold 6434H…" at bounding box center [1241, 163] width 248 height 37
click at [1123, 181] on select "Intel Xeon Gold 6416H 2.2GHz Intel Xeon Gold 6418H 2.1GHz Intel Xeon Gold 6434H…" at bounding box center [1241, 163] width 248 height 37
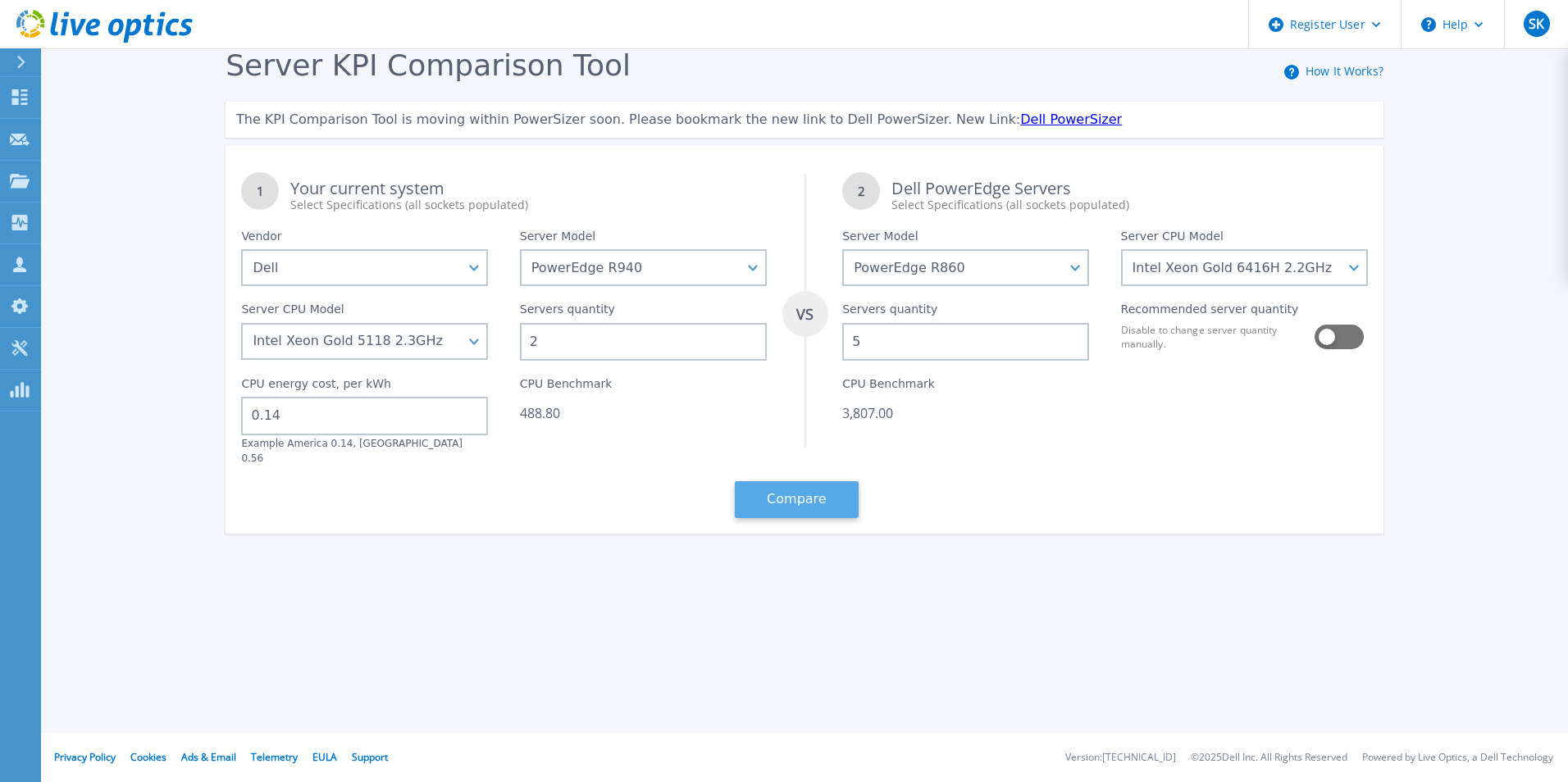
click at [825, 481] on button "Compare" at bounding box center [796, 499] width 124 height 37
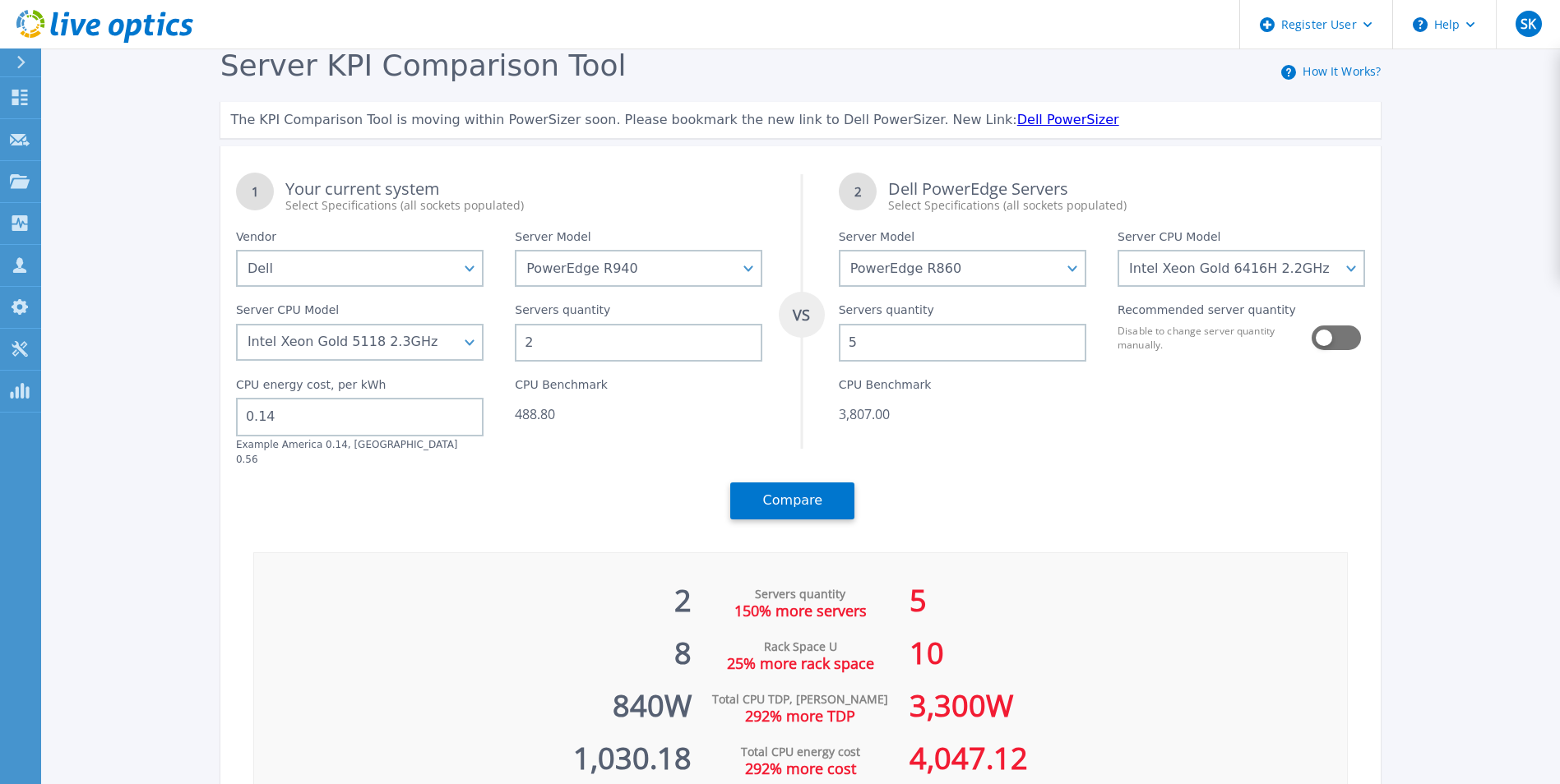
scroll to position [125, 0]
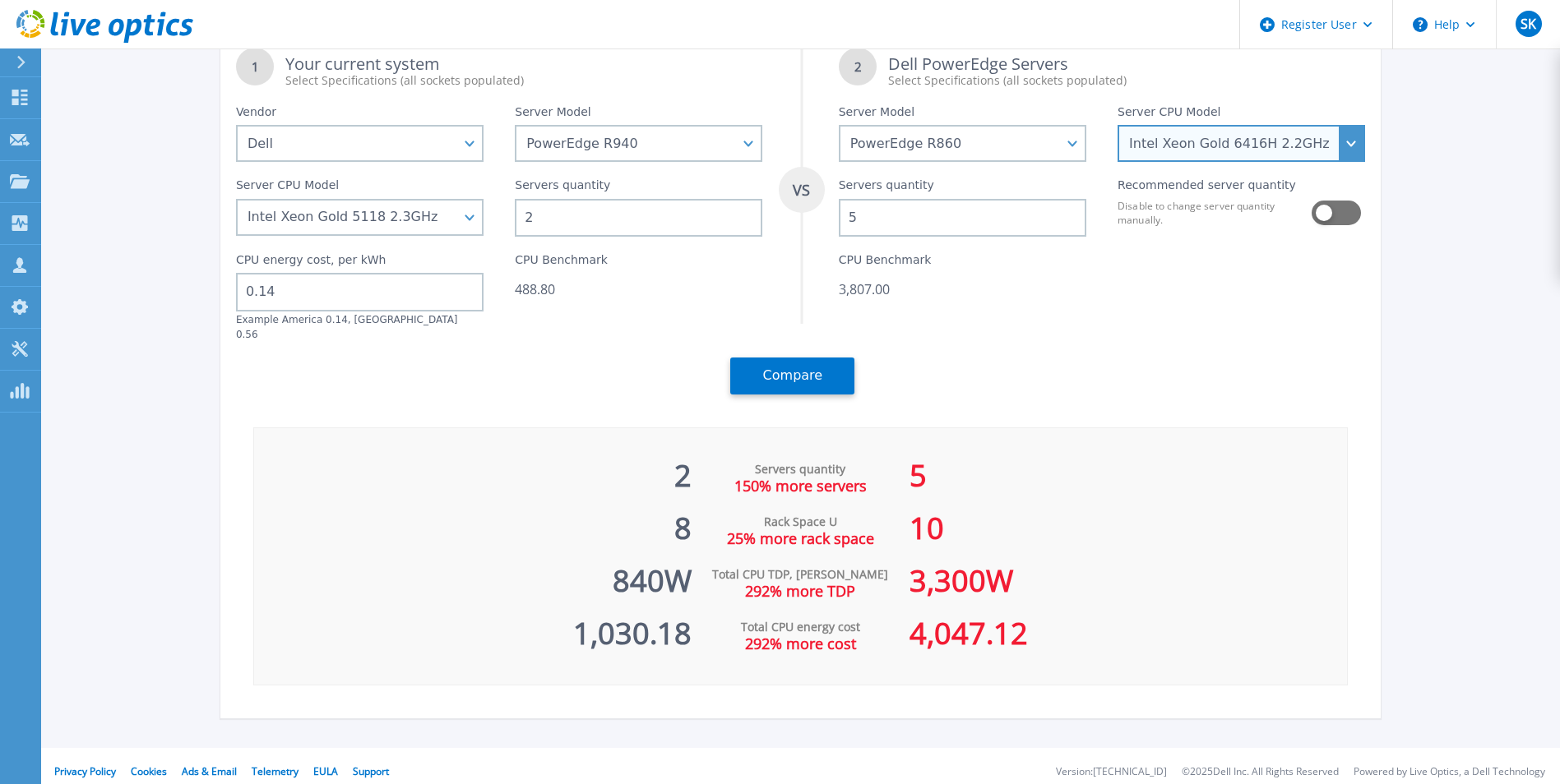
click at [1239, 144] on select "Intel Xeon Gold 6416H 2.2GHz Intel Xeon Gold 6418H 2.1GHz Intel Xeon Gold 6434H…" at bounding box center [1241, 143] width 248 height 37
click at [1123, 162] on select "Intel Xeon Gold 6416H 2.2GHz Intel Xeon Gold 6418H 2.1GHz Intel Xeon Gold 6434H…" at bounding box center [1241, 143] width 248 height 37
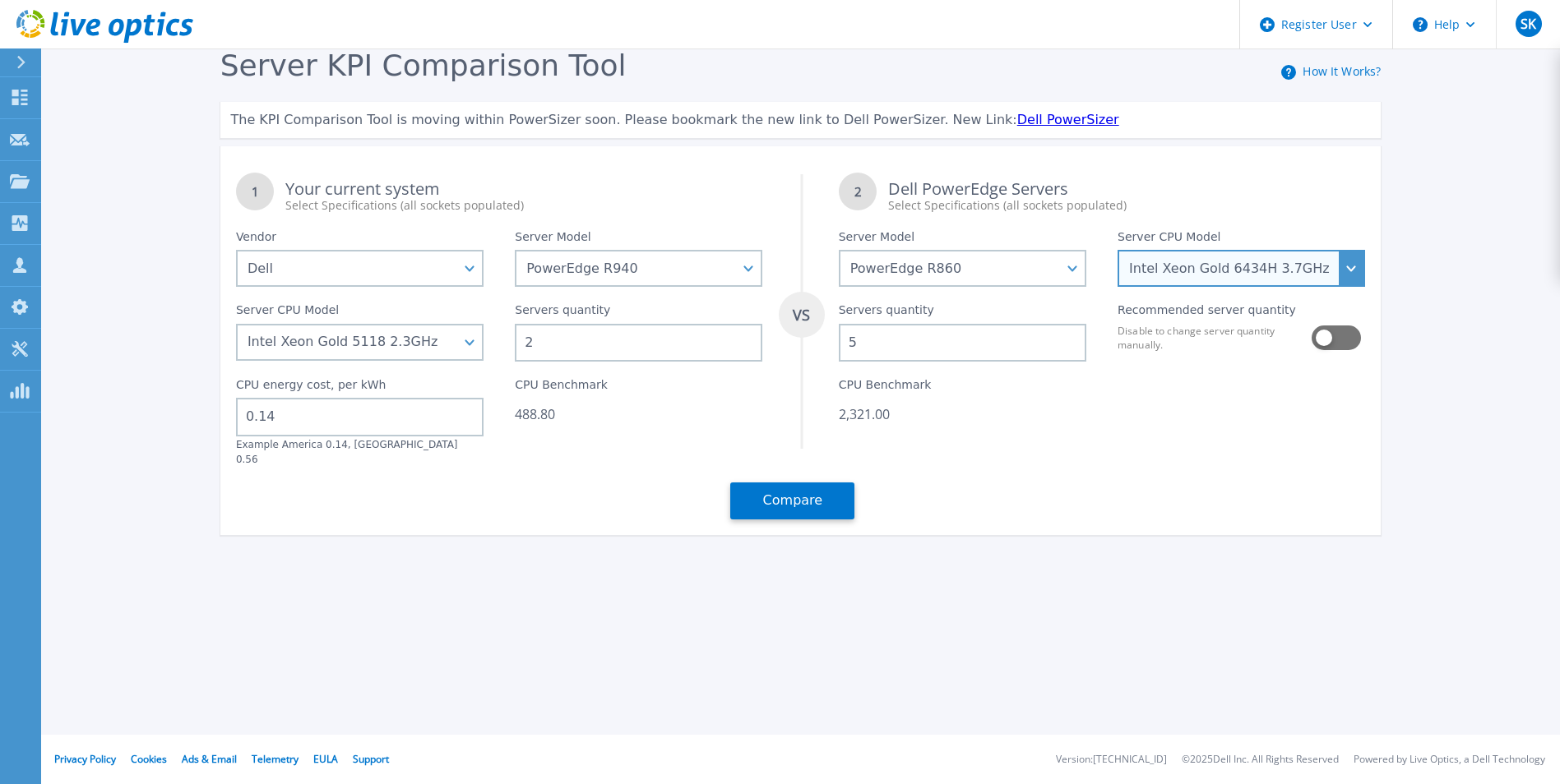
scroll to position [0, 0]
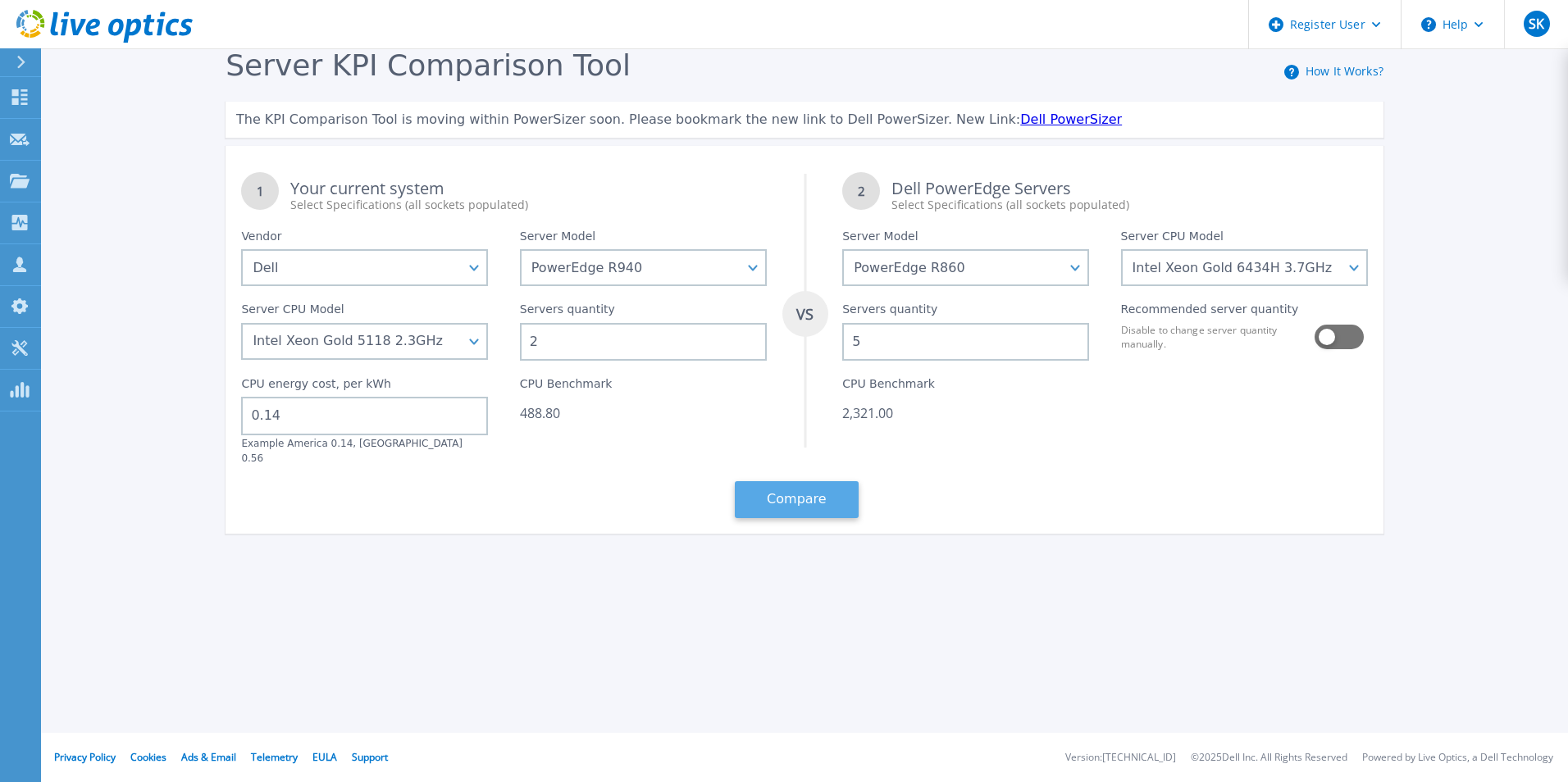
click at [798, 481] on button "Compare" at bounding box center [796, 499] width 124 height 37
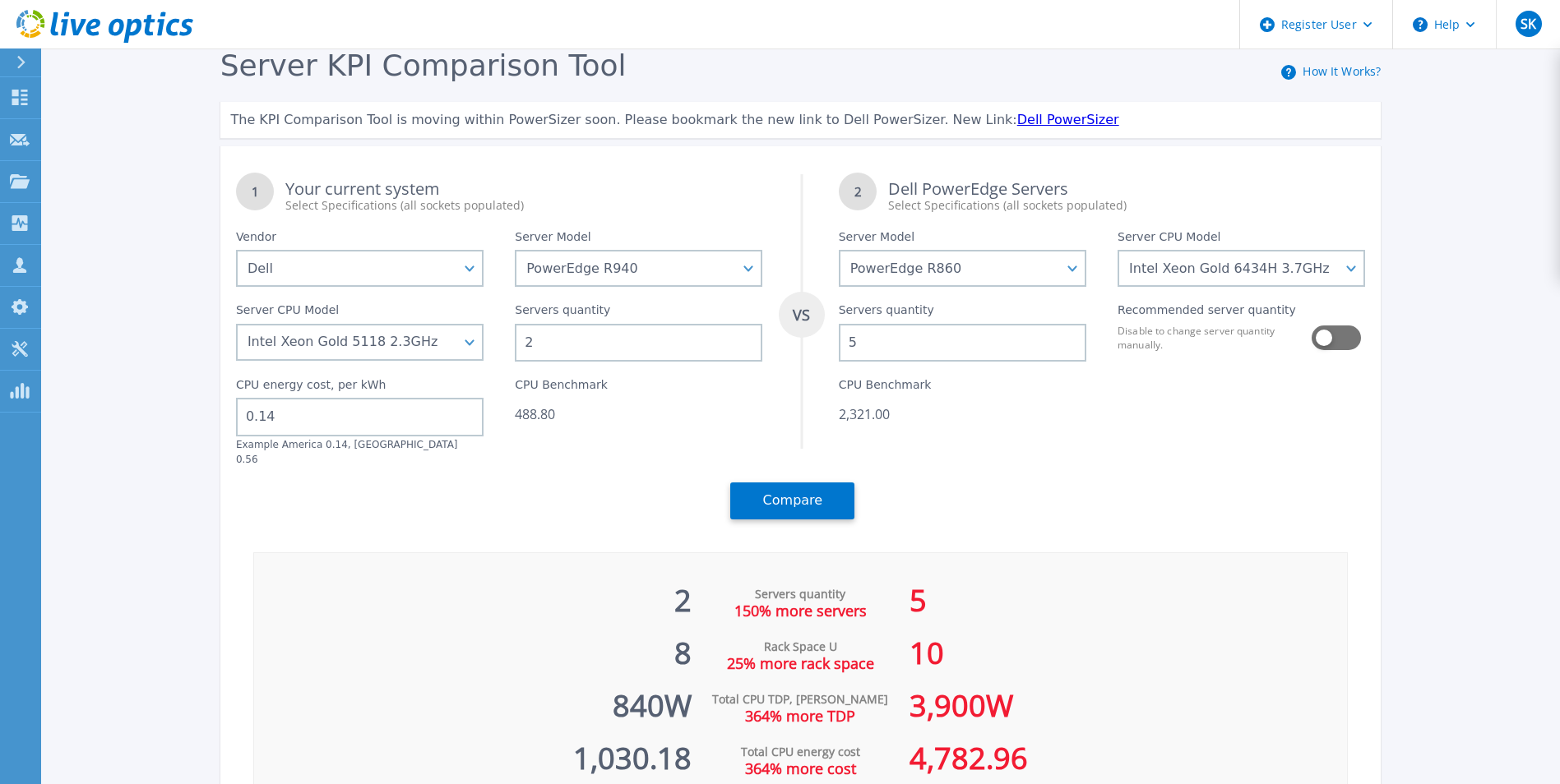
scroll to position [125, 0]
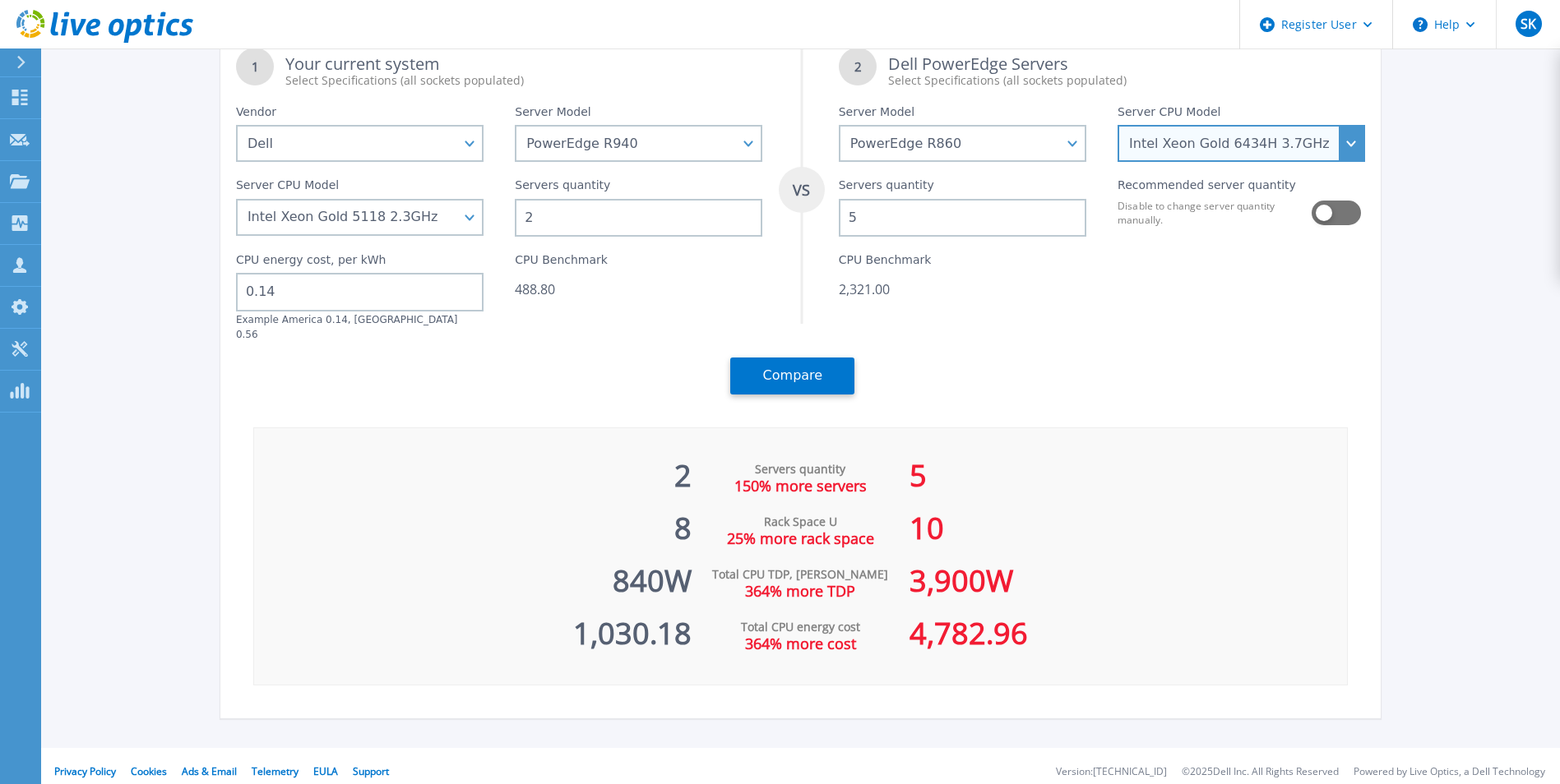
click at [1339, 153] on select "Intel Xeon Gold 6416H 2.2GHz Intel Xeon Gold 6418H 2.1GHz Intel Xeon Gold 6434H…" at bounding box center [1241, 143] width 248 height 37
click at [1123, 162] on select "Intel Xeon Gold 6416H 2.2GHz Intel Xeon Gold 6418H 2.1GHz Intel Xeon Gold 6434H…" at bounding box center [1241, 143] width 248 height 37
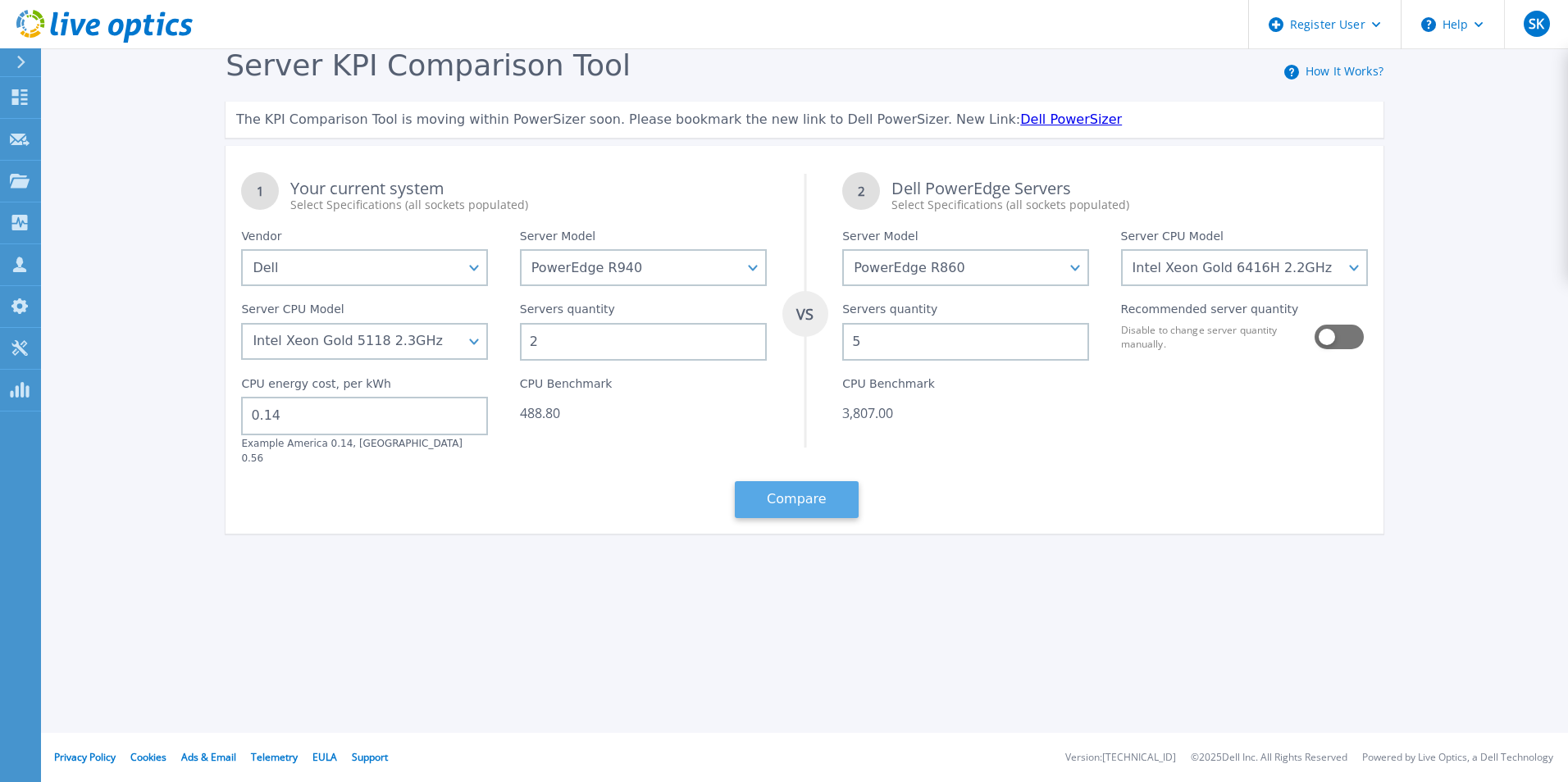
click at [830, 499] on button "Compare" at bounding box center [796, 499] width 124 height 37
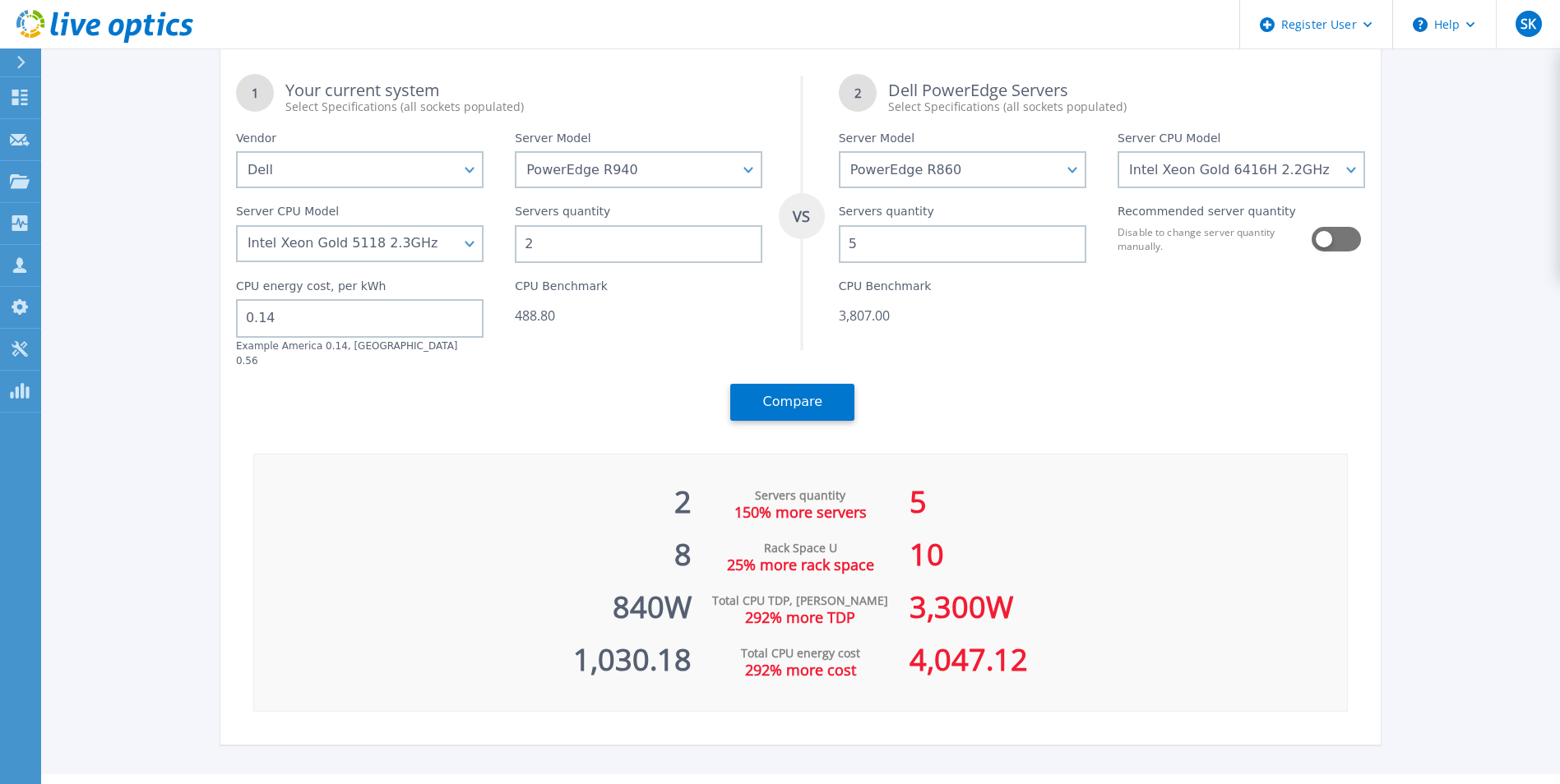
scroll to position [99, 0]
click at [1299, 155] on select "Intel Xeon Gold 6416H 2.2GHz Intel Xeon Gold 6418H 2.1GHz Intel Xeon Gold 6434H…" at bounding box center [1241, 169] width 248 height 37
click at [1324, 165] on select "Intel Xeon Gold 6416H 2.2GHz Intel Xeon Gold 6418H 2.1GHz Intel Xeon Gold 6434H…" at bounding box center [1241, 169] width 248 height 37
click at [1123, 187] on select "Intel Xeon Gold 6416H 2.2GHz Intel Xeon Gold 6418H 2.1GHz Intel Xeon Gold 6434H…" at bounding box center [1241, 169] width 248 height 37
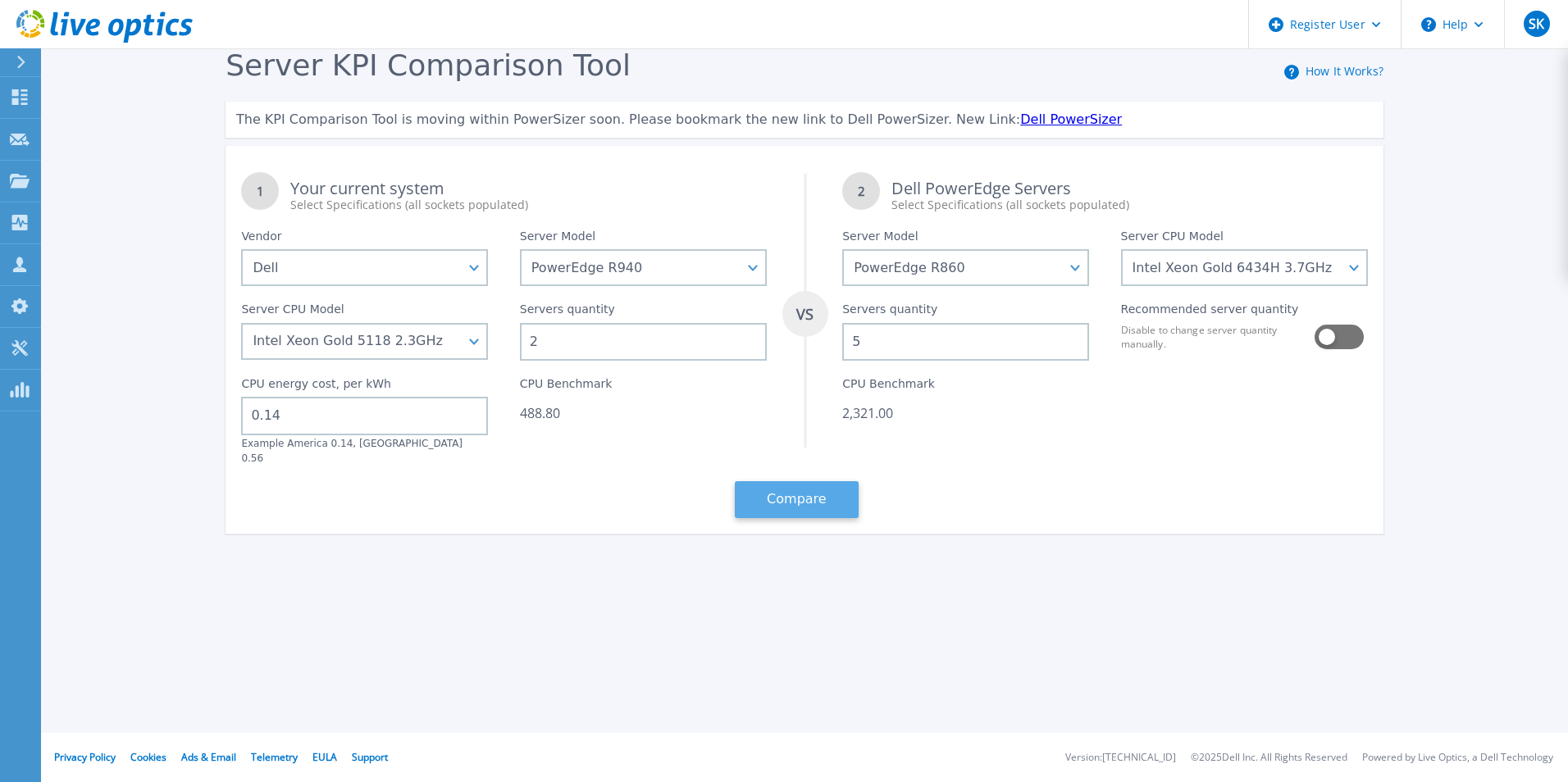
click at [827, 489] on button "Compare" at bounding box center [796, 499] width 124 height 37
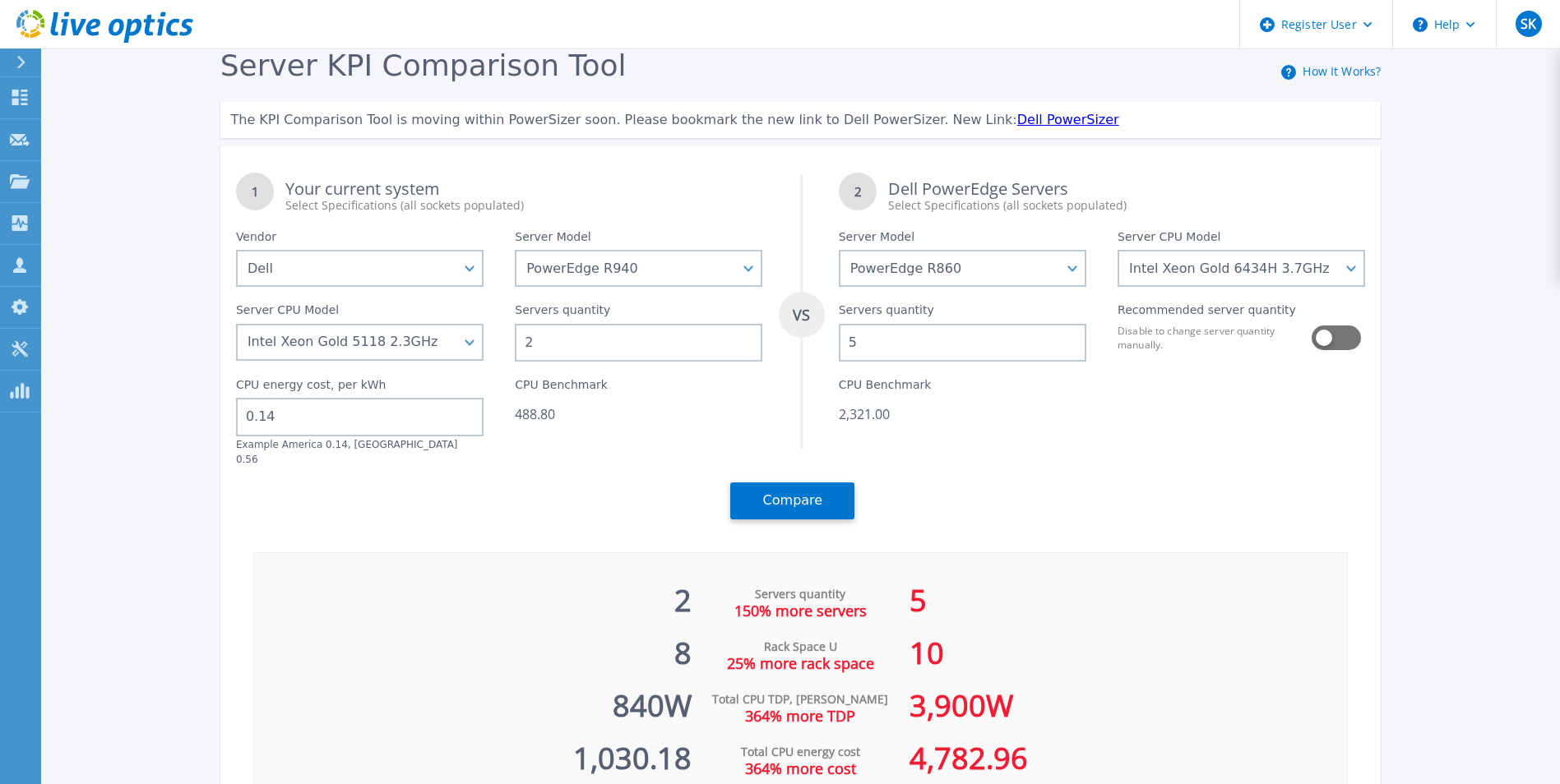
scroll to position [125, 0]
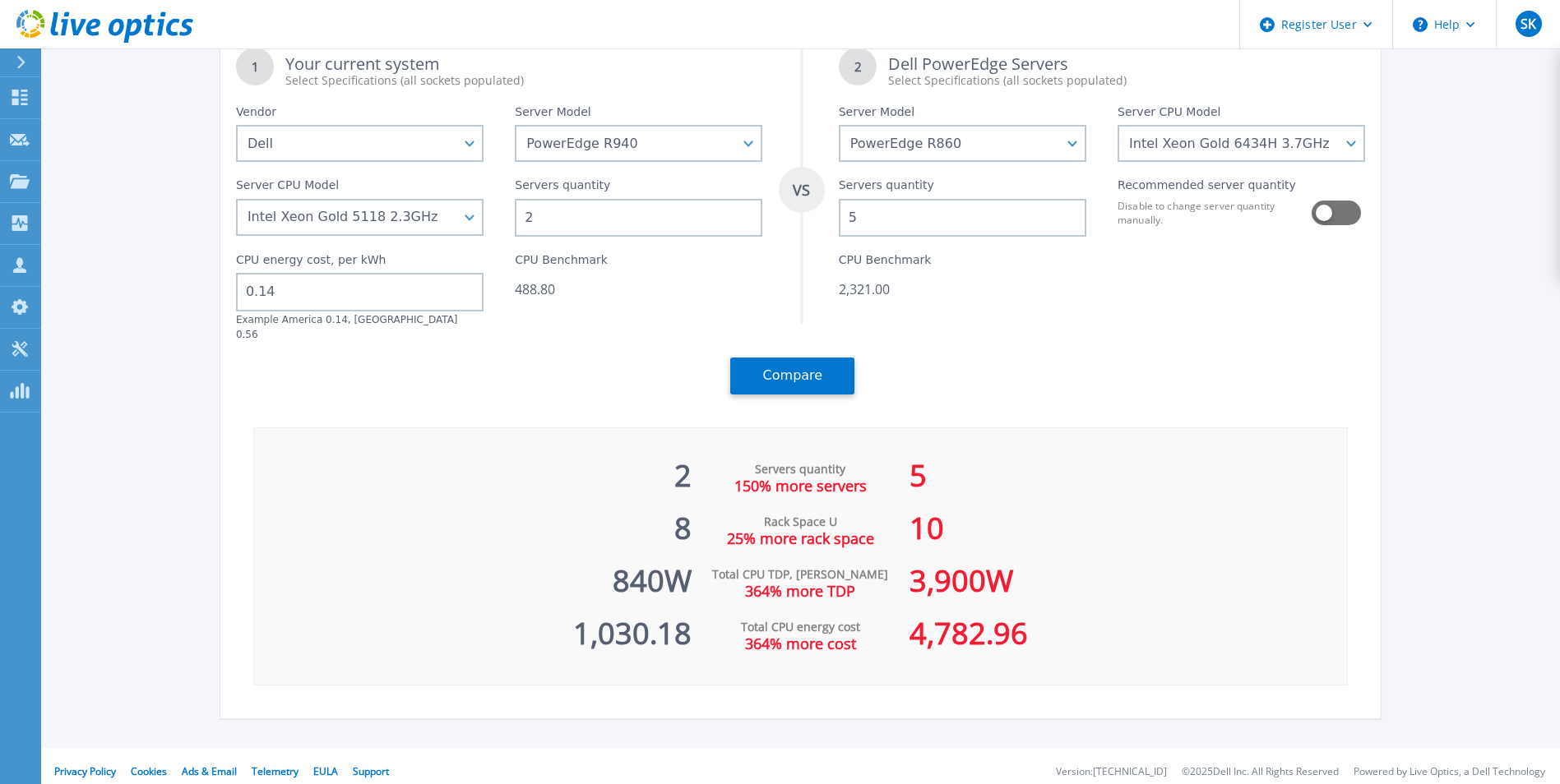
drag, startPoint x: 905, startPoint y: 578, endPoint x: 1055, endPoint y: 573, distance: 150.1
click at [1055, 573] on div "2 Servers quantity 150% more servers 5 8 Rack Space U 25% more rack space 10 84…" at bounding box center [800, 556] width 1095 height 258
click at [1243, 152] on select "Intel Xeon Gold 6416H 2.2GHz Intel Xeon Gold 6418H 2.1GHz Intel Xeon Gold 6434H…" at bounding box center [1241, 143] width 248 height 37
click at [1288, 494] on div "10" at bounding box center [1128, 520] width 438 height 52
click at [1319, 141] on select "Intel Xeon Gold 6416H 2.2GHz Intel Xeon Gold 6418H 2.1GHz Intel Xeon Gold 6434H…" at bounding box center [1241, 143] width 248 height 37
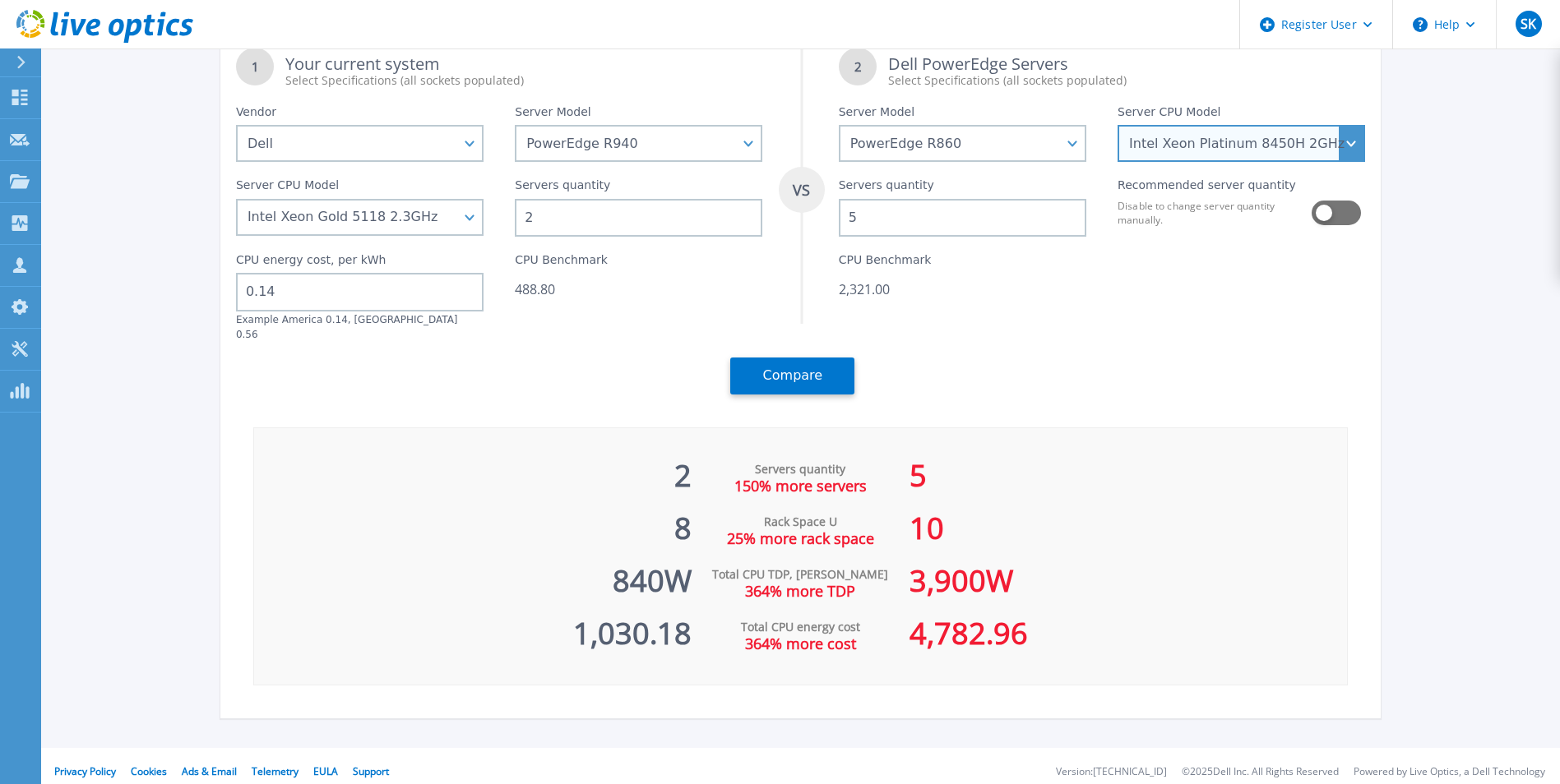
click at [1123, 162] on select "Intel Xeon Gold 6416H 2.2GHz Intel Xeon Gold 6418H 2.1GHz Intel Xeon Gold 6434H…" at bounding box center [1241, 143] width 248 height 37
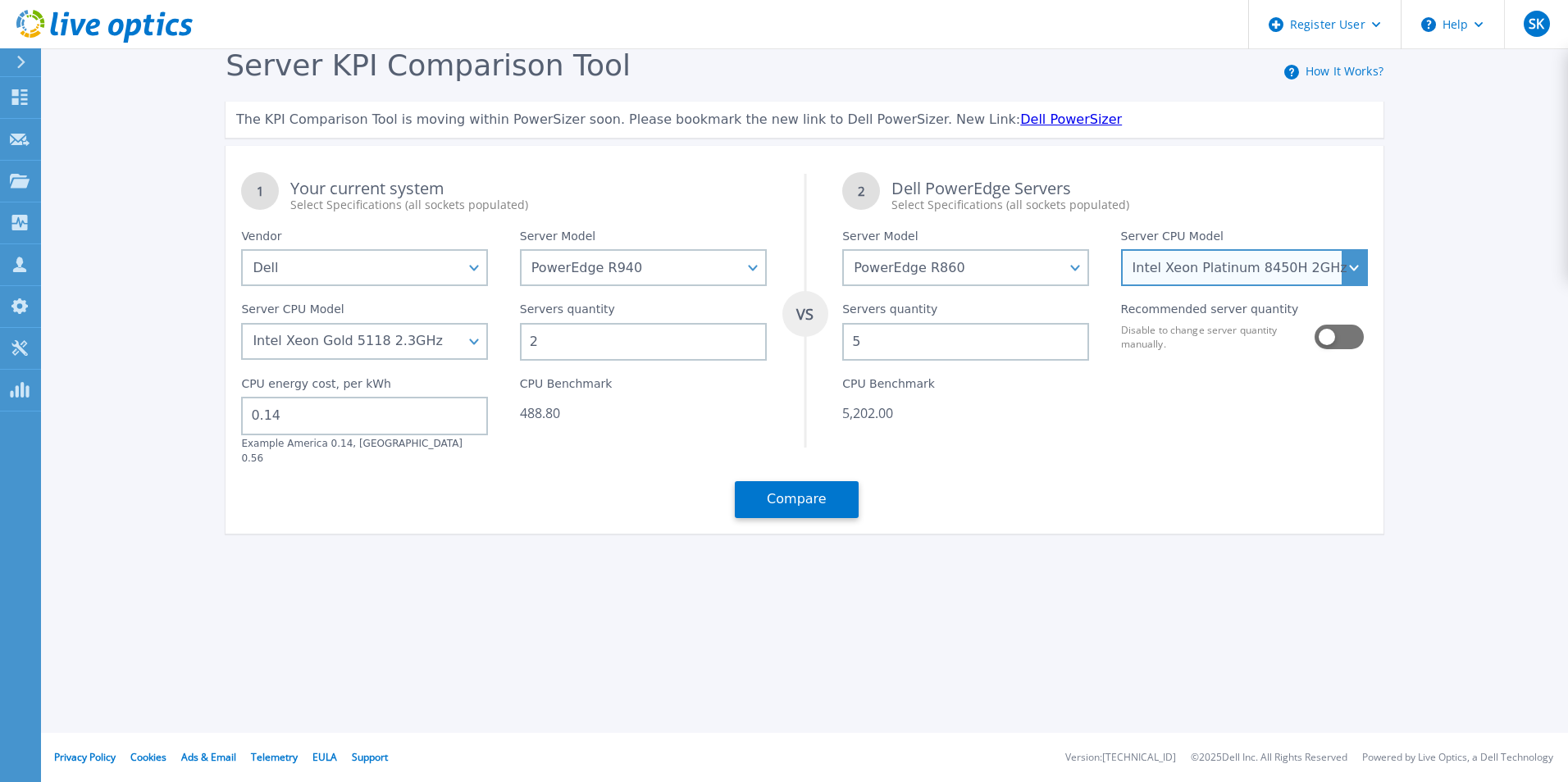
click at [1348, 269] on select "Intel Xeon Gold 6416H 2.2GHz Intel Xeon Gold 6418H 2.1GHz Intel Xeon Gold 6434H…" at bounding box center [1244, 267] width 247 height 37
click at [1121, 250] on select "Intel Xeon Gold 6416H 2.2GHz Intel Xeon Gold 6418H 2.1GHz Intel Xeon Gold 6434H…" at bounding box center [1244, 267] width 247 height 37
click at [1296, 268] on select "Intel Xeon Gold 6416H 2.2GHz Intel Xeon Gold 6418H 2.1GHz Intel Xeon Gold 6434H…" at bounding box center [1244, 267] width 247 height 37
click at [1121, 250] on select "Intel Xeon Gold 6416H 2.2GHz Intel Xeon Gold 6418H 2.1GHz Intel Xeon Gold 6434H…" at bounding box center [1244, 267] width 247 height 37
click at [1265, 259] on select "Intel Xeon Gold 6416H 2.2GHz Intel Xeon Gold 6418H 2.1GHz Intel Xeon Gold 6434H…" at bounding box center [1244, 267] width 247 height 37
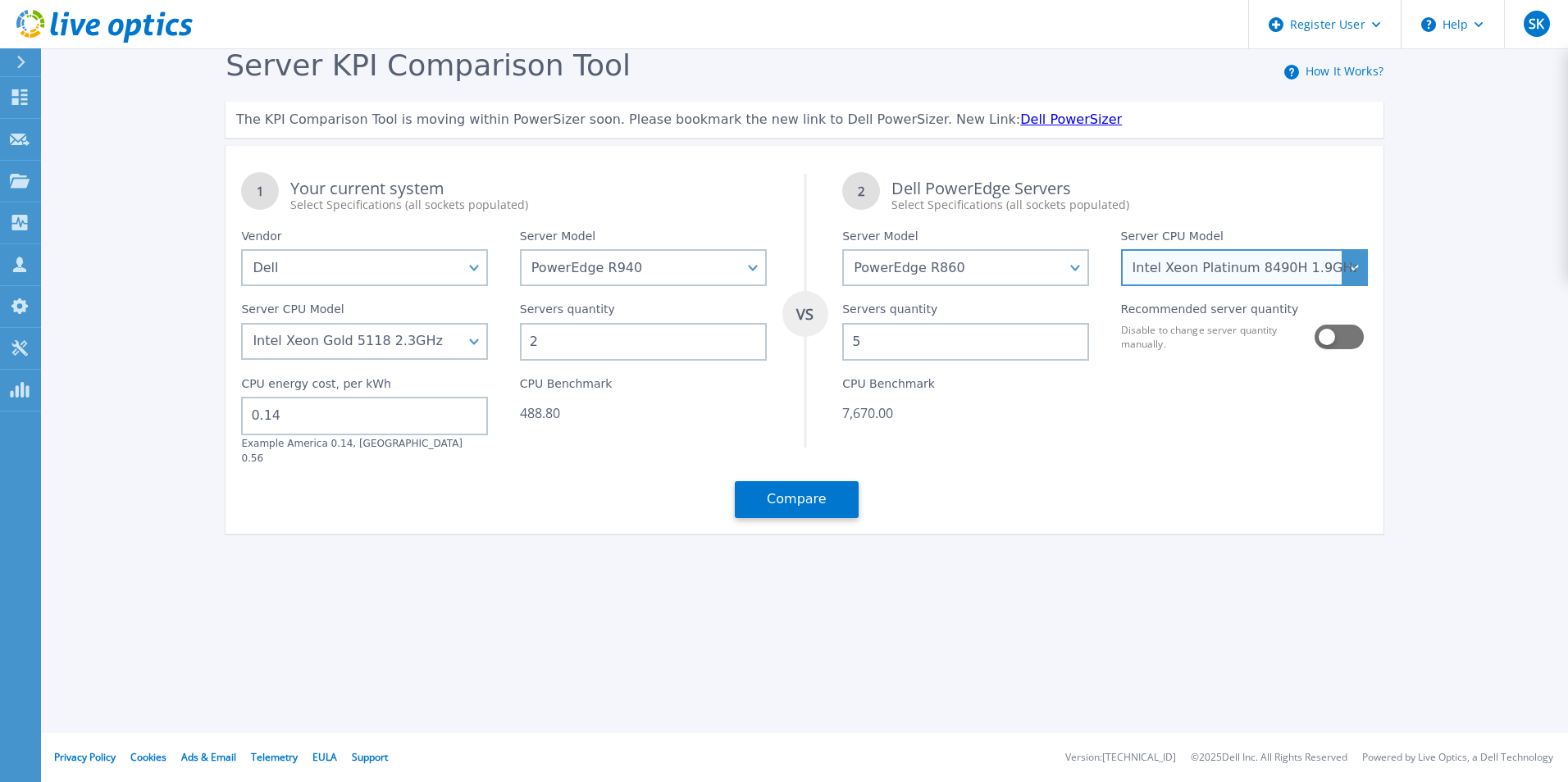
click at [1121, 250] on select "Intel Xeon Gold 6416H 2.2GHz Intel Xeon Gold 6418H 2.1GHz Intel Xeon Gold 6434H…" at bounding box center [1244, 267] width 247 height 37
click at [1309, 263] on select "Intel Xeon Gold 6416H 2.2GHz Intel Xeon Gold 6418H 2.1GHz Intel Xeon Gold 6434H…" at bounding box center [1244, 267] width 247 height 37
click at [1121, 250] on select "Intel Xeon Gold 6416H 2.2GHz Intel Xeon Gold 6418H 2.1GHz Intel Xeon Gold 6434H…" at bounding box center [1244, 267] width 247 height 37
click at [1197, 278] on select "Intel Xeon Gold 6416H 2.2GHz Intel Xeon Gold 6418H 2.1GHz Intel Xeon Gold 6434H…" at bounding box center [1244, 267] width 247 height 37
click at [1121, 250] on select "Intel Xeon Gold 6416H 2.2GHz Intel Xeon Gold 6418H 2.1GHz Intel Xeon Gold 6434H…" at bounding box center [1244, 267] width 247 height 37
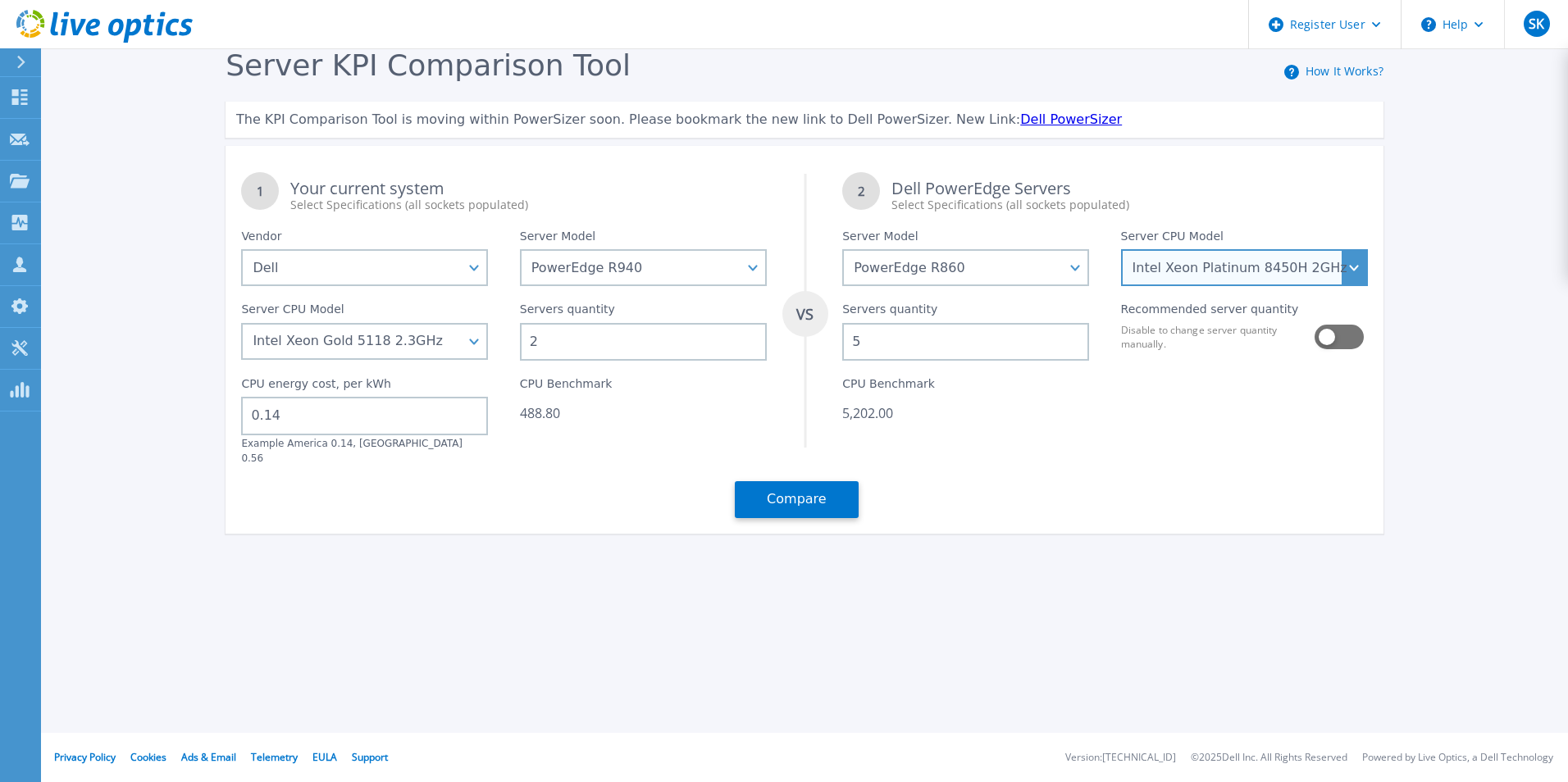
click at [1341, 279] on select "Intel Xeon Gold 6416H 2.2GHz Intel Xeon Gold 6418H 2.1GHz Intel Xeon Gold 6434H…" at bounding box center [1244, 267] width 247 height 37
click at [1231, 278] on select "Intel Xeon Gold 6416H 2.2GHz Intel Xeon Gold 6418H 2.1GHz Intel Xeon Gold 6434H…" at bounding box center [1244, 267] width 247 height 37
click at [1121, 250] on select "Intel Xeon Gold 6416H 2.2GHz Intel Xeon Gold 6418H 2.1GHz Intel Xeon Gold 6434H…" at bounding box center [1244, 267] width 247 height 37
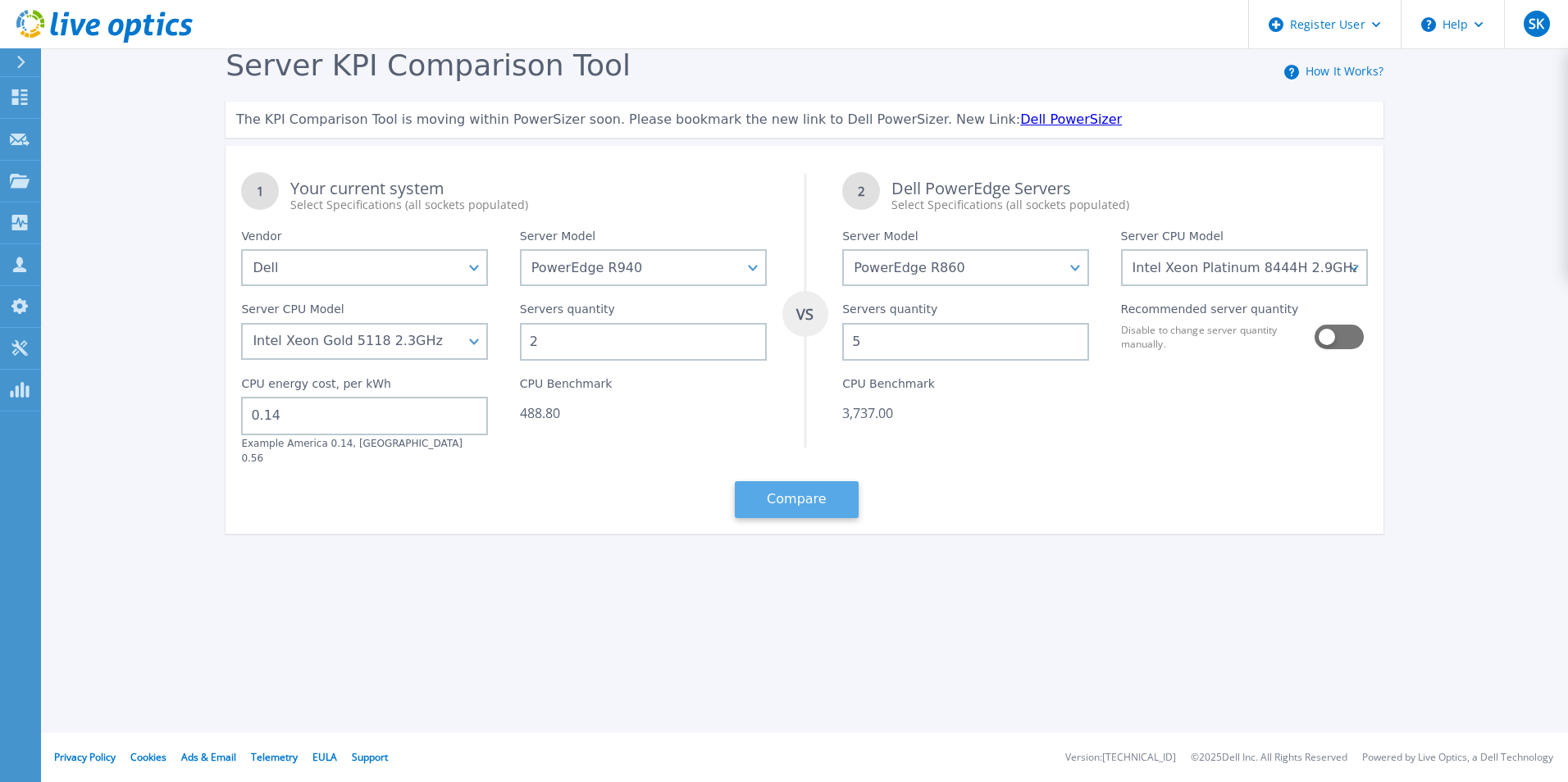
click at [850, 492] on button "Compare" at bounding box center [796, 499] width 124 height 37
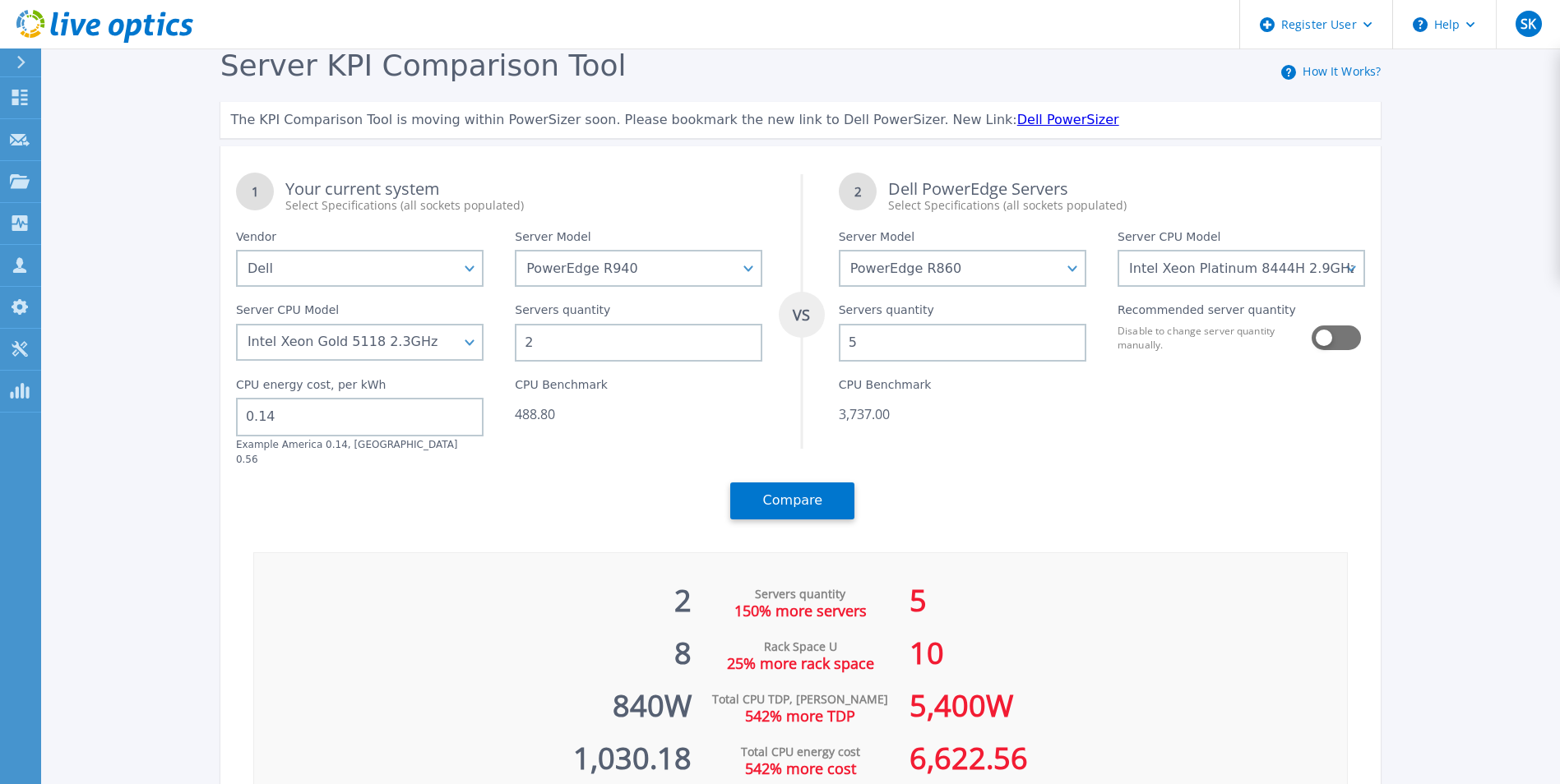
scroll to position [60, 0]
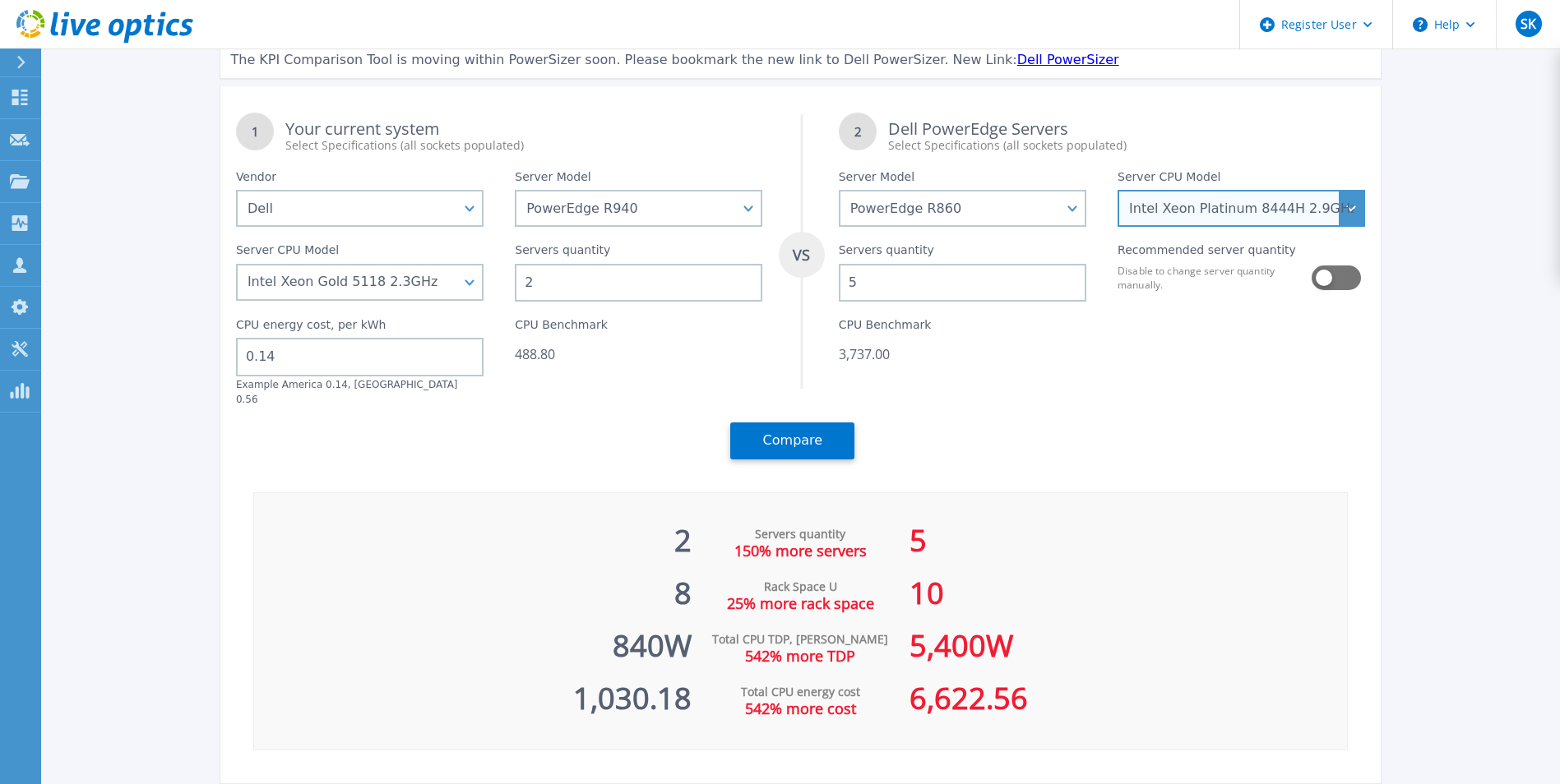
click at [1236, 216] on select "Intel Xeon Gold 6416H 2.2GHz Intel Xeon Gold 6418H 2.1GHz Intel Xeon Gold 6434H…" at bounding box center [1241, 208] width 248 height 37
click at [1123, 227] on select "Intel Xeon Gold 6416H 2.2GHz Intel Xeon Gold 6418H 2.1GHz Intel Xeon Gold 6434H…" at bounding box center [1241, 208] width 248 height 37
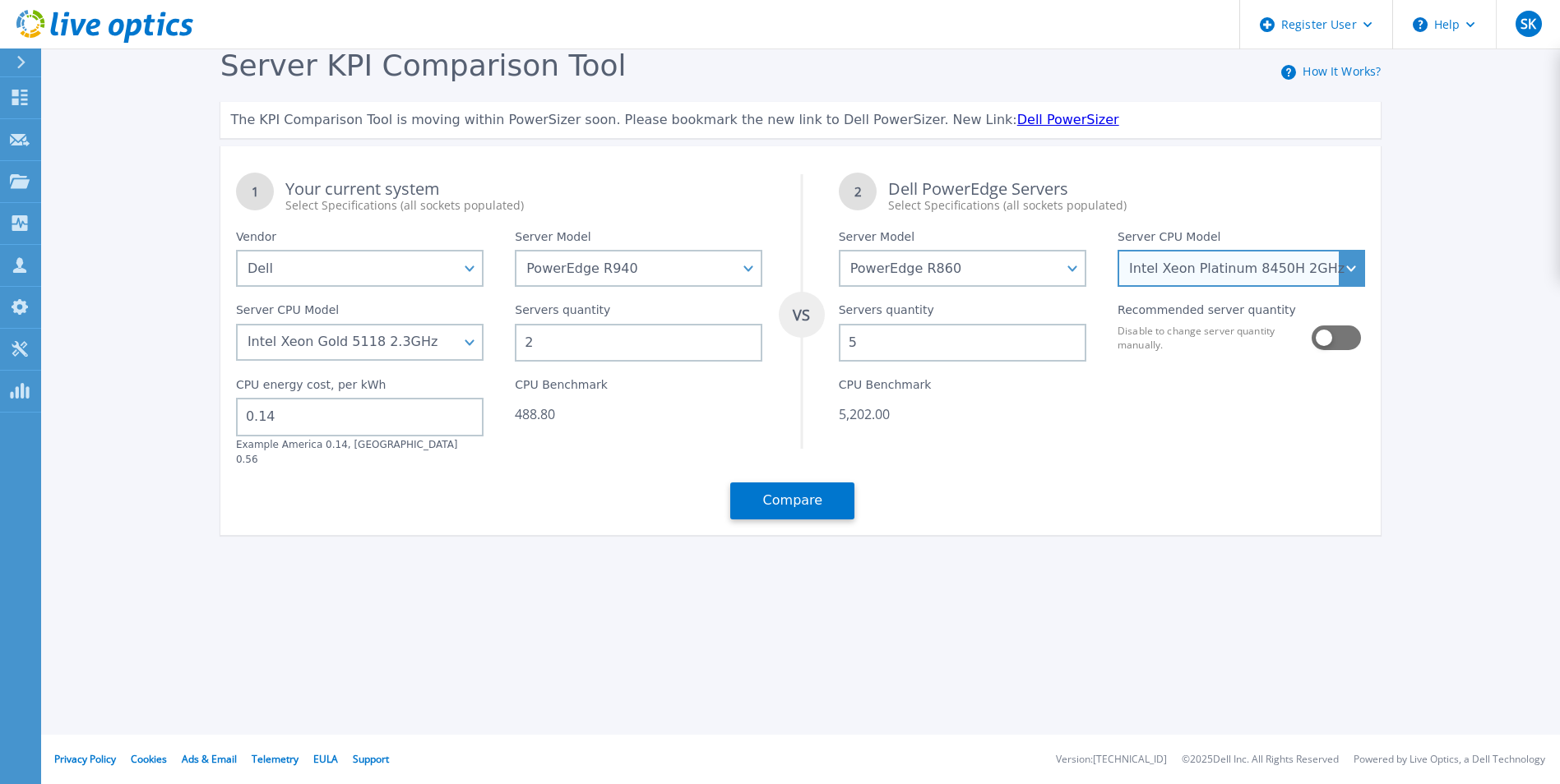
scroll to position [0, 0]
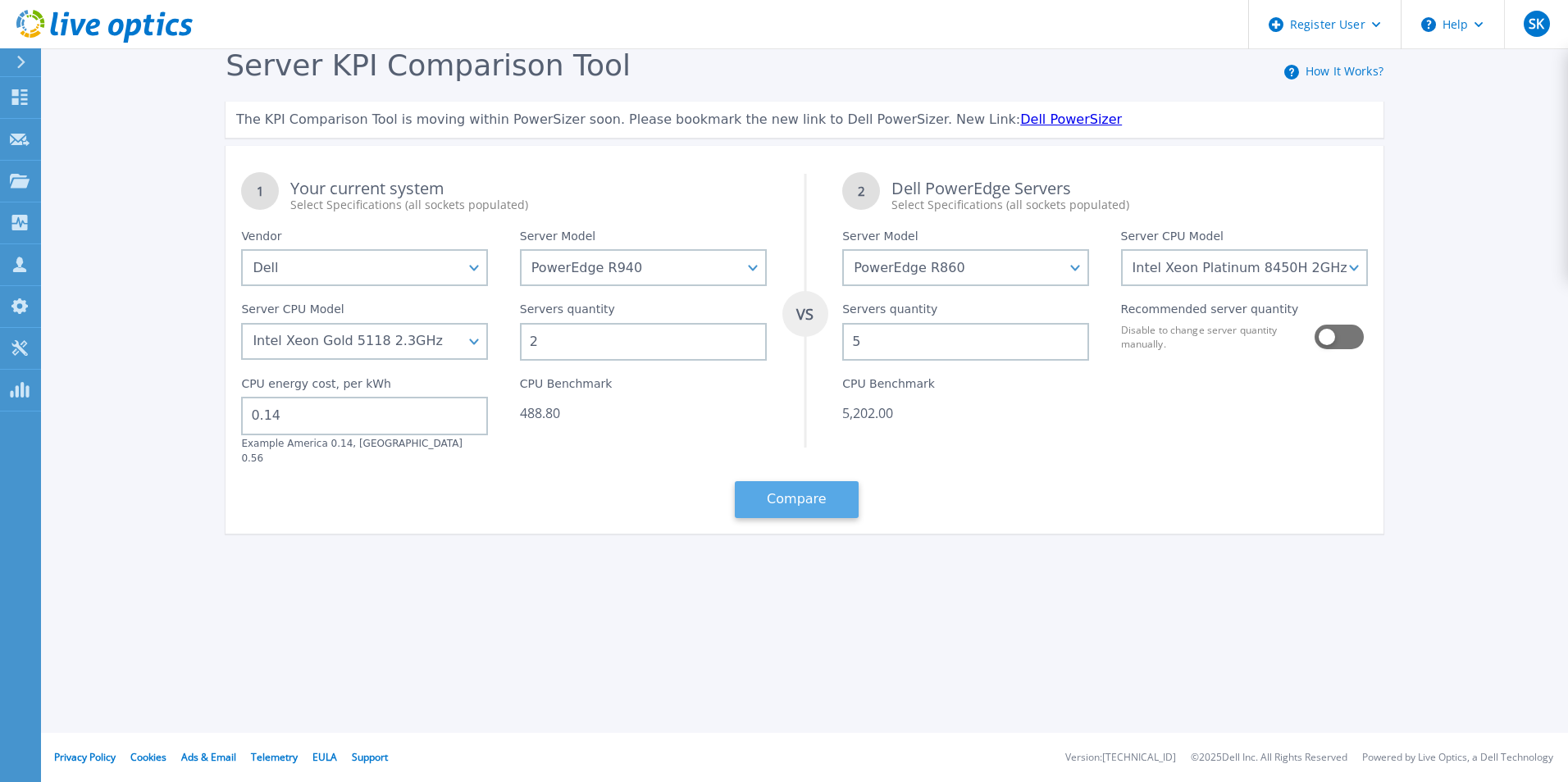
click at [832, 482] on button "Compare" at bounding box center [796, 499] width 124 height 37
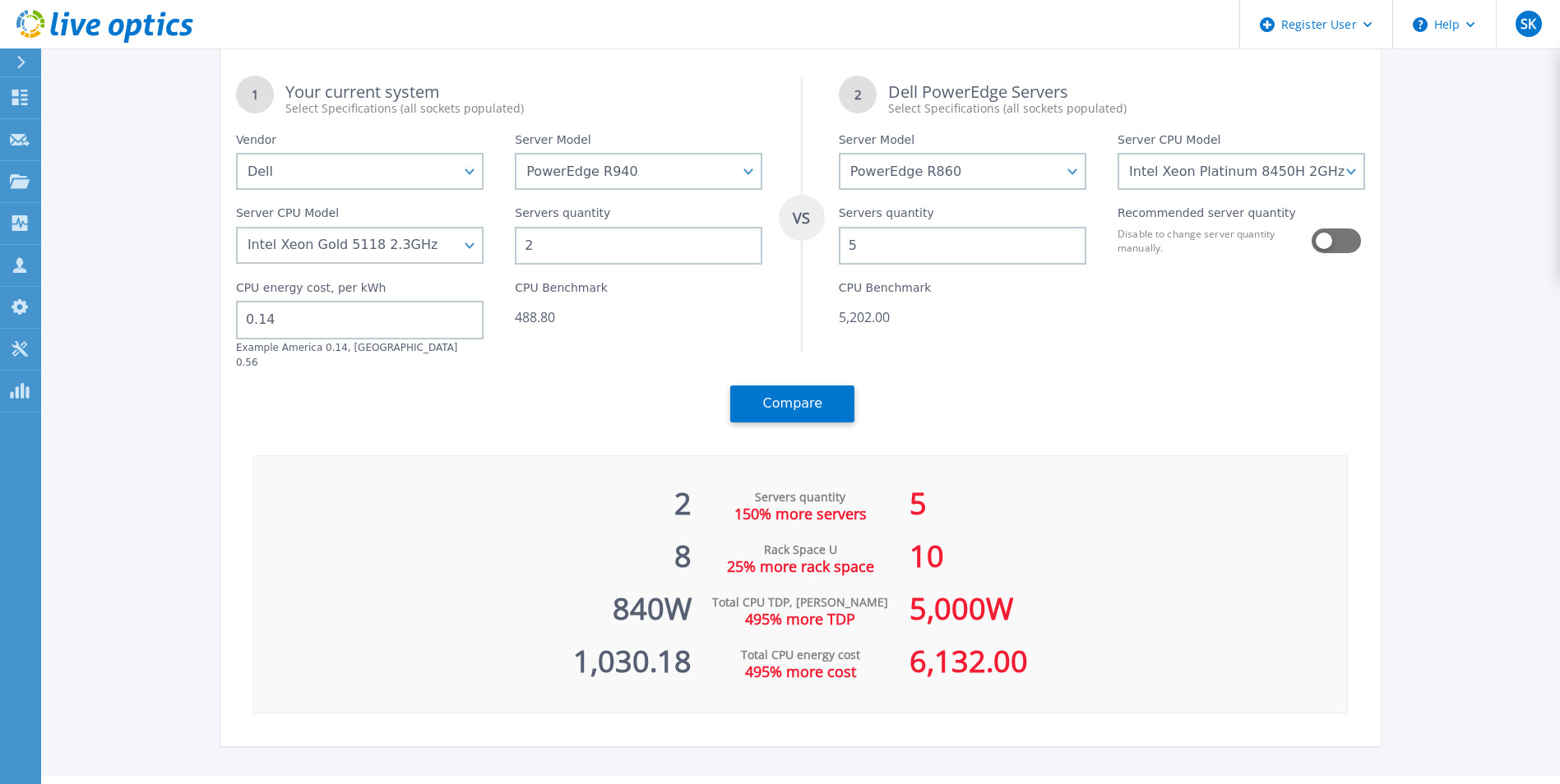
scroll to position [98, 0]
click at [1356, 169] on select "Intel Xeon Gold 6416H 2.2GHz Intel Xeon Gold 6418H 2.1GHz Intel Xeon Gold 6434H…" at bounding box center [1241, 170] width 248 height 37
click at [1123, 189] on select "Intel Xeon Gold 6416H 2.2GHz Intel Xeon Gold 6418H 2.1GHz Intel Xeon Gold 6434H…" at bounding box center [1241, 170] width 248 height 37
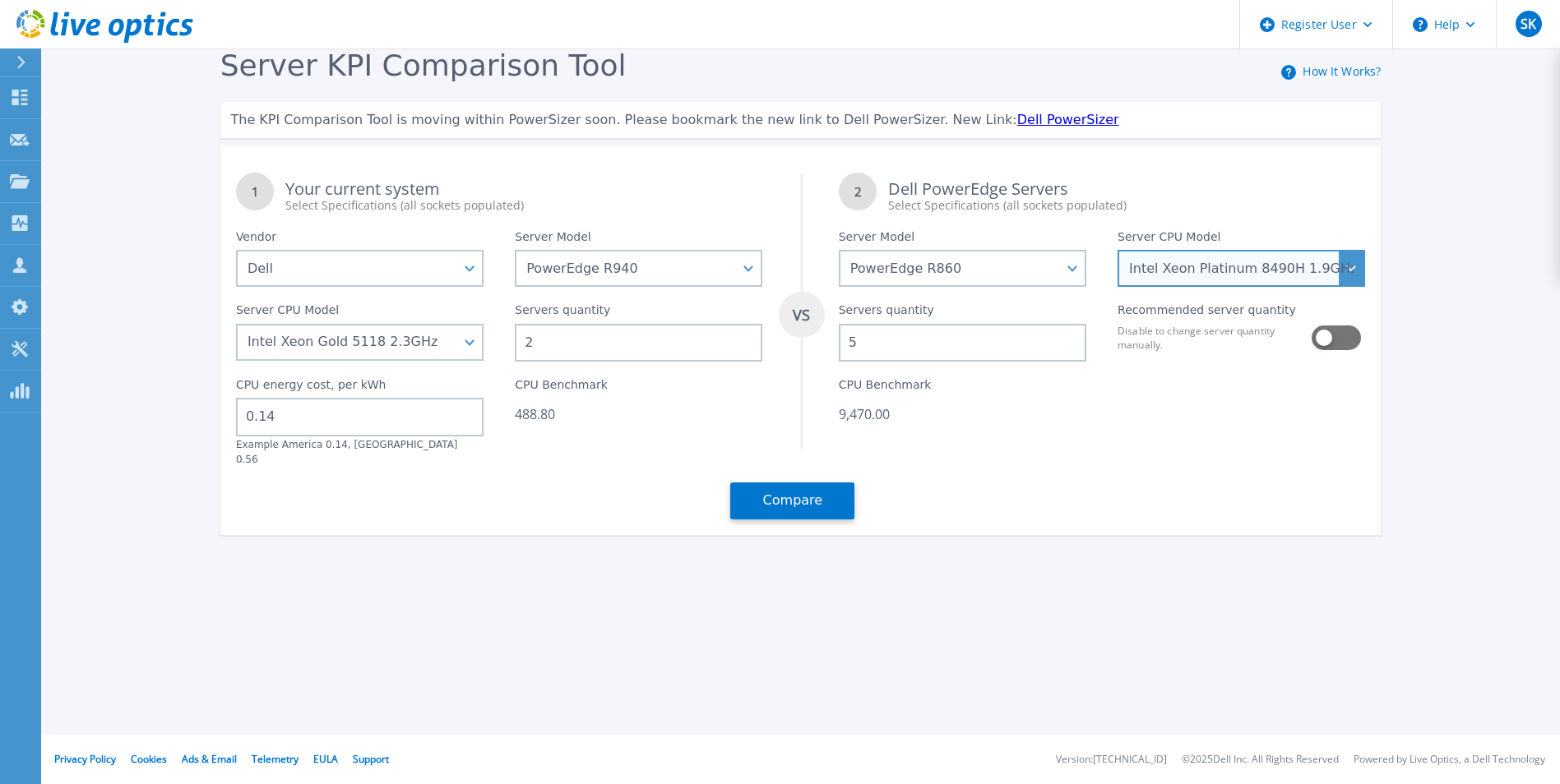
scroll to position [0, 0]
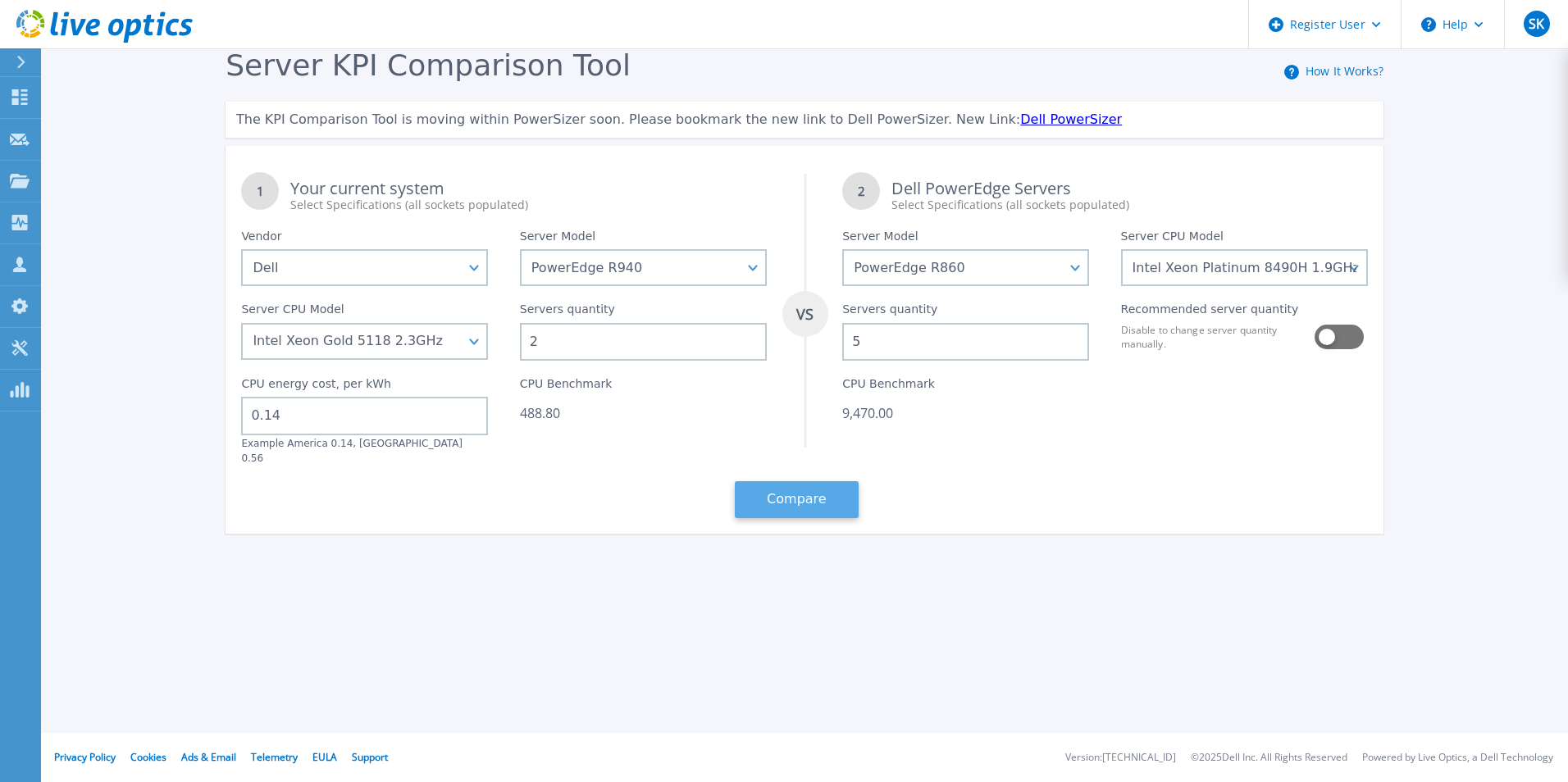
click at [820, 485] on button "Compare" at bounding box center [796, 499] width 124 height 37
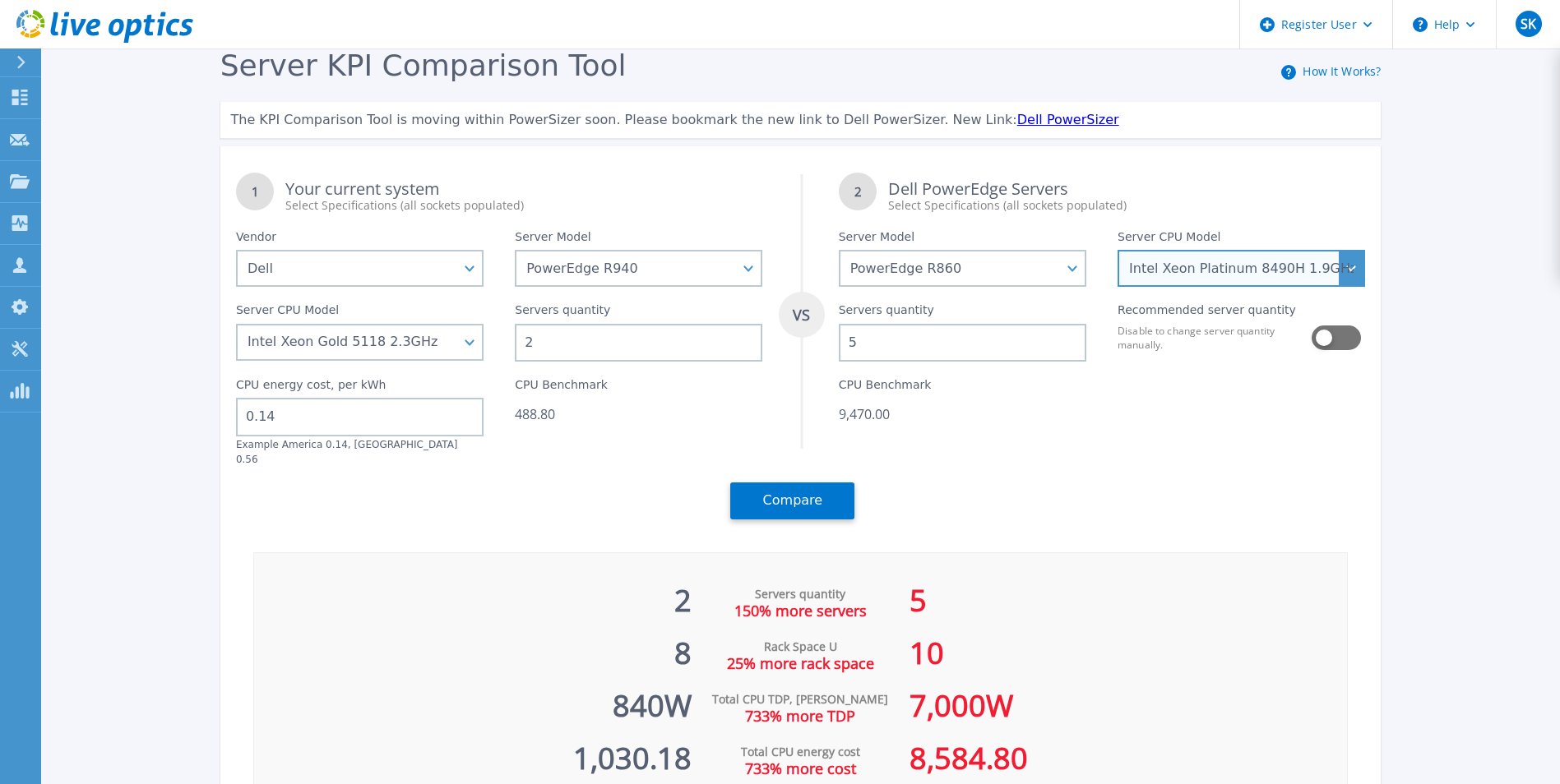
click at [1294, 267] on select "Intel Xeon Gold 6416H 2.2GHz Intel Xeon Gold 6418H 2.1GHz Intel Xeon Gold 6434H…" at bounding box center [1241, 268] width 248 height 37
click at [1123, 250] on select "Intel Xeon Gold 6416H 2.2GHz Intel Xeon Gold 6418H 2.1GHz Intel Xeon Gold 6434H…" at bounding box center [1241, 268] width 248 height 37
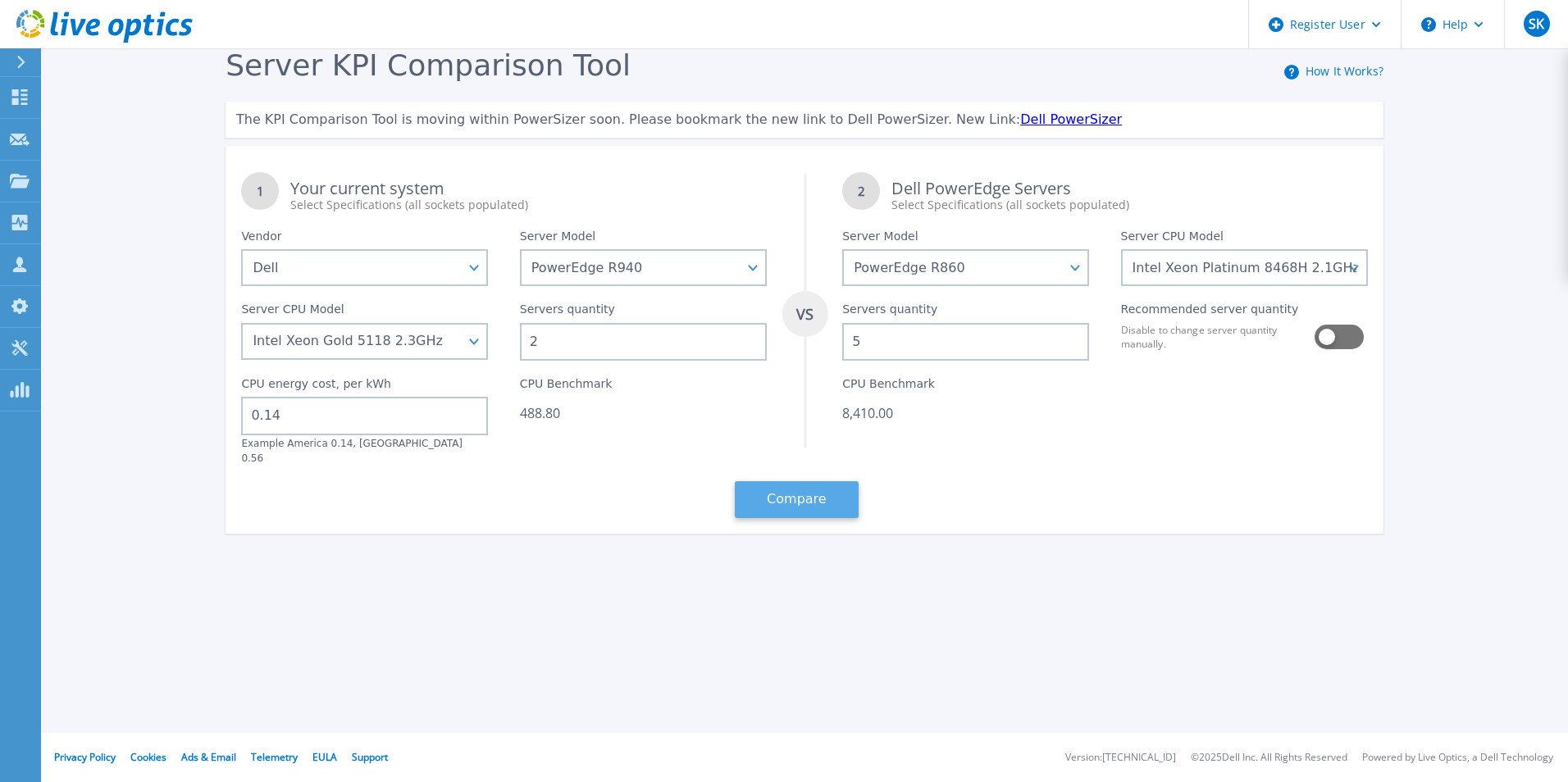
click at [822, 481] on button "Compare" at bounding box center [796, 499] width 124 height 37
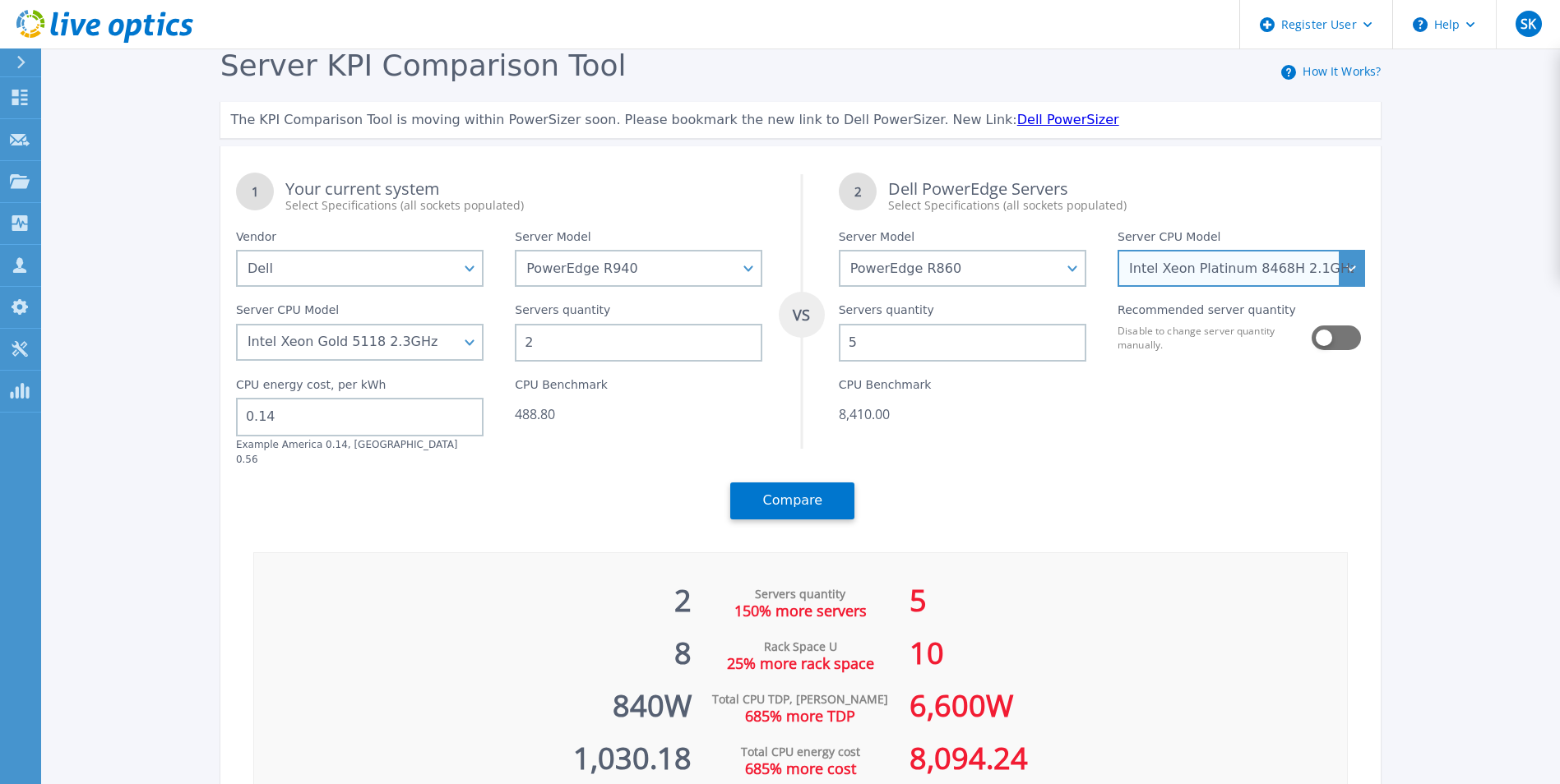
click at [1300, 255] on select "Intel Xeon Gold 6416H 2.2GHz Intel Xeon Gold 6418H 2.1GHz Intel Xeon Gold 6434H…" at bounding box center [1241, 268] width 248 height 37
click at [1123, 250] on select "Intel Xeon Gold 6416H 2.2GHz Intel Xeon Gold 6418H 2.1GHz Intel Xeon Gold 6434H…" at bounding box center [1241, 268] width 248 height 37
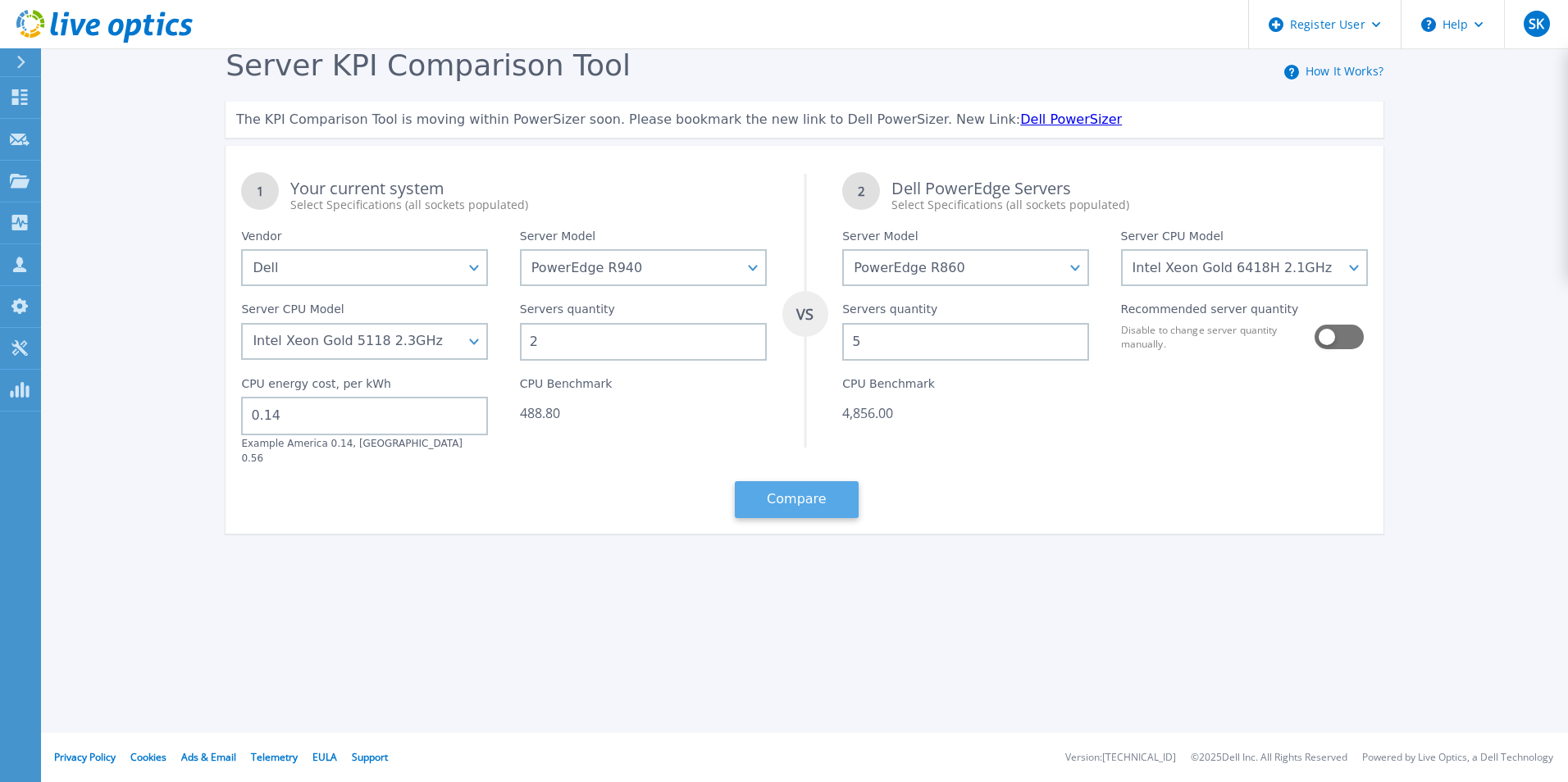
click at [817, 481] on button "Compare" at bounding box center [796, 499] width 124 height 37
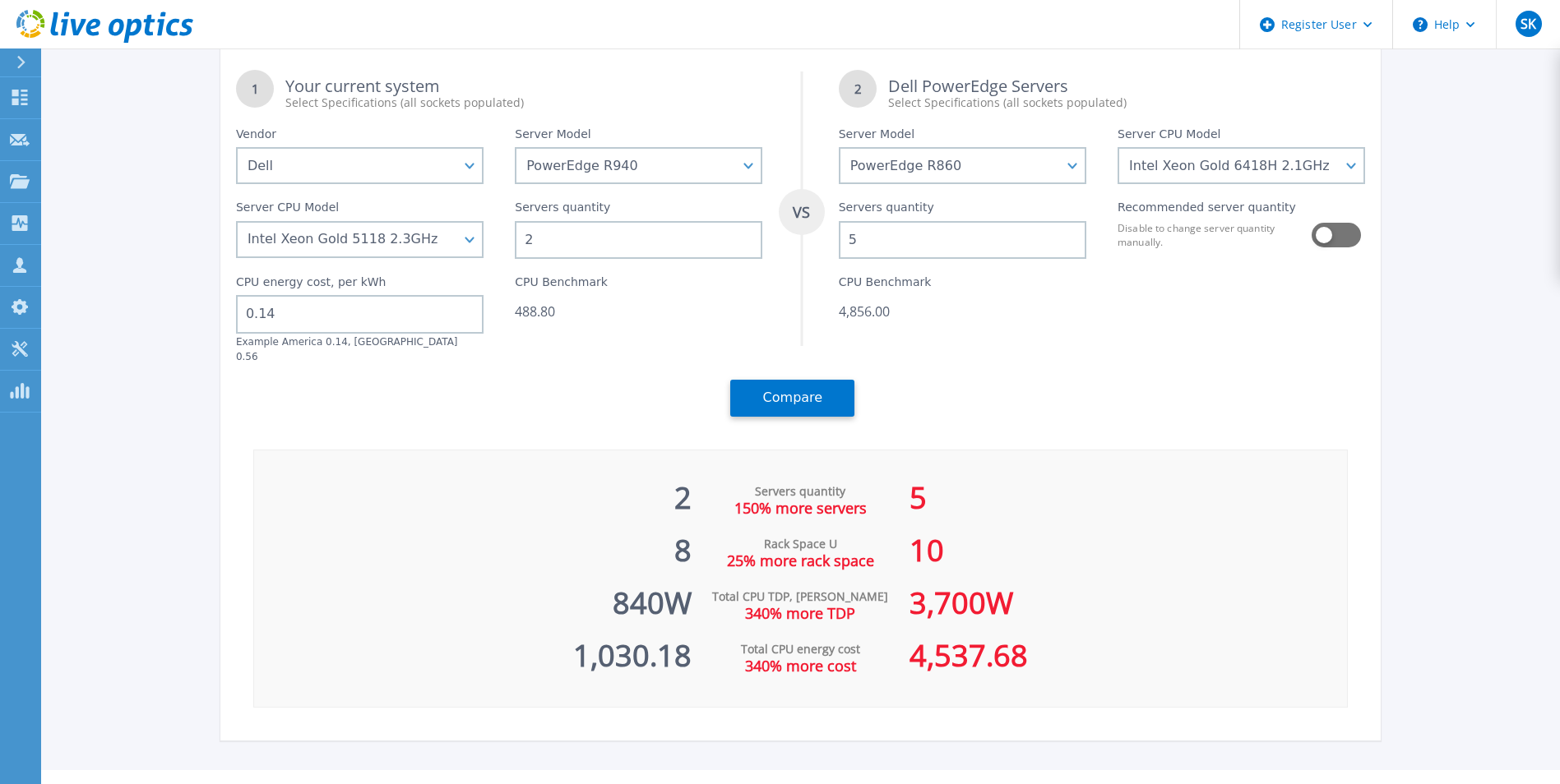
scroll to position [105, 0]
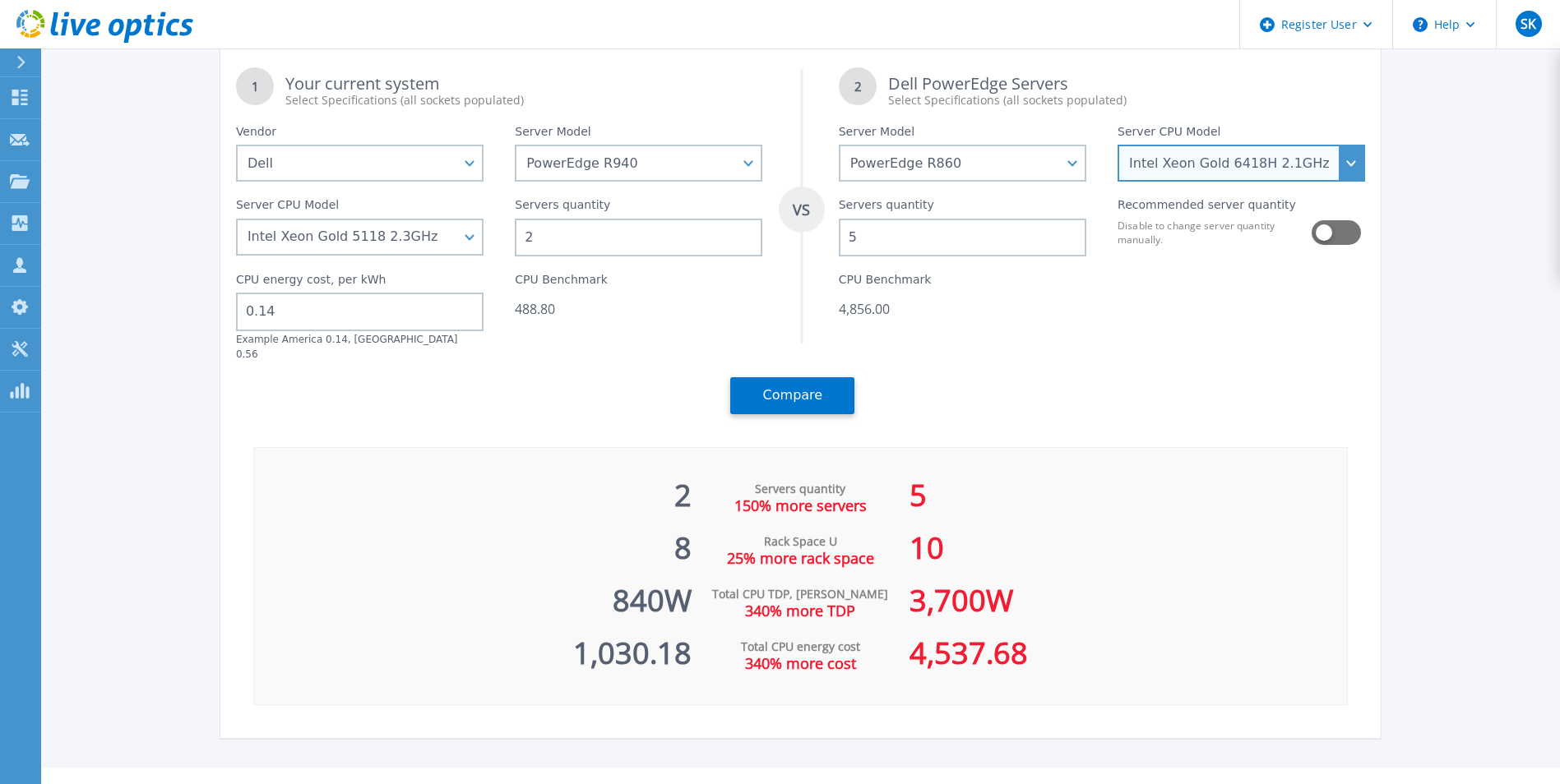
click at [1345, 169] on select "Intel Xeon Gold 6416H 2.2GHz Intel Xeon Gold 6418H 2.1GHz Intel Xeon Gold 6434H…" at bounding box center [1241, 164] width 248 height 37
click at [1283, 154] on select "Intel Xeon Gold 6416H 2.2GHz Intel Xeon Gold 6418H 2.1GHz Intel Xeon Gold 6434H…" at bounding box center [1241, 164] width 248 height 37
select select "335381"
click at [1123, 182] on select "Intel Xeon Gold 6416H 2.2GHz Intel Xeon Gold 6418H 2.1GHz Intel Xeon Gold 6434H…" at bounding box center [1241, 164] width 248 height 37
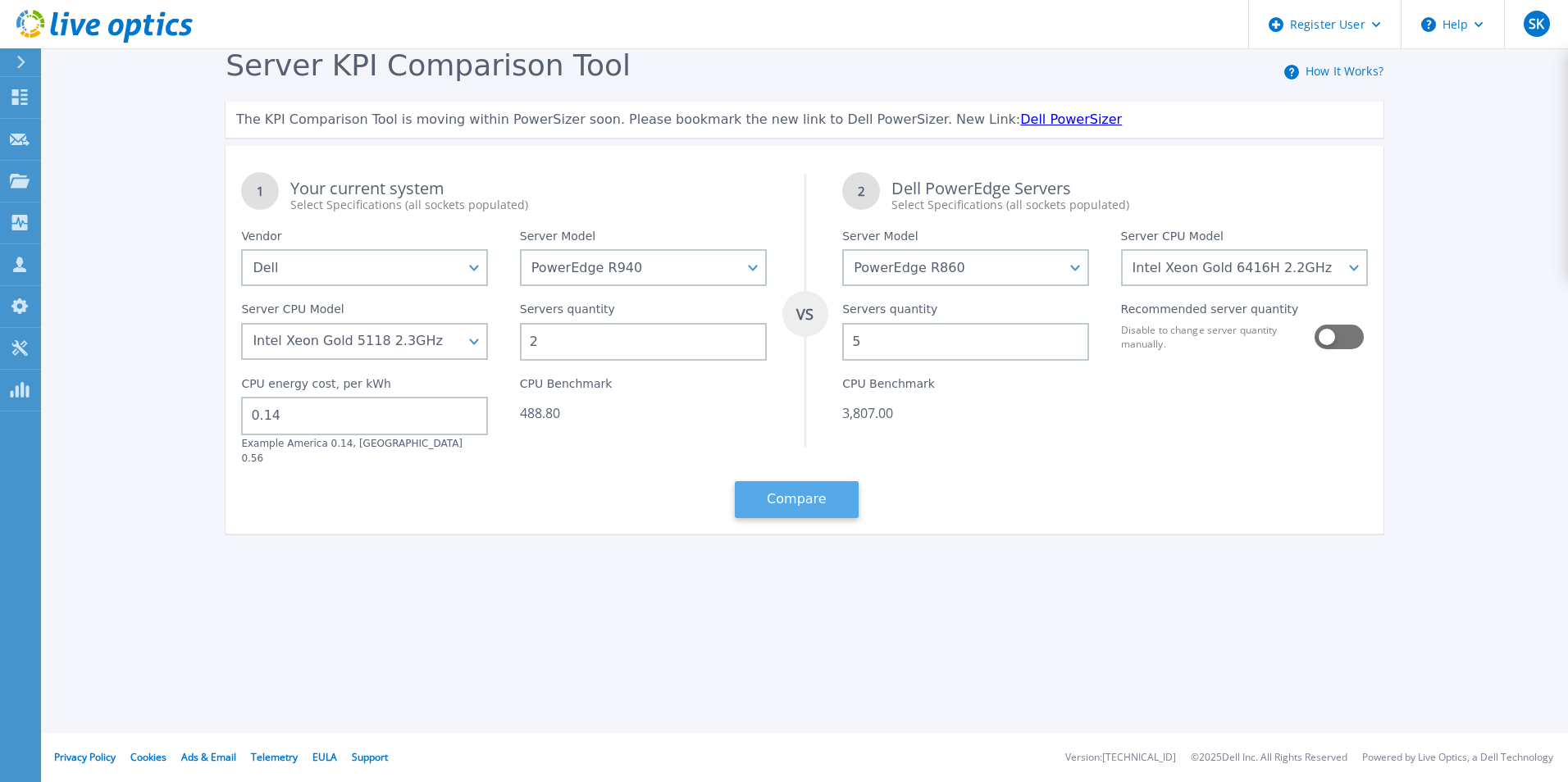
click at [831, 494] on button "Compare" at bounding box center [796, 499] width 124 height 37
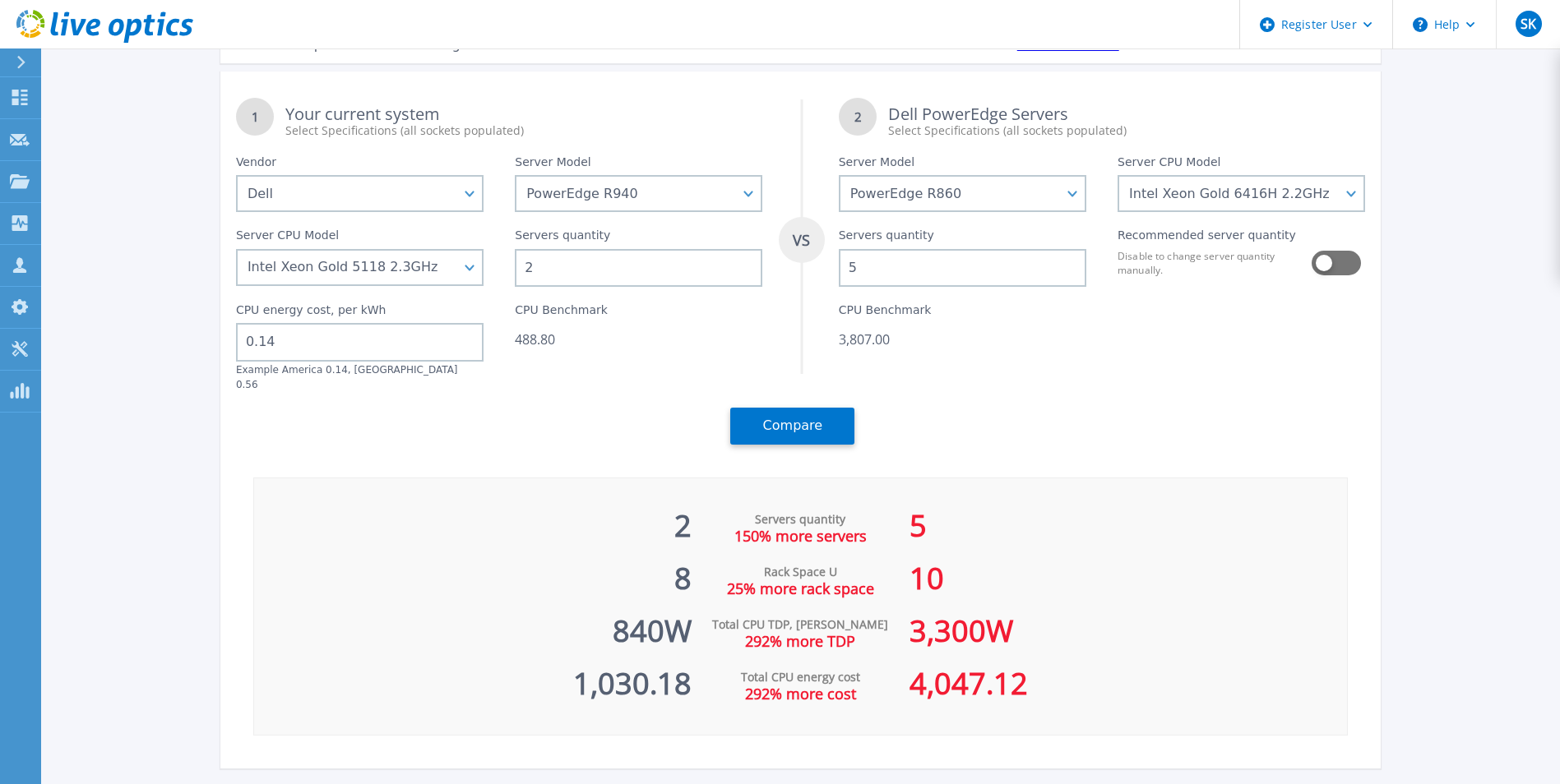
scroll to position [76, 0]
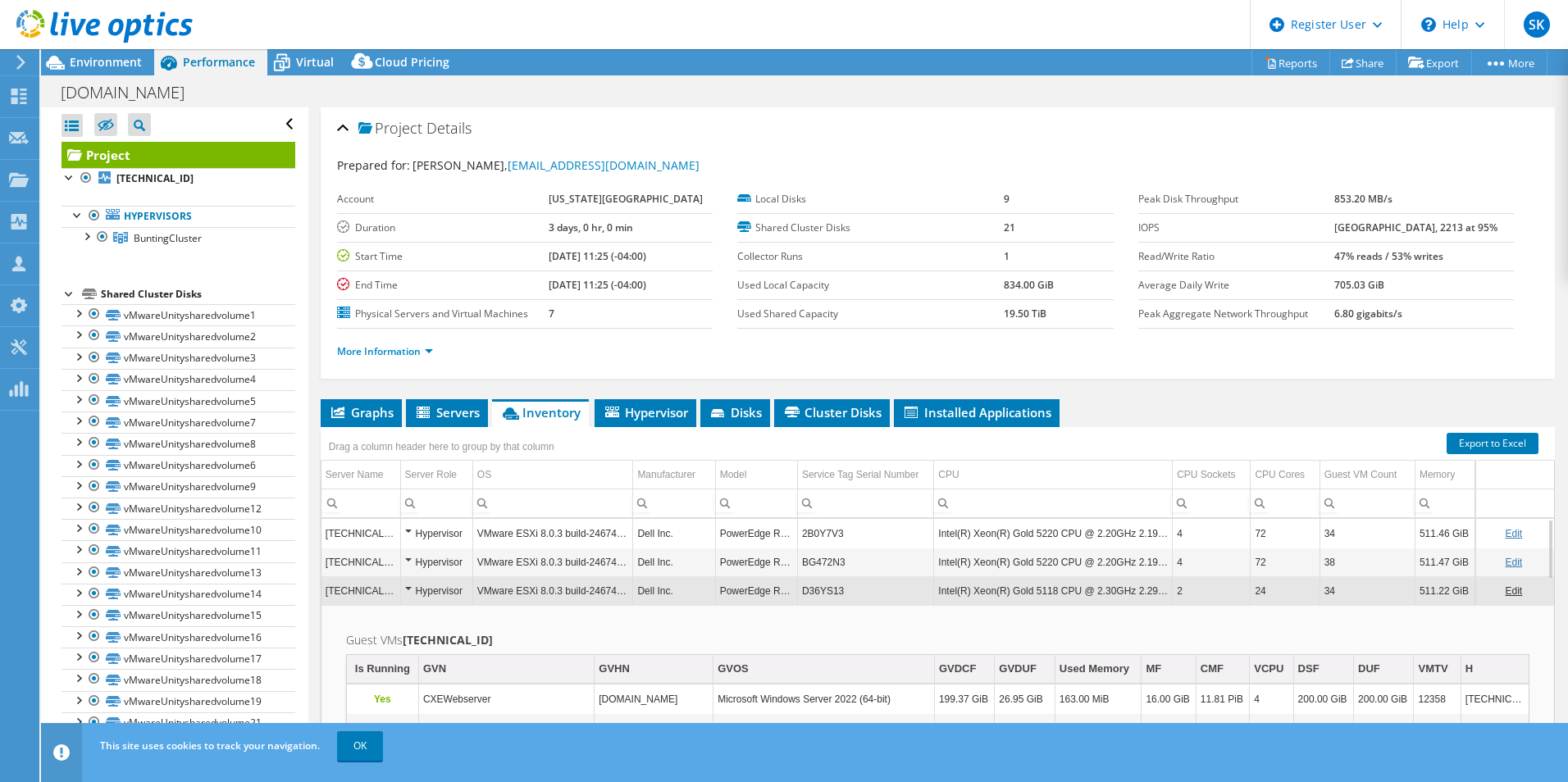
select select "USD"
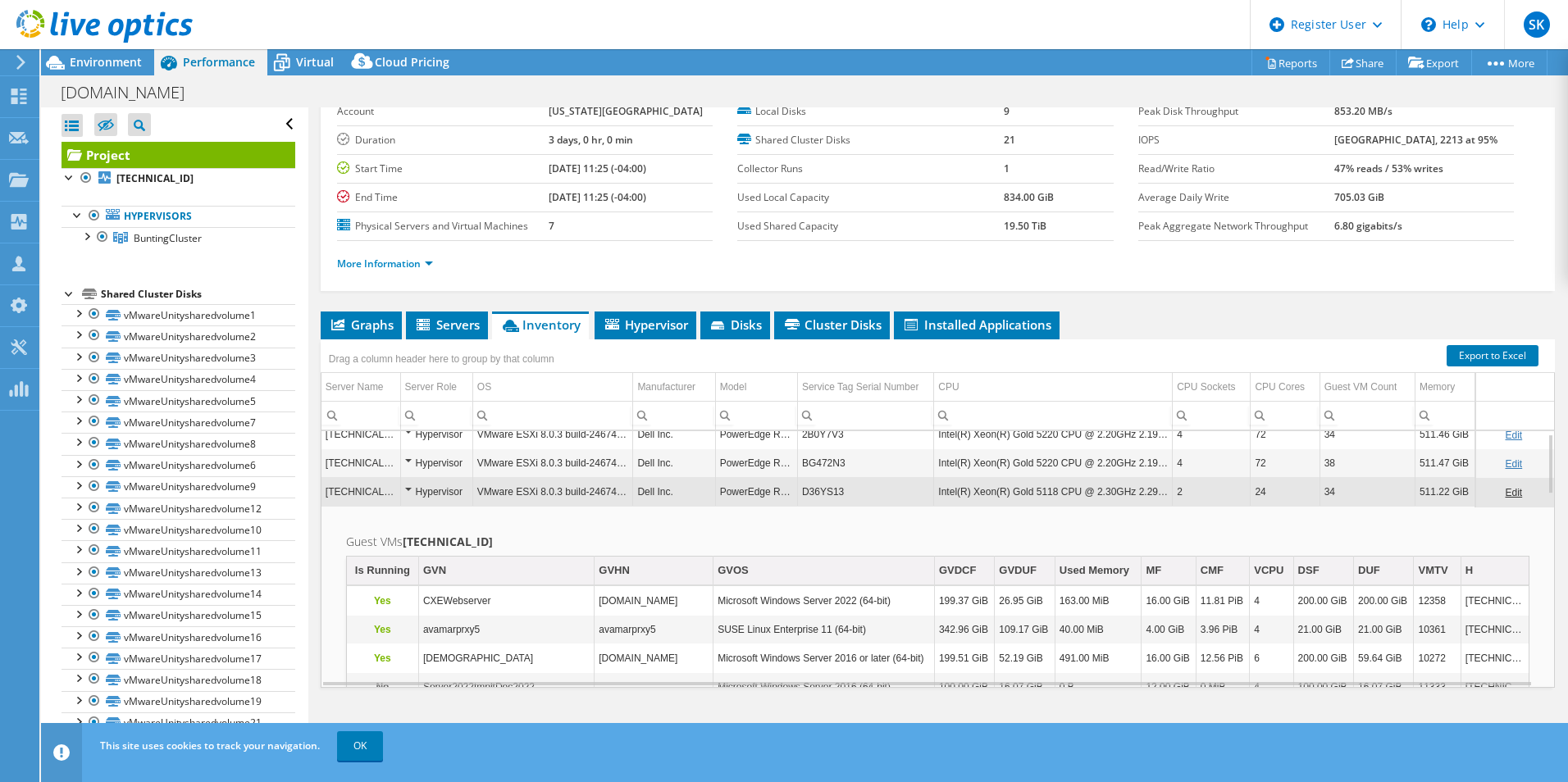
scroll to position [11, 0]
click at [887, 483] on td "D36YS13" at bounding box center [865, 493] width 136 height 29
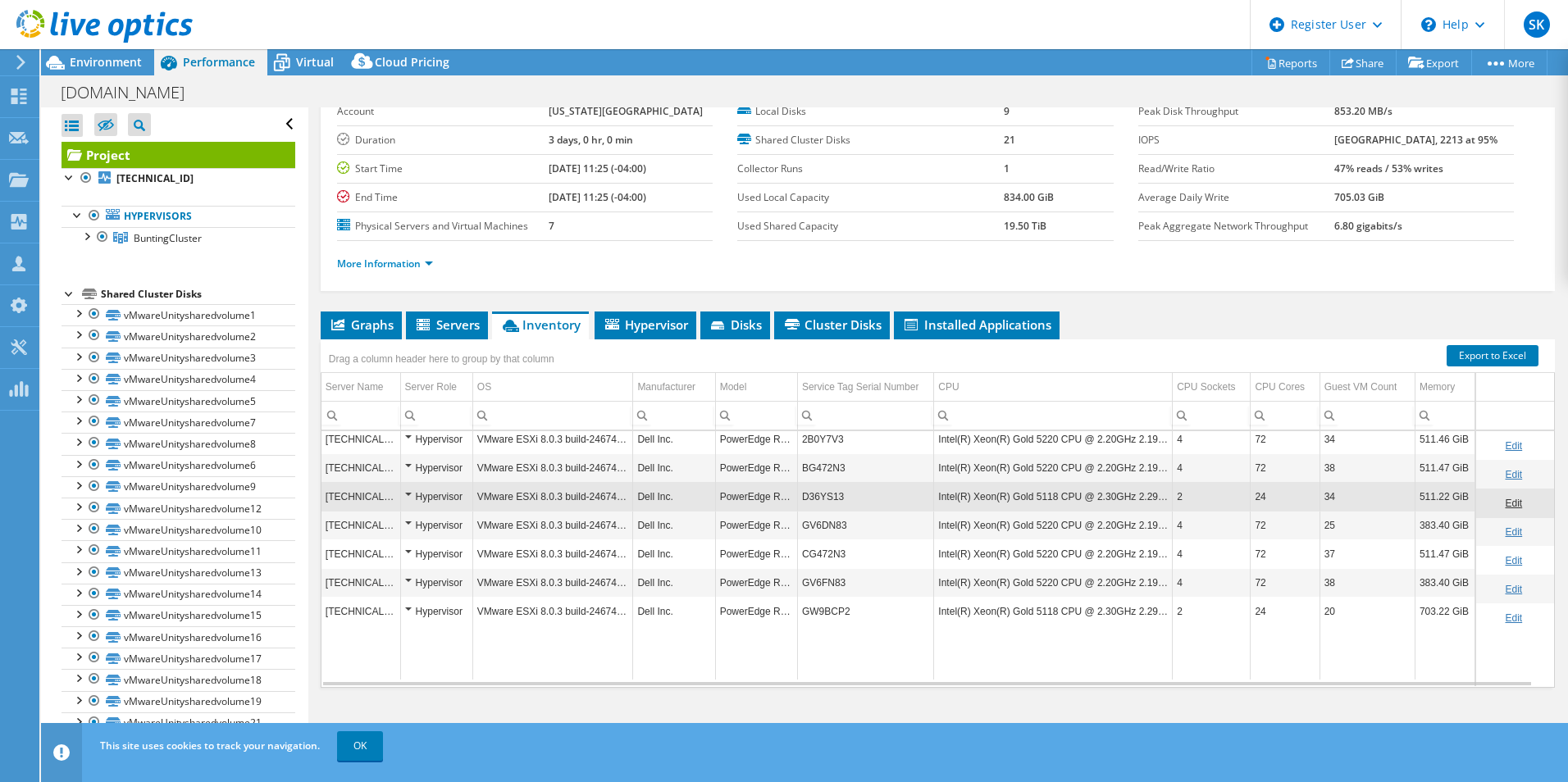
scroll to position [0, 0]
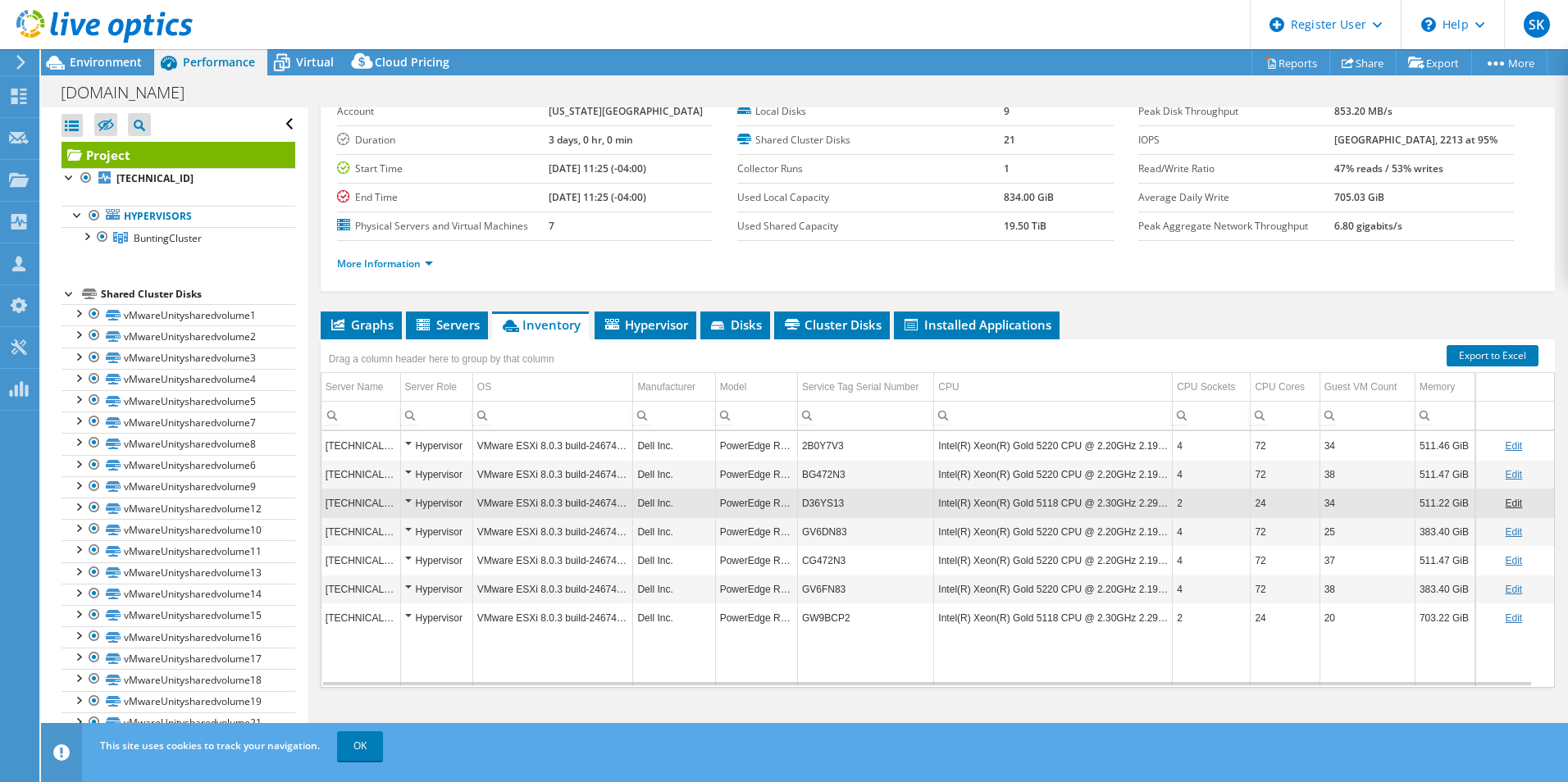
click at [827, 588] on td "GV6FN83" at bounding box center [865, 589] width 136 height 29
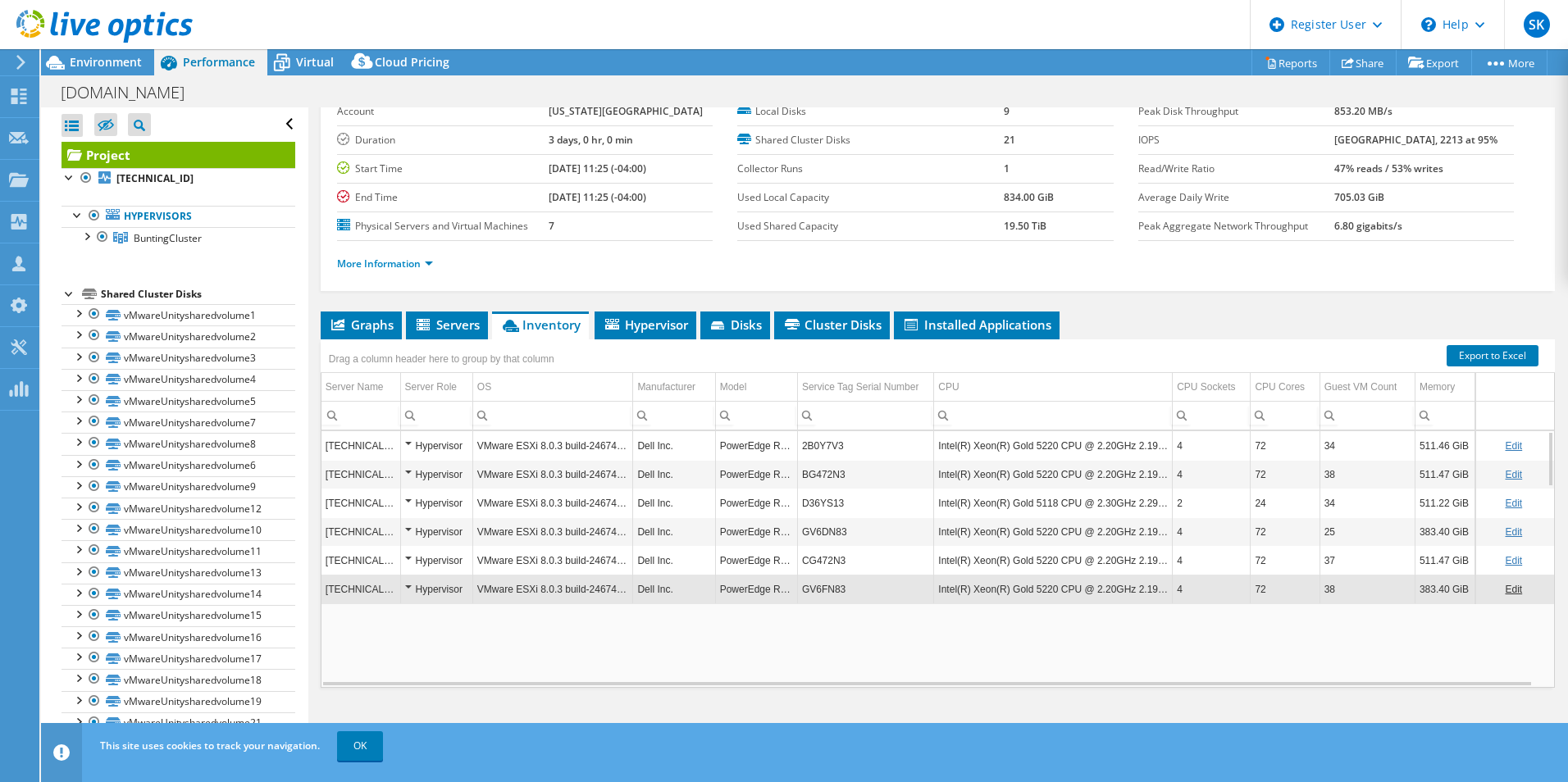
click at [827, 588] on td "GV6FN83" at bounding box center [865, 589] width 136 height 29
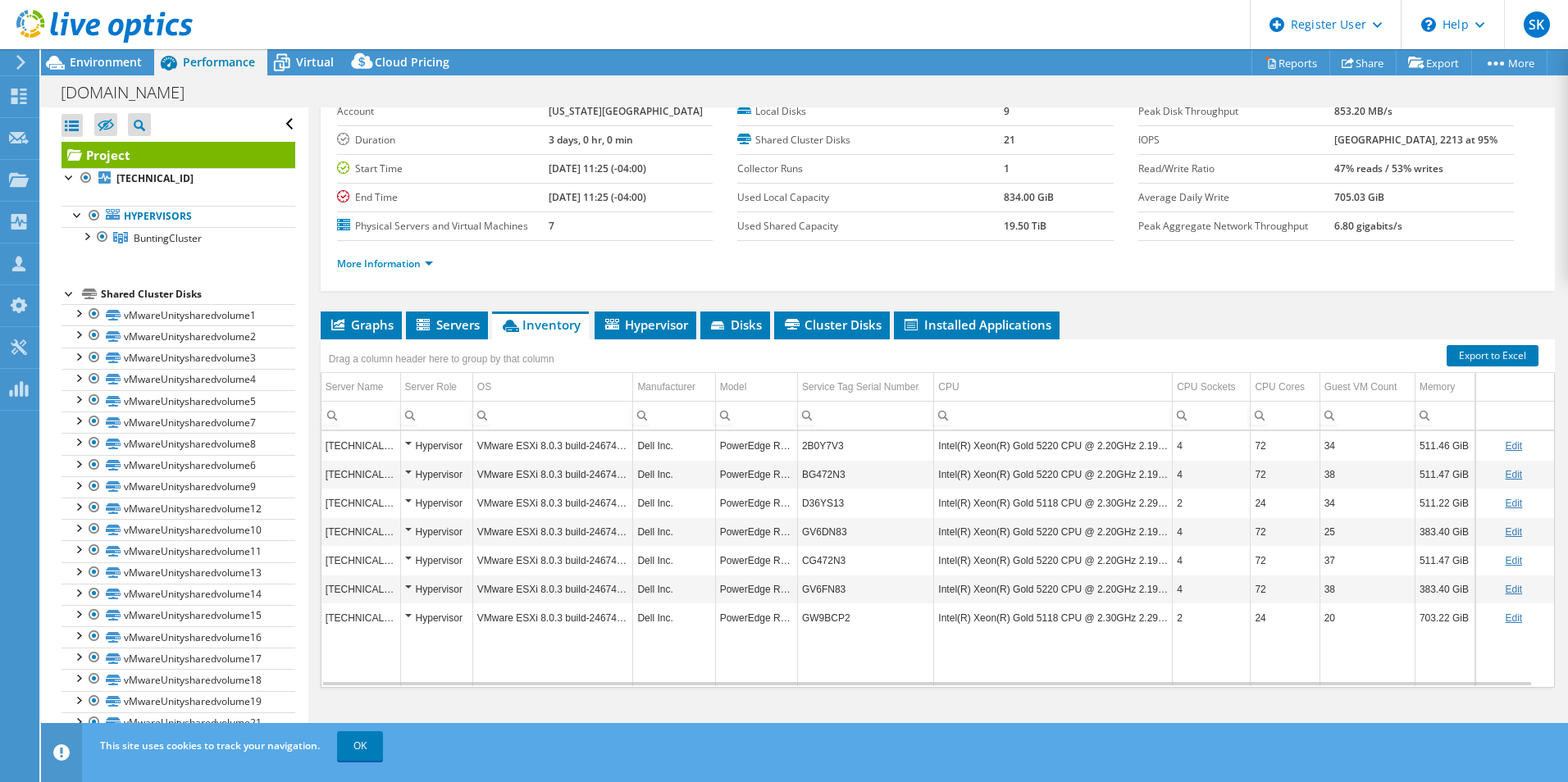
click at [828, 617] on td "GW9BCP2" at bounding box center [865, 618] width 136 height 29
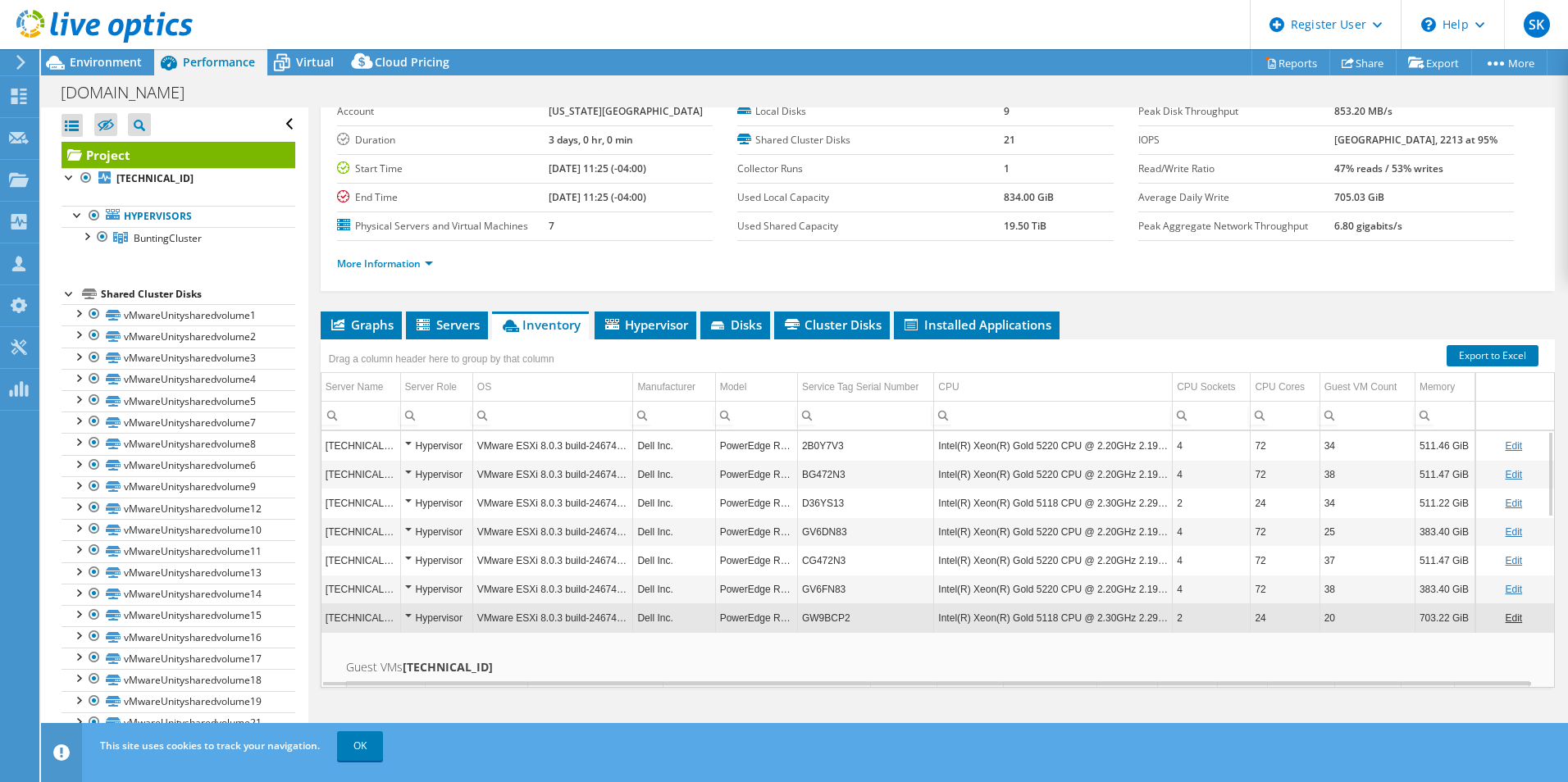
click at [828, 617] on td "GW9BCP2" at bounding box center [865, 618] width 136 height 29
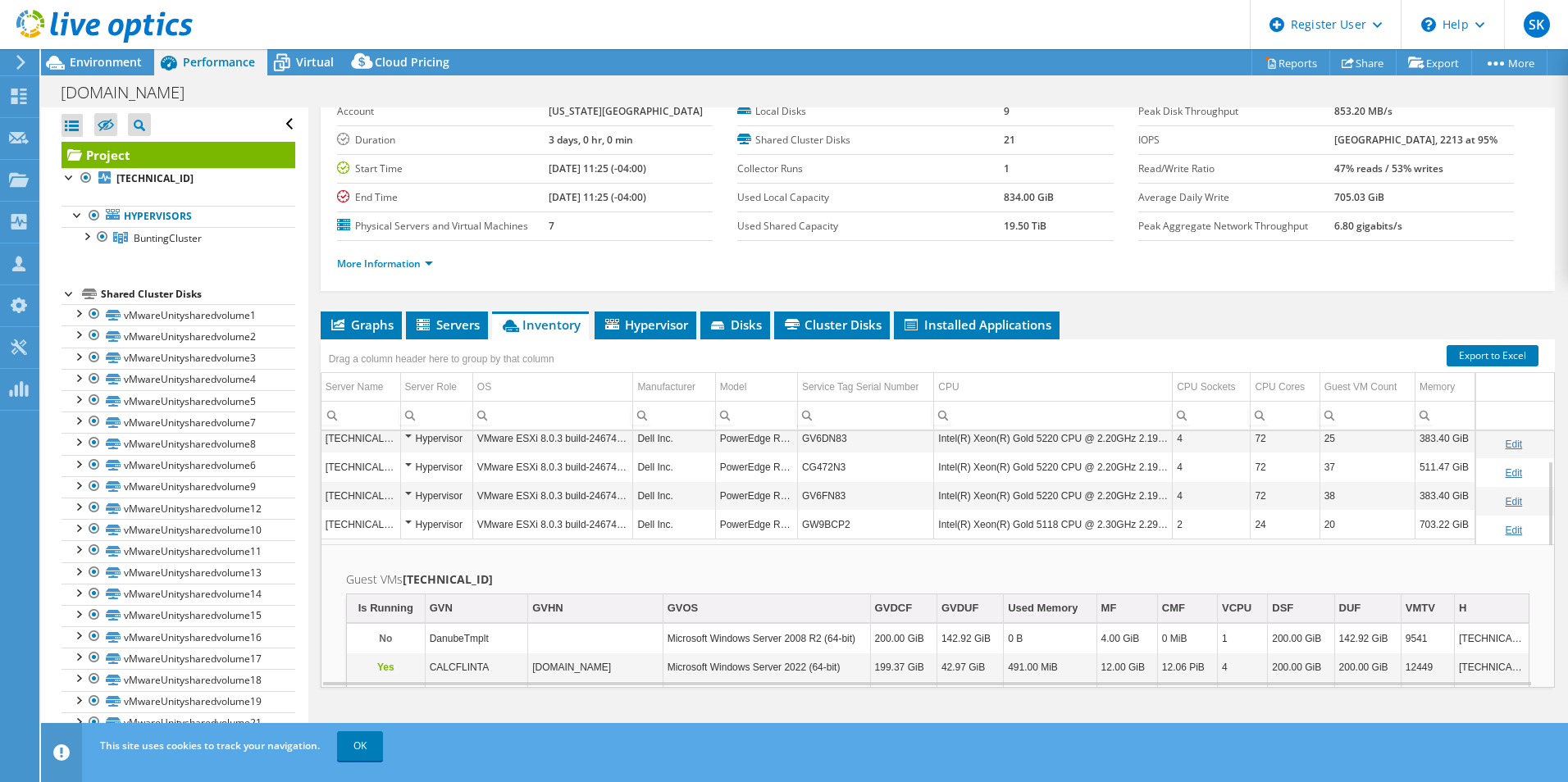
scroll to position [94, 0]
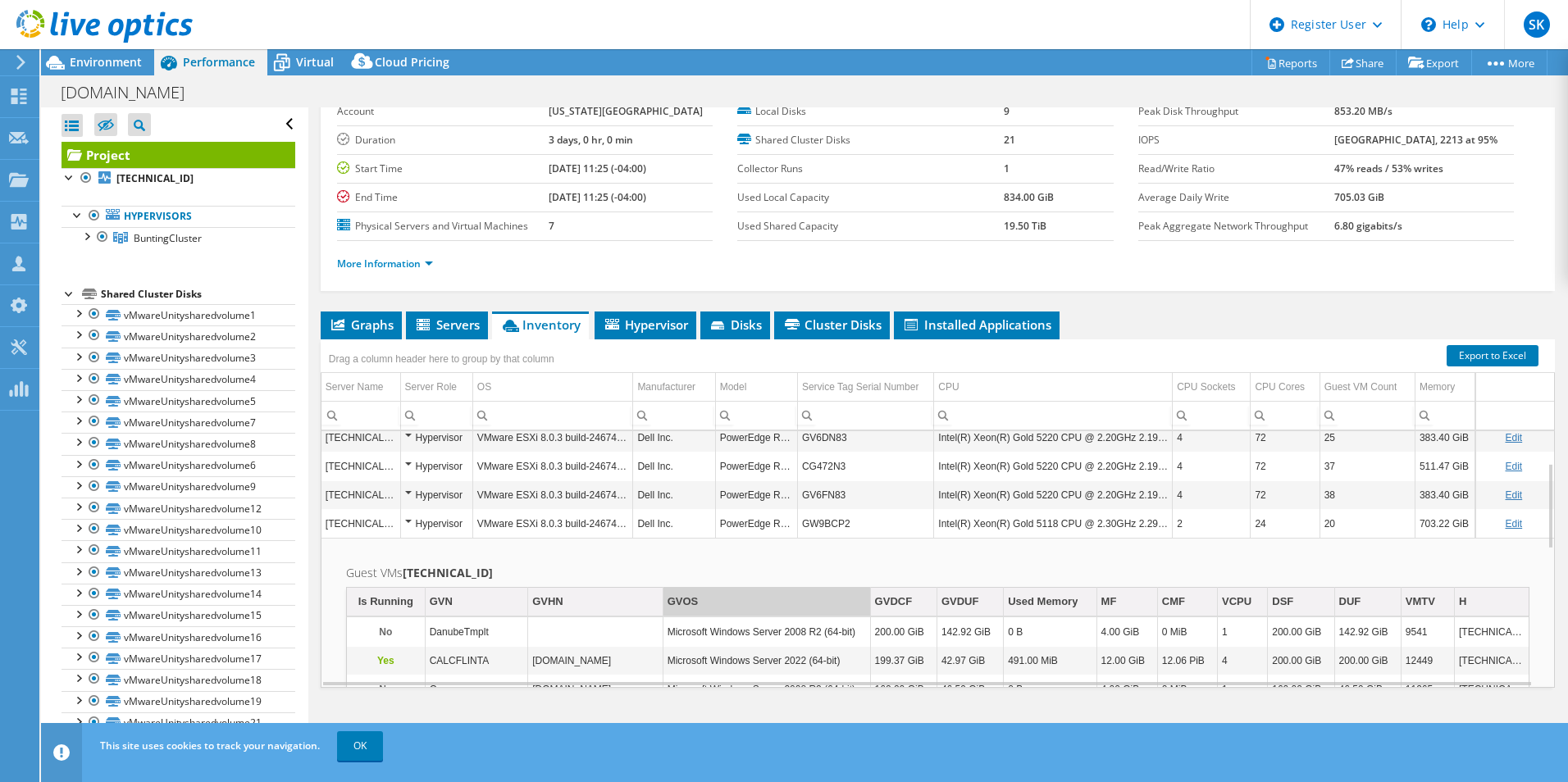
click at [770, 609] on td "GVOS" at bounding box center [766, 602] width 208 height 29
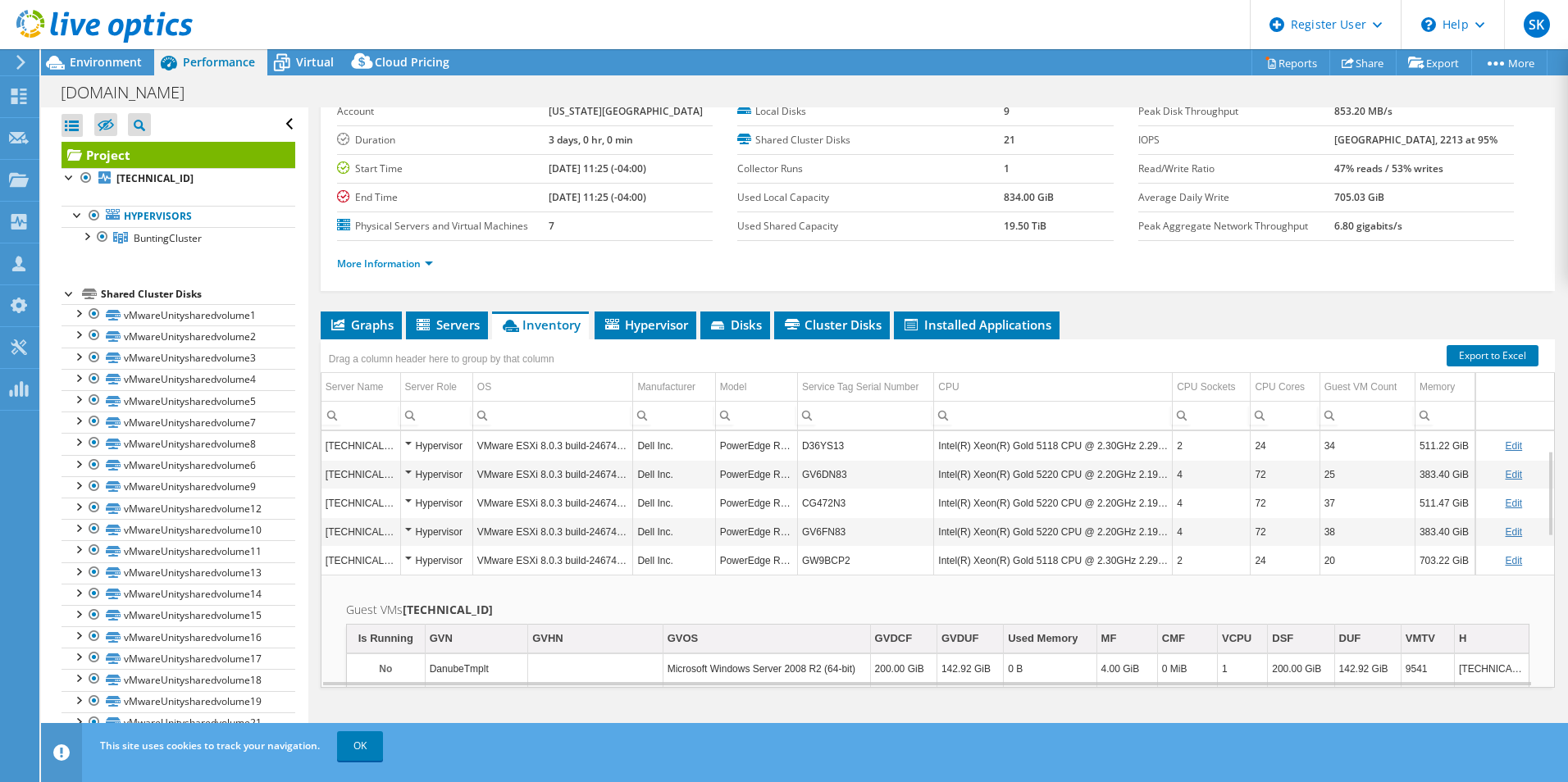
scroll to position [61, 0]
click at [763, 557] on td "PowerEdge R940" at bounding box center [756, 557] width 82 height 29
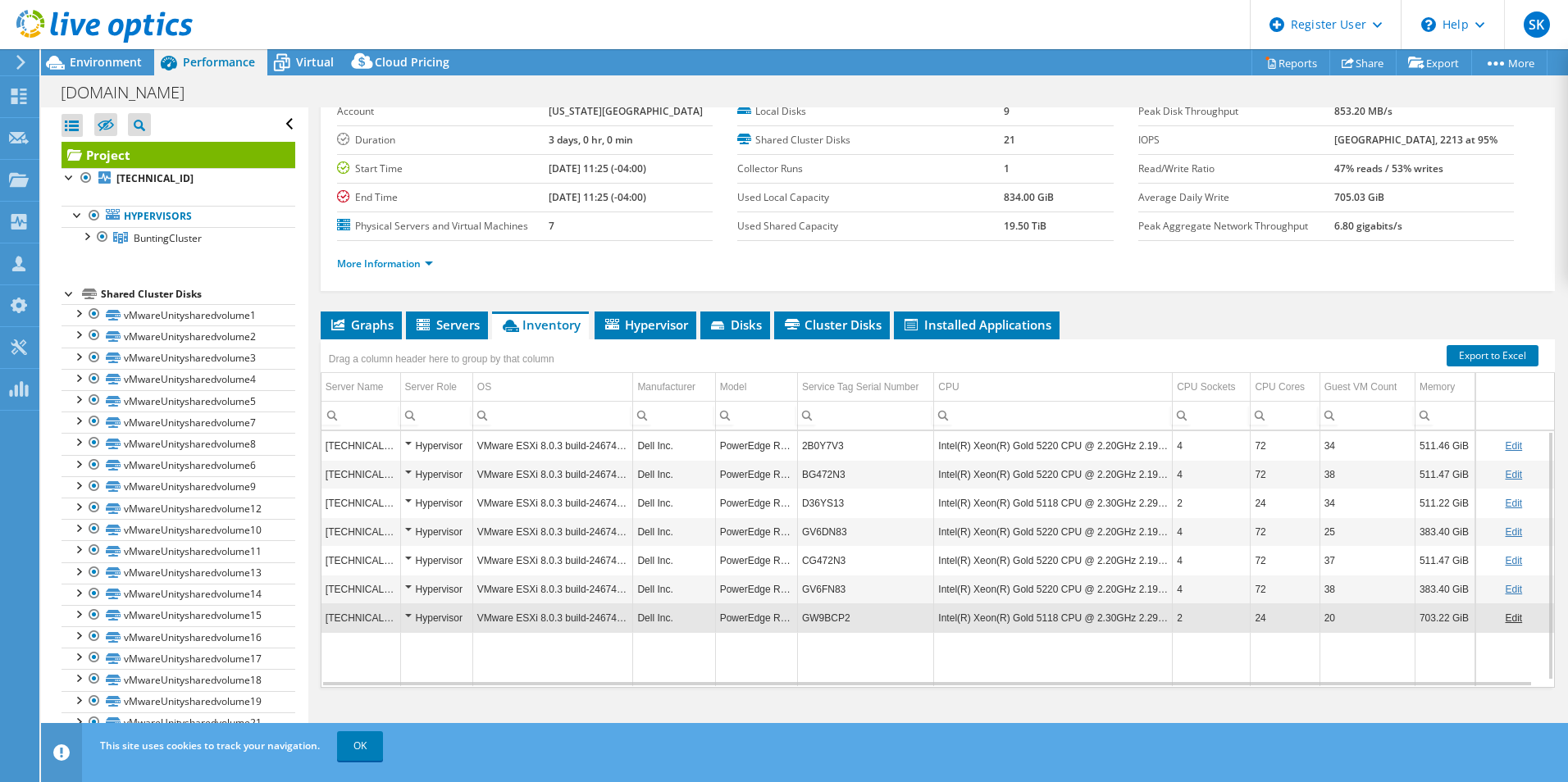
scroll to position [7, 0]
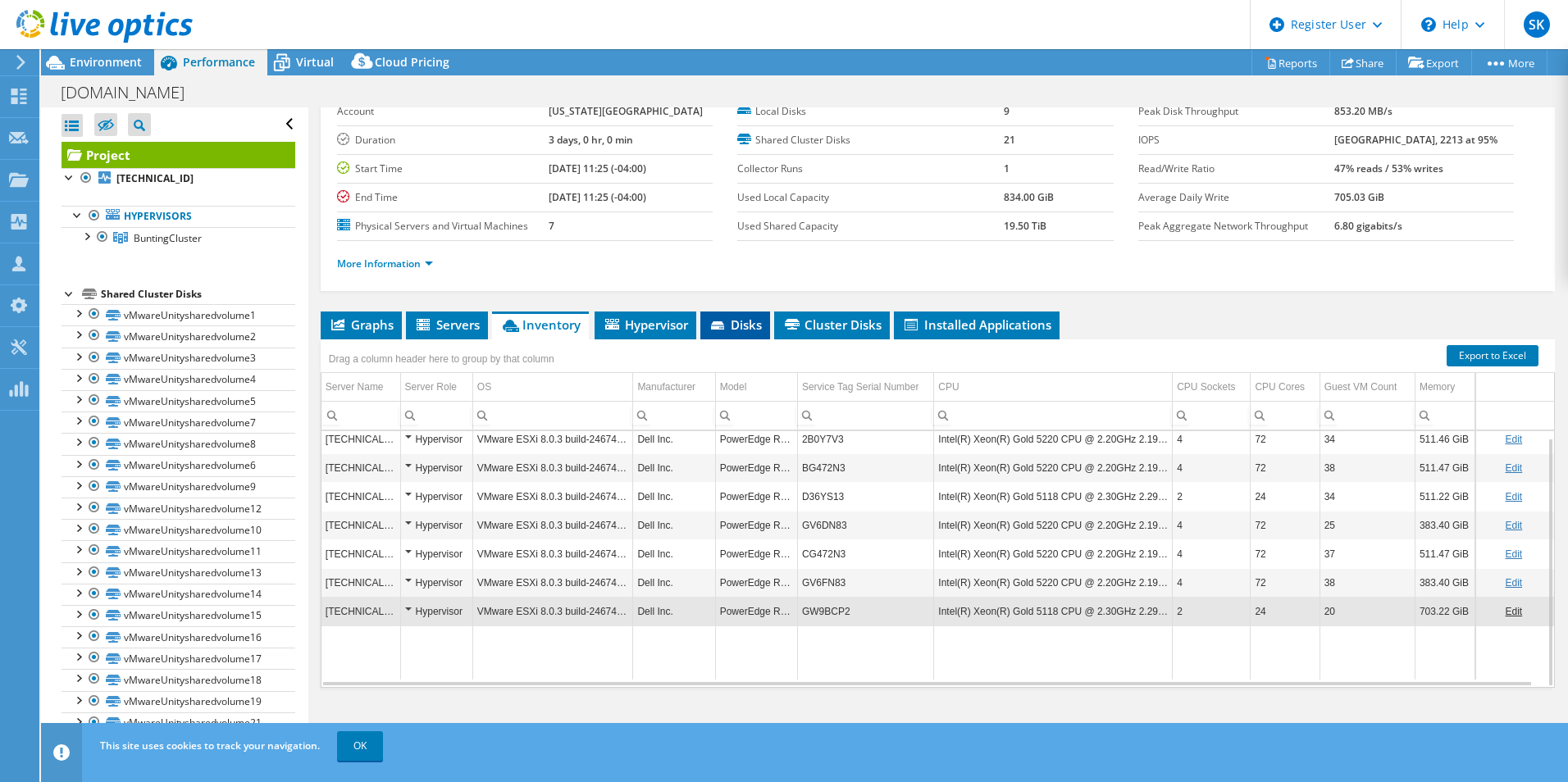
click at [740, 325] on span "Disks" at bounding box center [735, 325] width 53 height 17
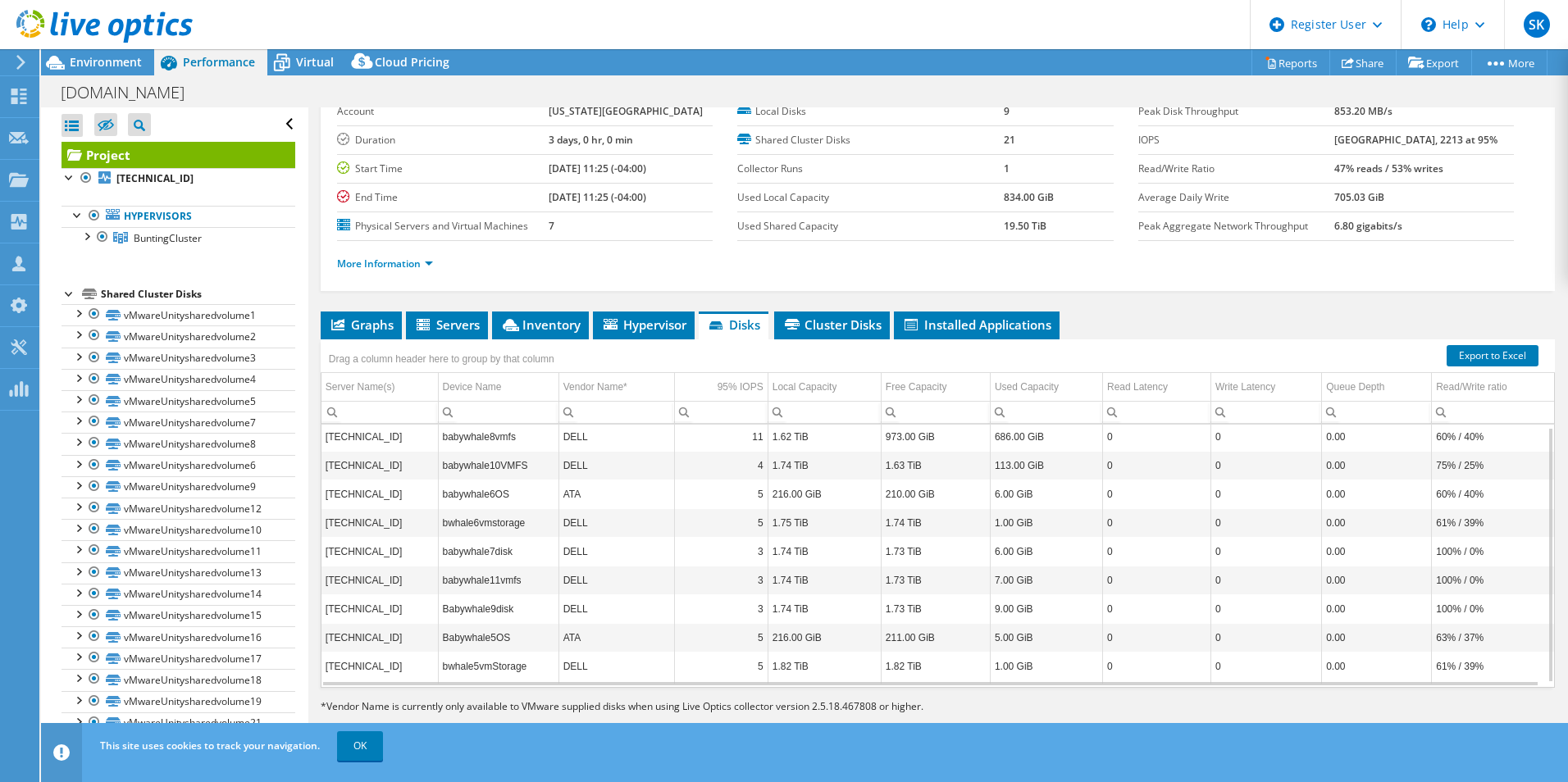
scroll to position [0, 0]
click at [441, 314] on li "Servers" at bounding box center [447, 325] width 82 height 28
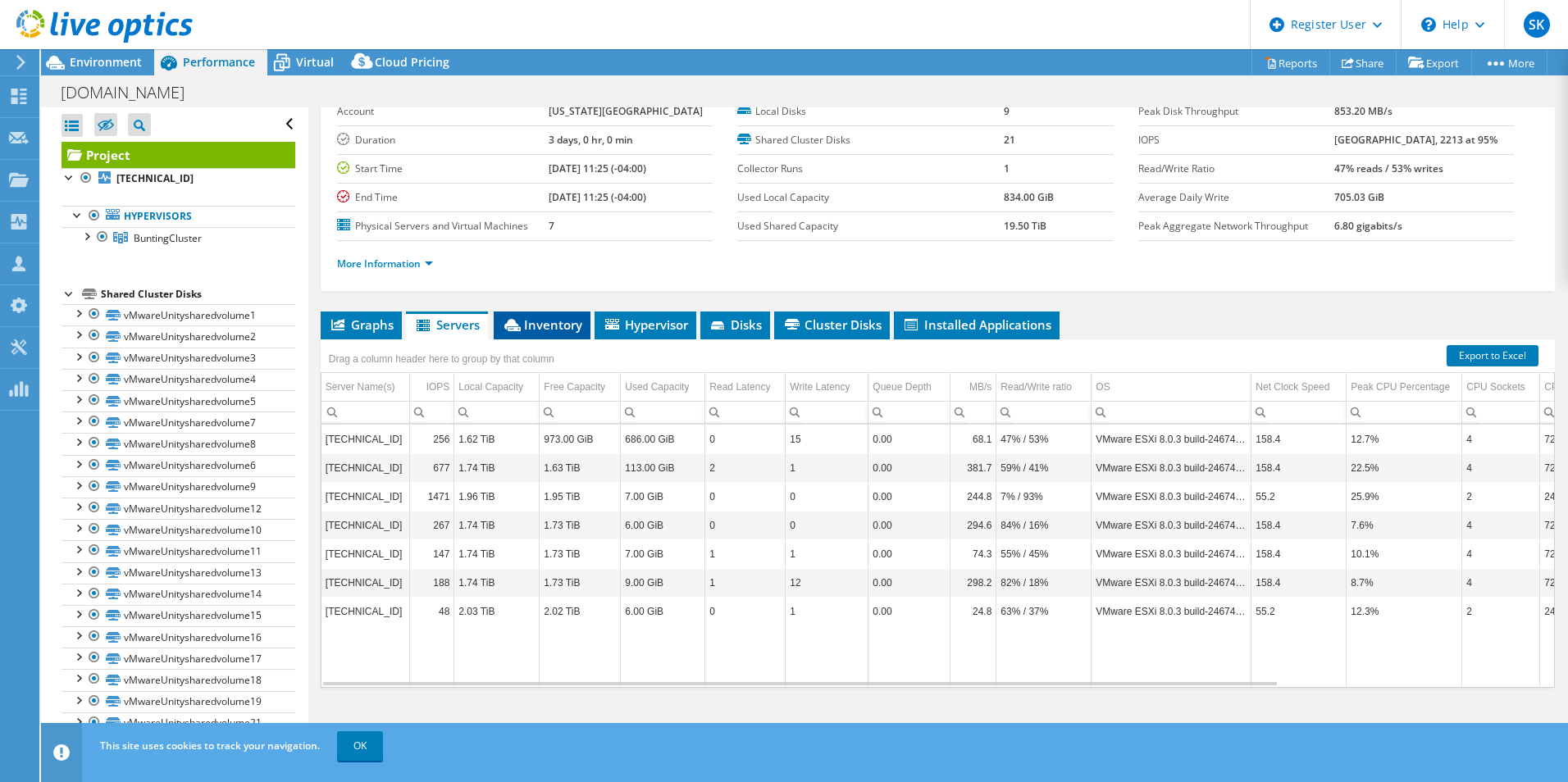
click at [561, 325] on span "Inventory" at bounding box center [542, 325] width 81 height 17
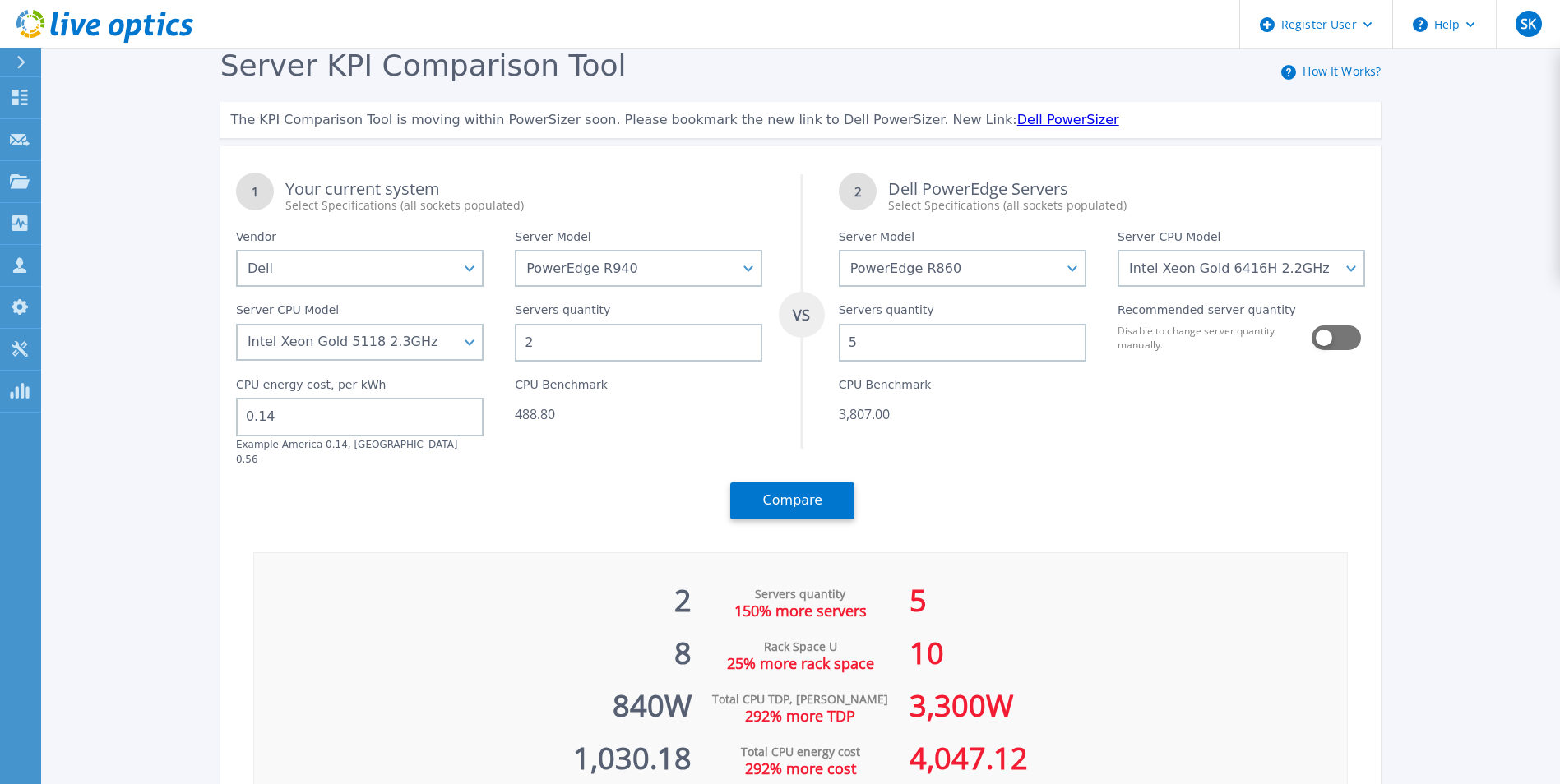
select select "Dell"
select select "PowerEdge R940"
select select "PowerEdge R860"
select select "335381"
select select "335265"
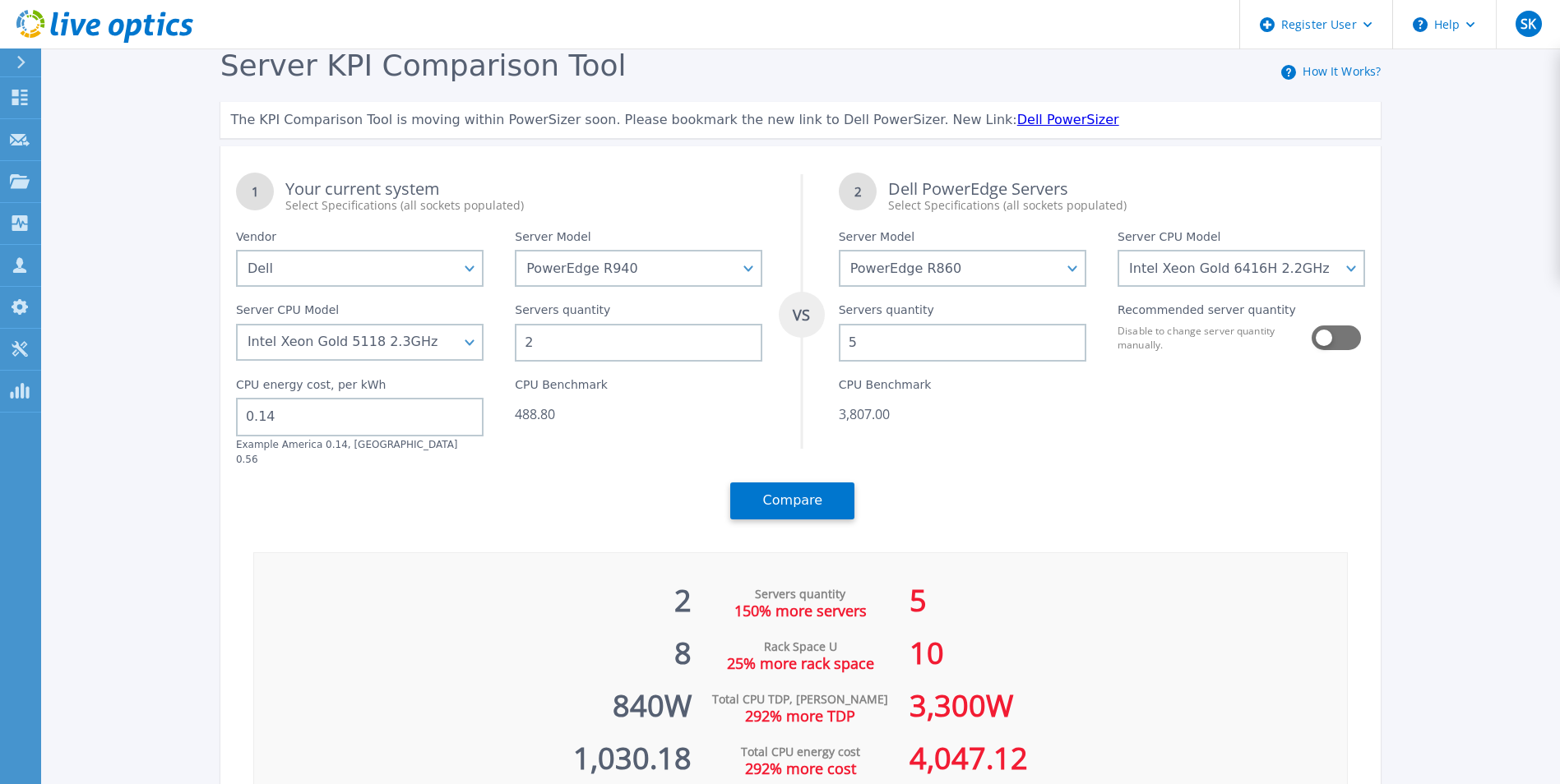
scroll to position [76, 0]
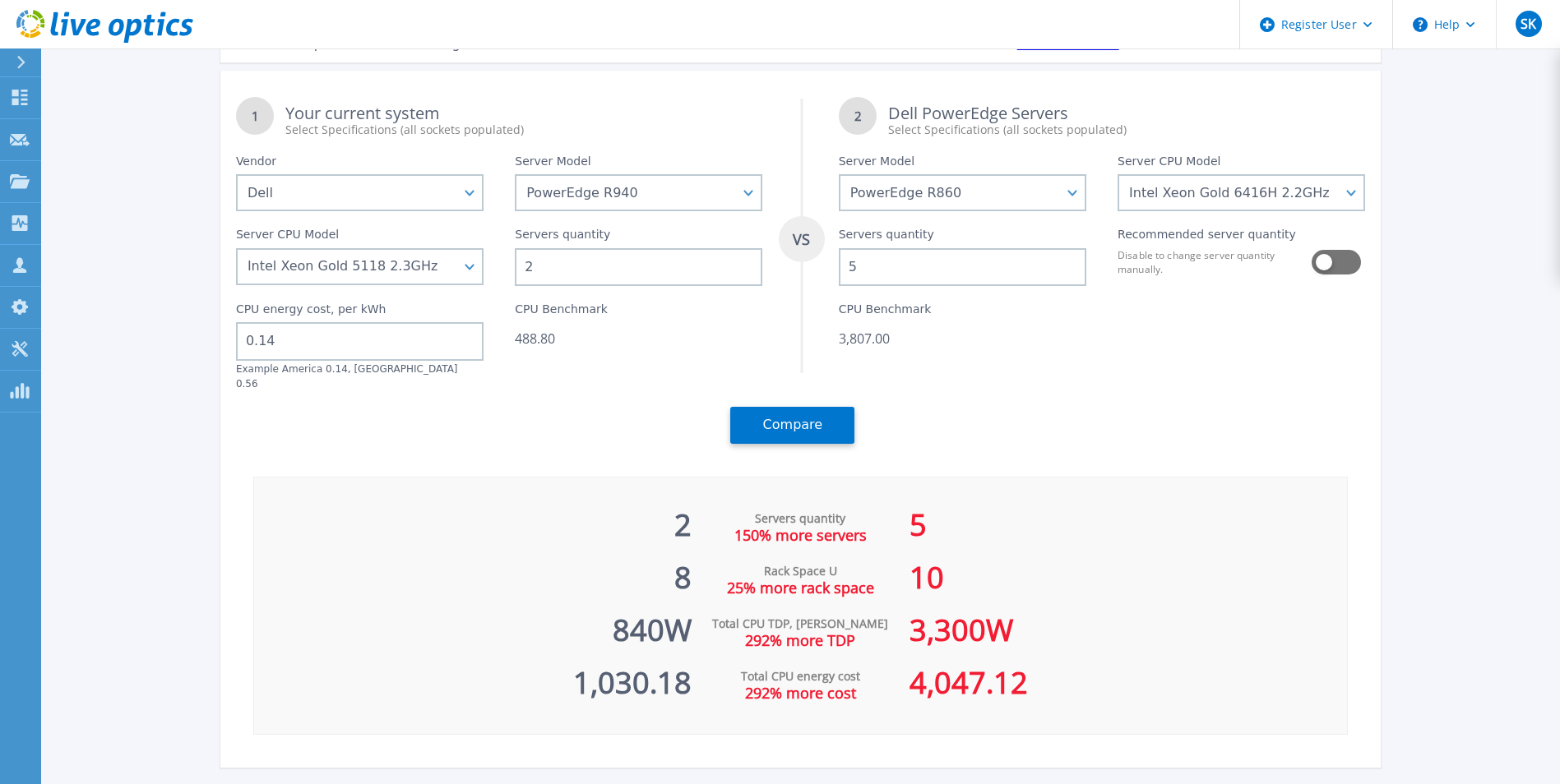
click at [933, 271] on input "5" at bounding box center [963, 267] width 248 height 38
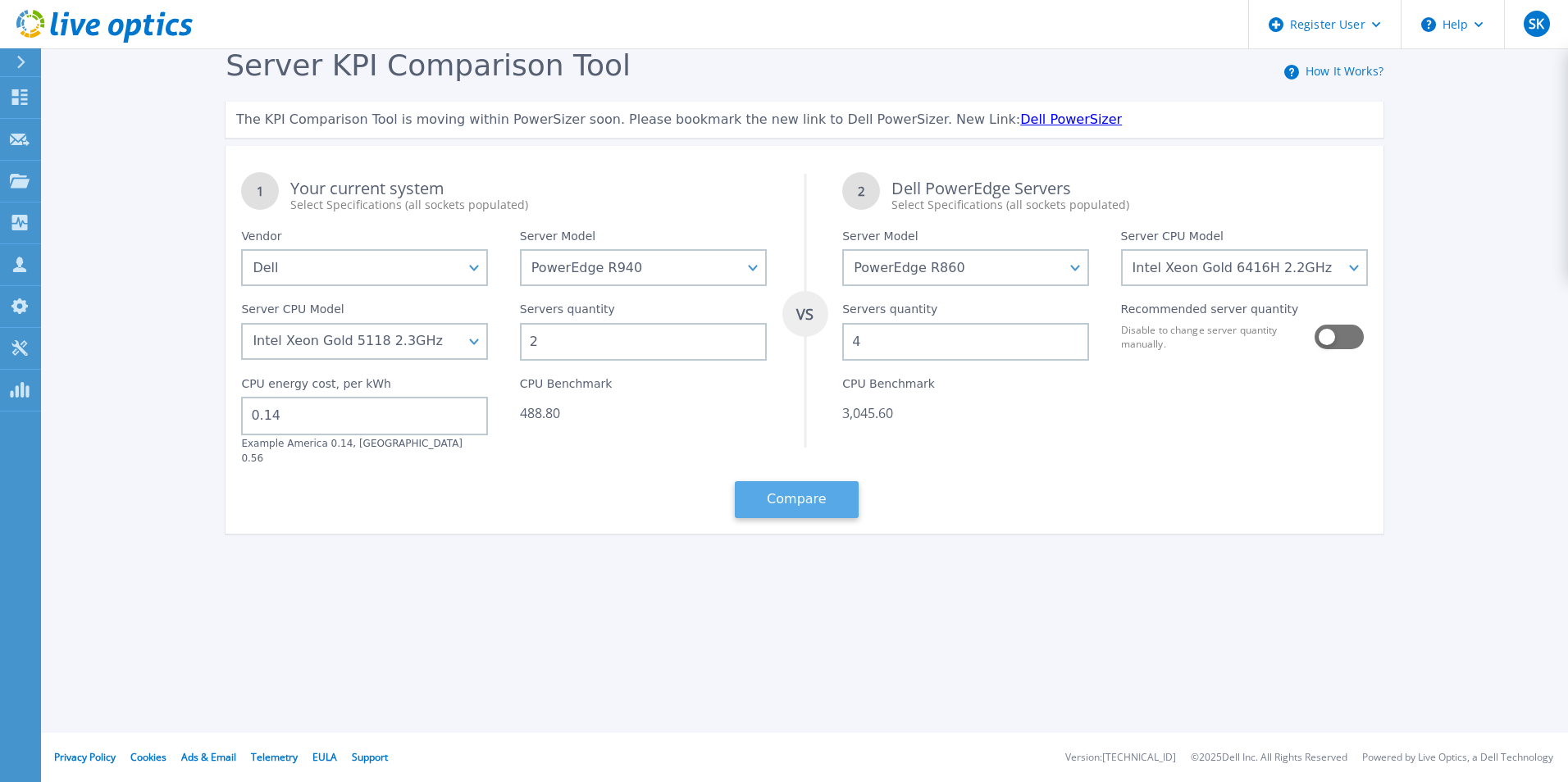
type input "4"
click at [826, 481] on button "Compare" at bounding box center [796, 499] width 124 height 37
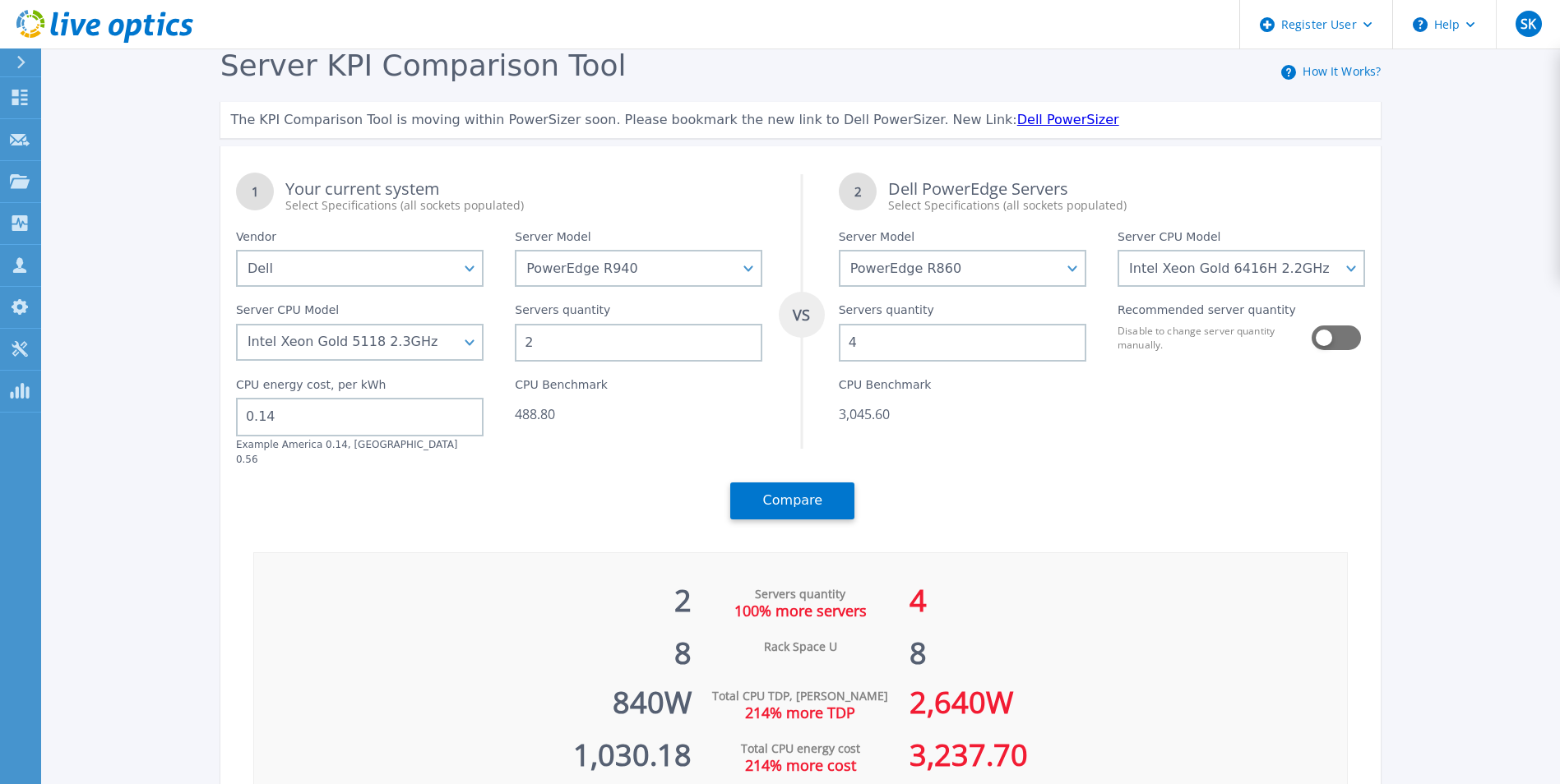
scroll to position [121, 0]
